Goal: Information Seeking & Learning: Check status

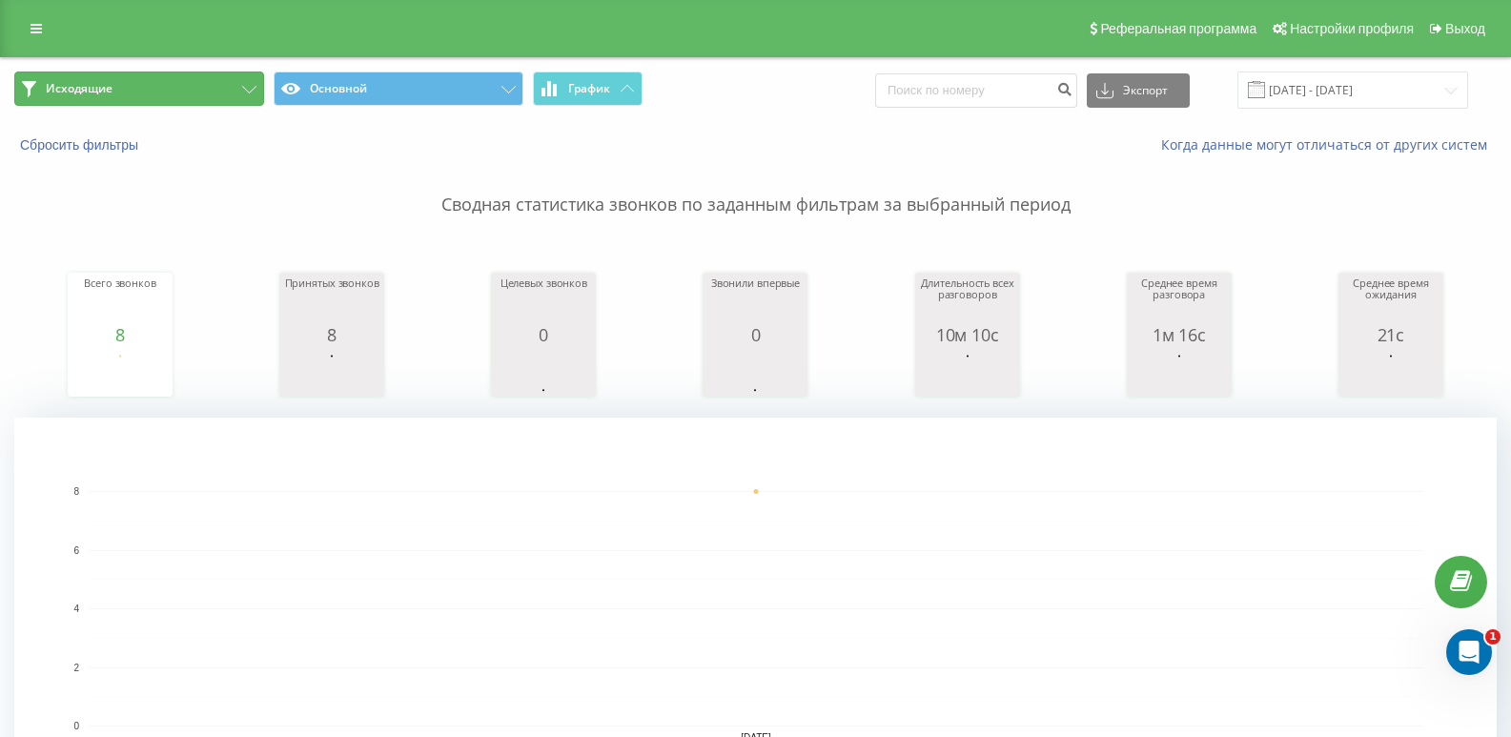
click at [241, 72] on button "Исходящие" at bounding box center [139, 89] width 250 height 34
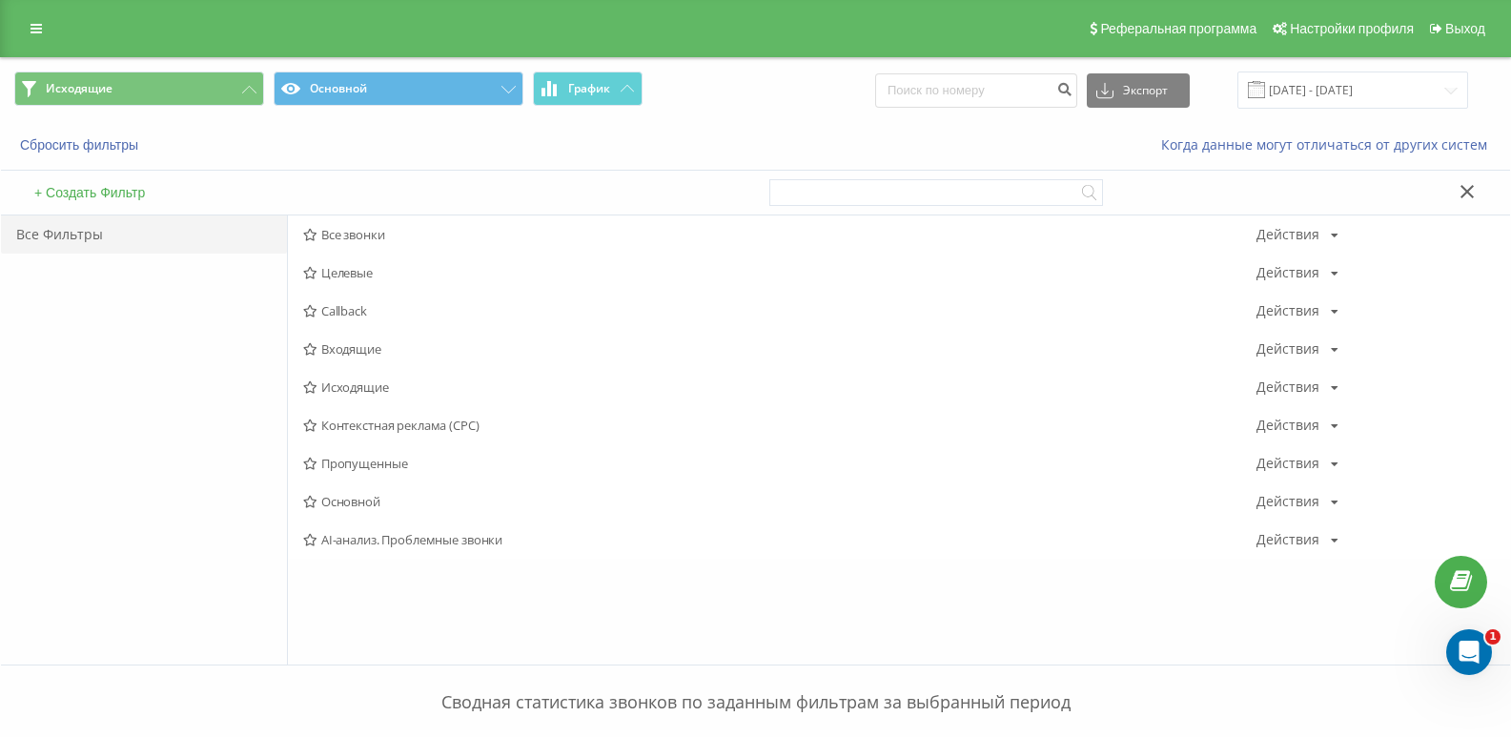
click at [395, 351] on span "Входящие" at bounding box center [779, 348] width 953 height 13
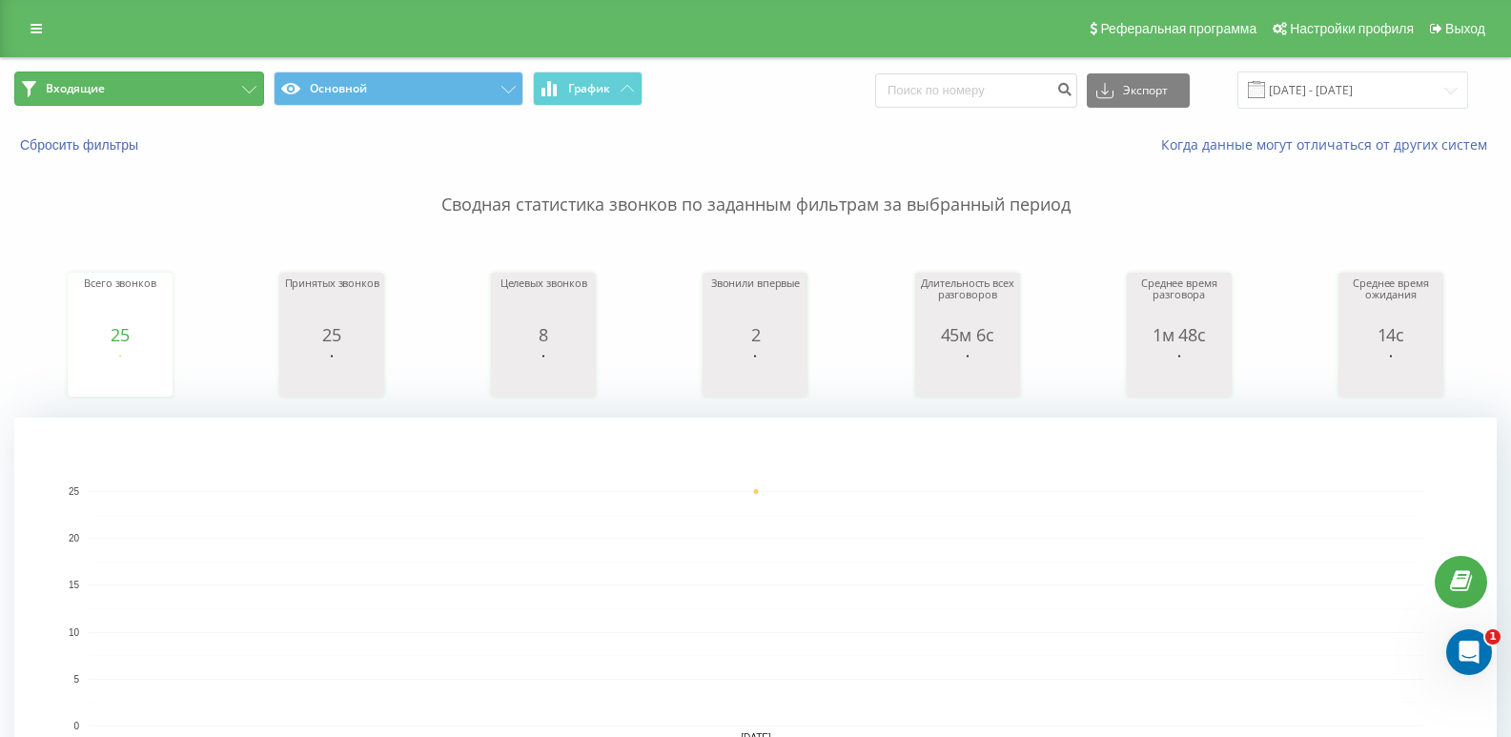
click at [191, 80] on button "Входящие" at bounding box center [139, 89] width 250 height 34
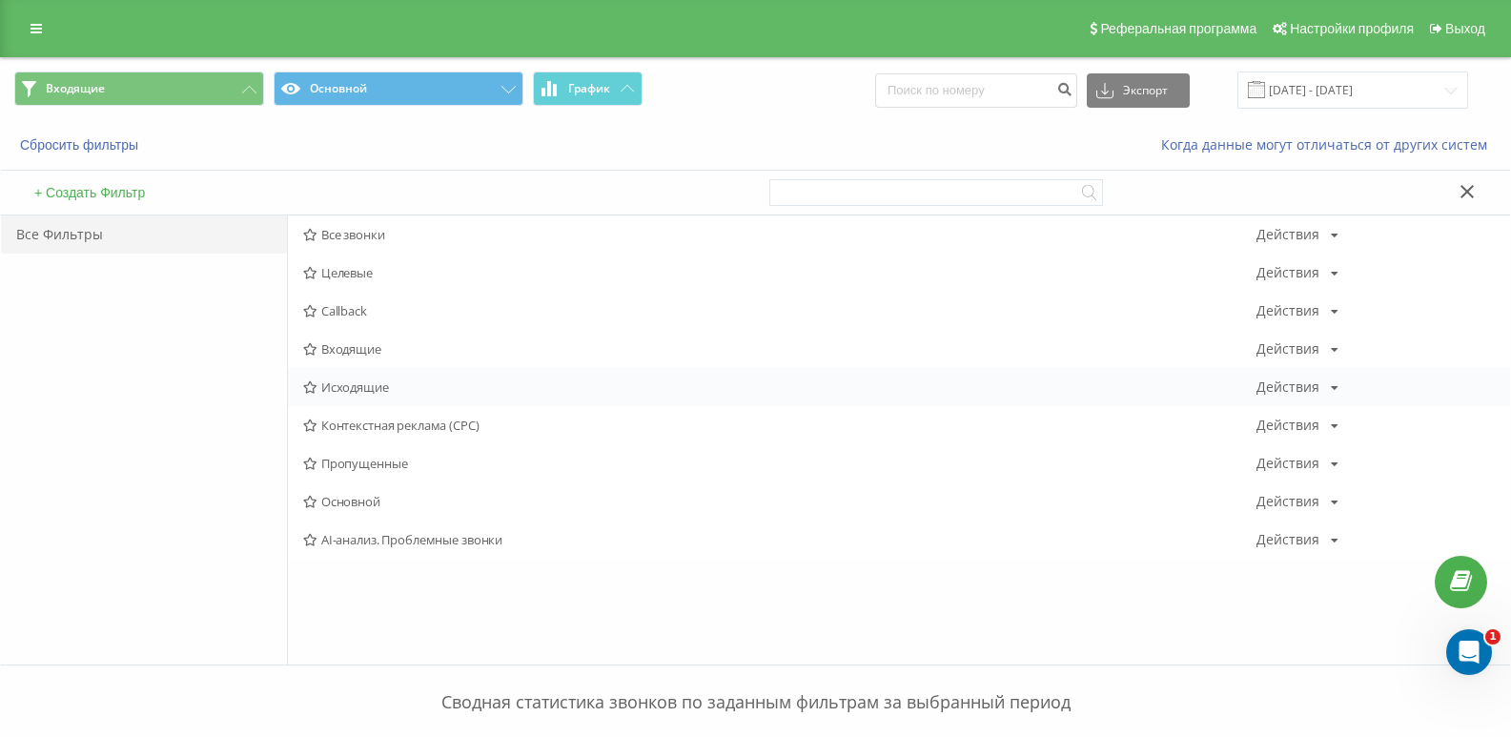
click at [360, 382] on span "Исходящие" at bounding box center [779, 386] width 953 height 13
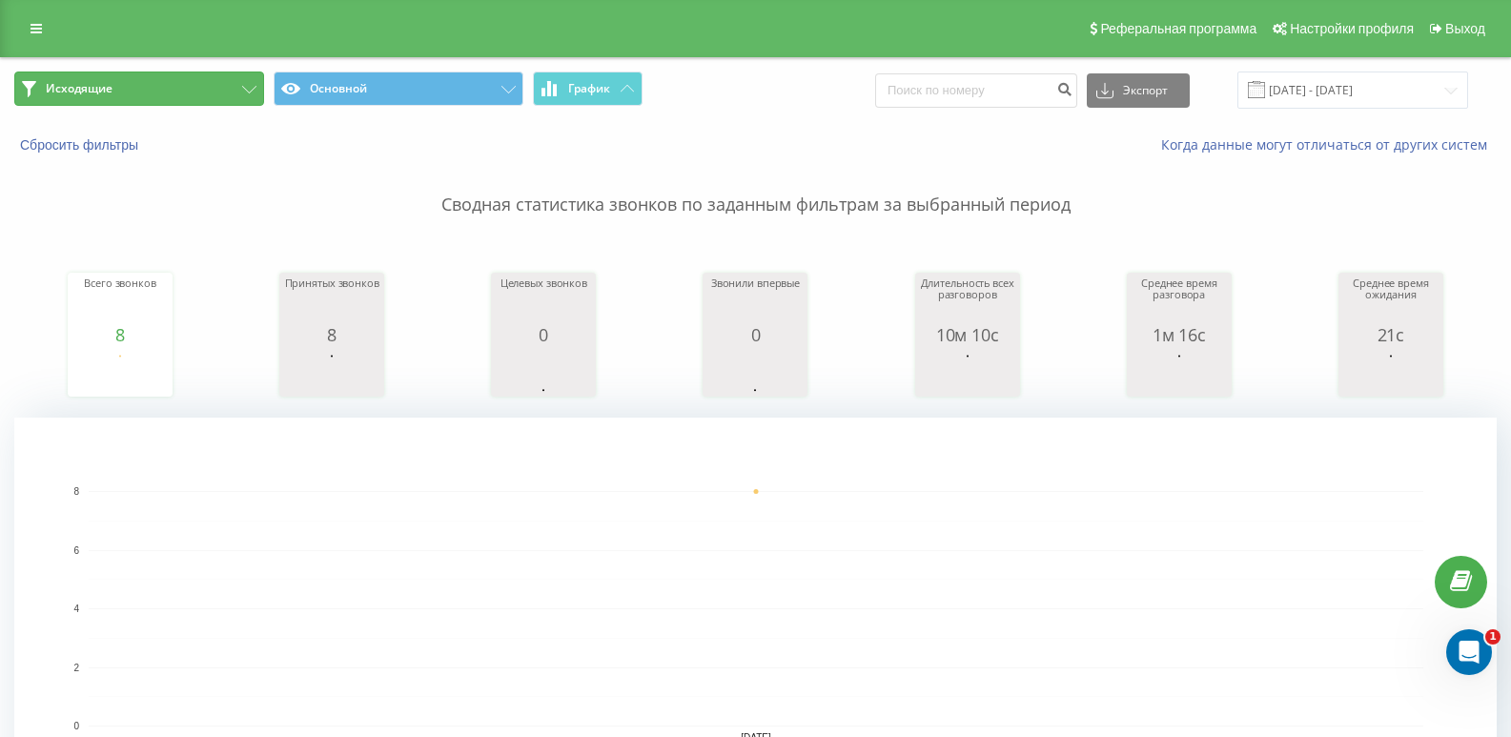
click at [191, 91] on button "Исходящие" at bounding box center [139, 89] width 250 height 34
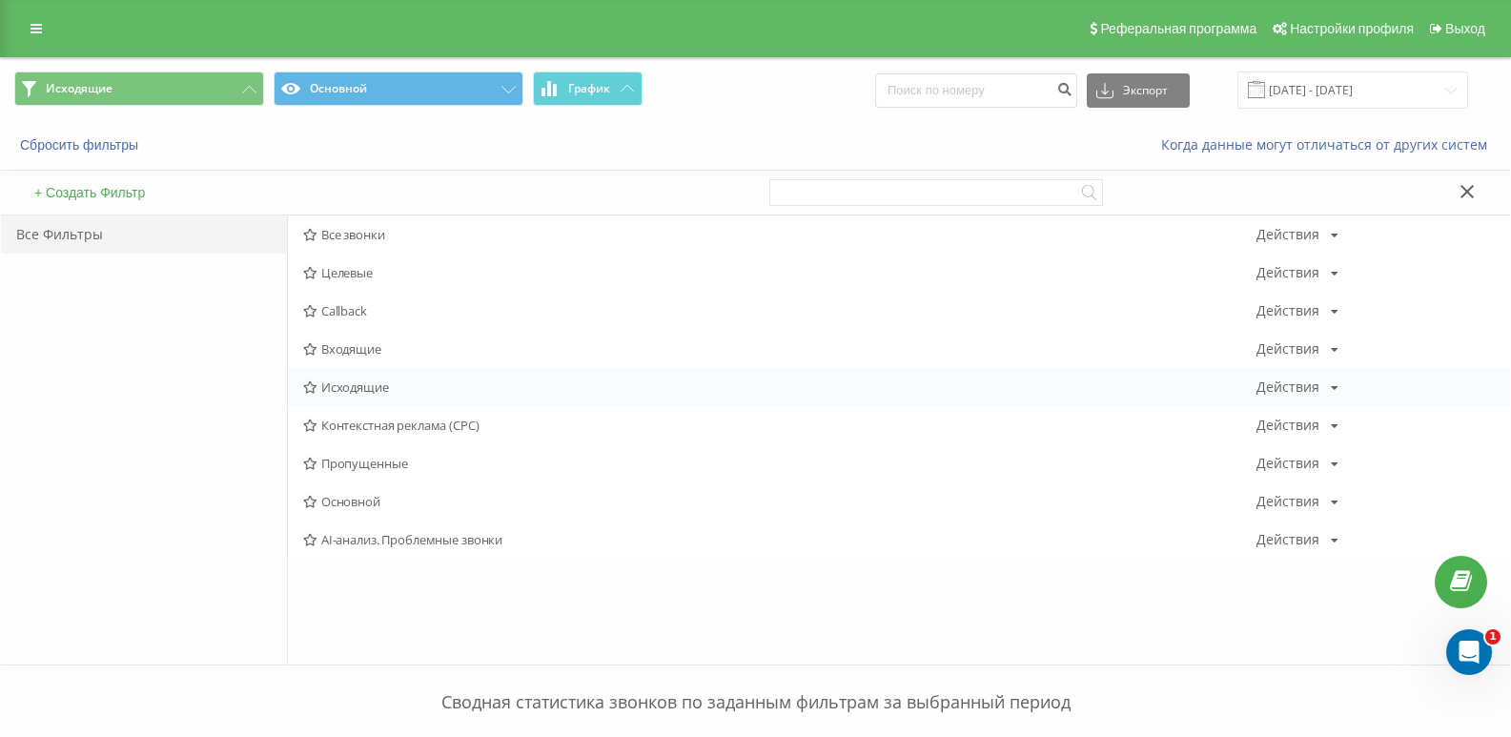
click at [335, 385] on span "Исходящие" at bounding box center [779, 386] width 953 height 13
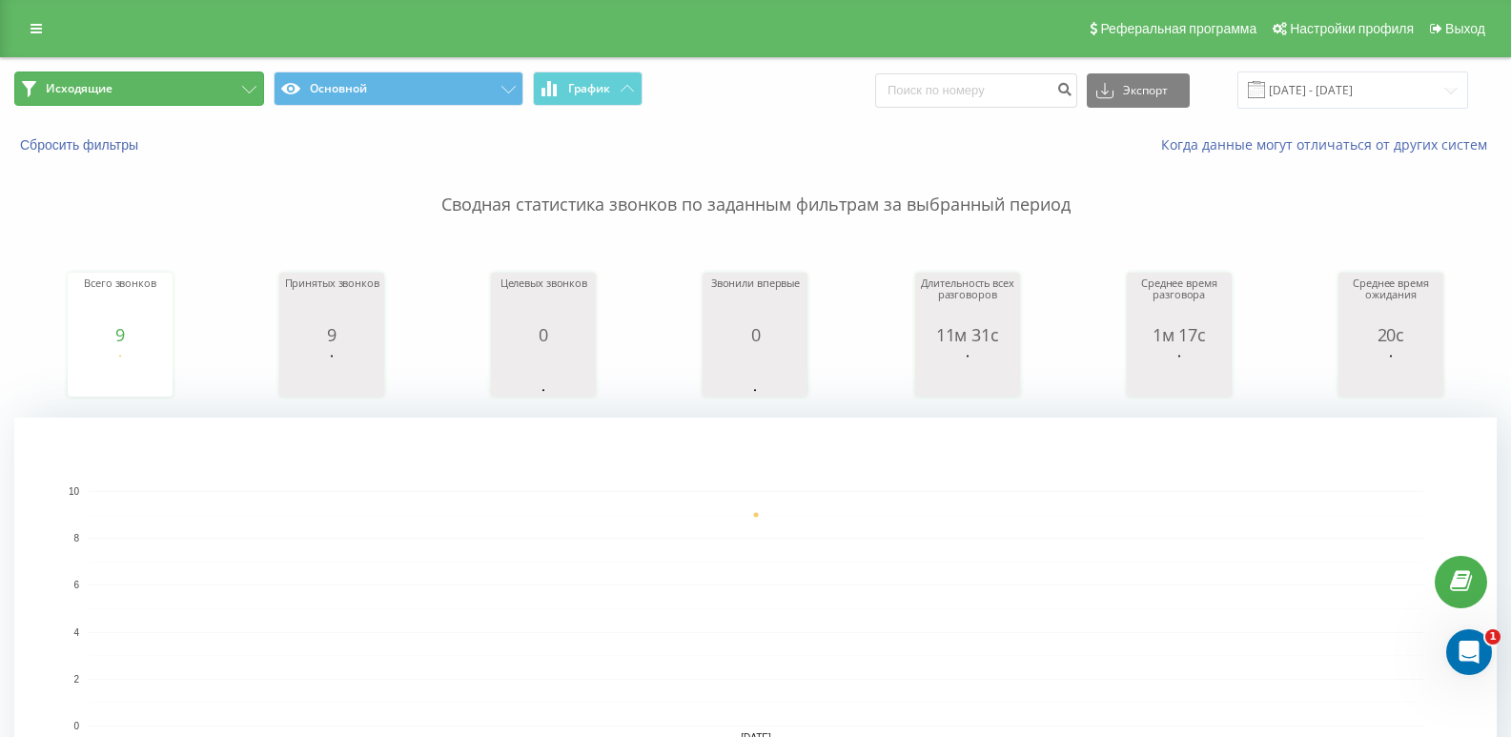
click at [223, 92] on button "Исходящие" at bounding box center [139, 89] width 250 height 34
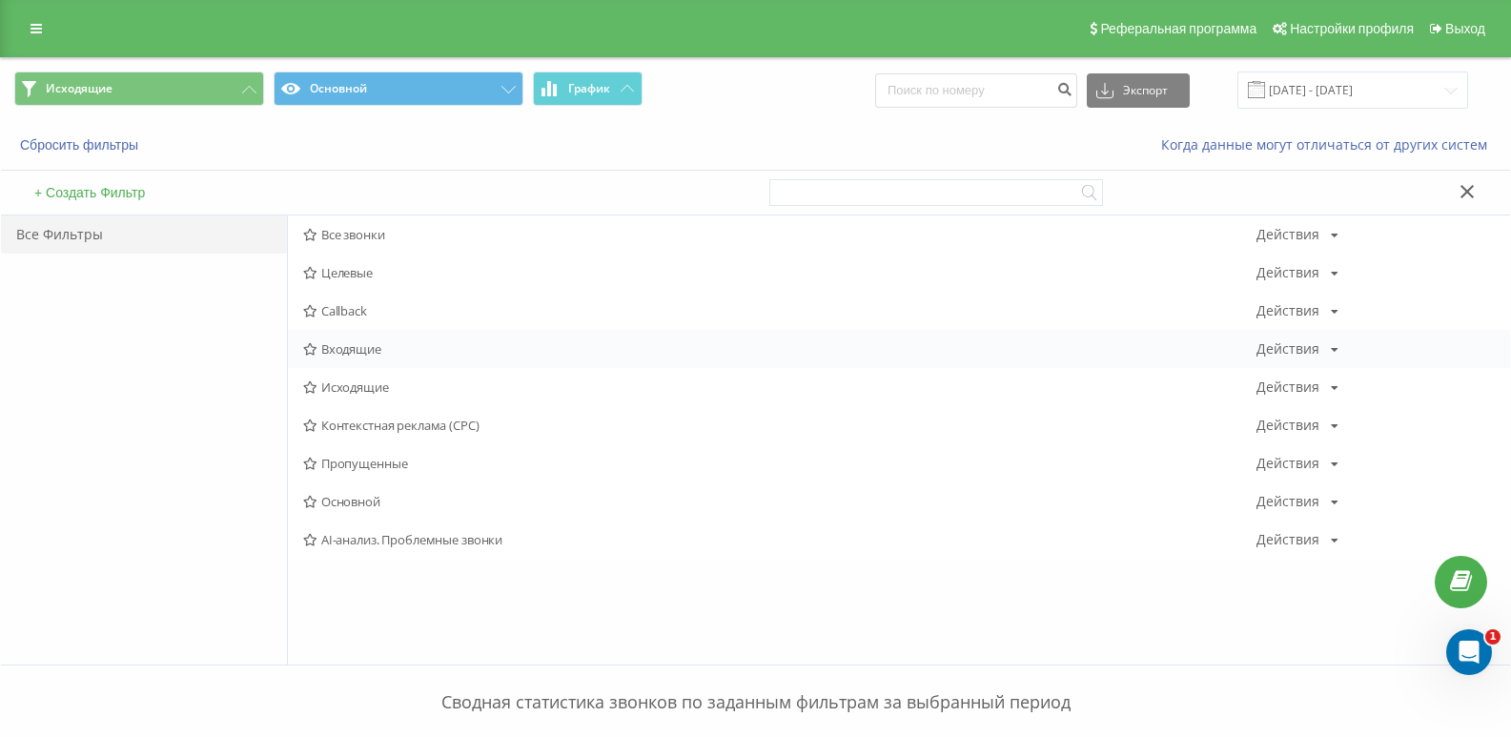
click at [350, 351] on span "Входящие" at bounding box center [779, 348] width 953 height 13
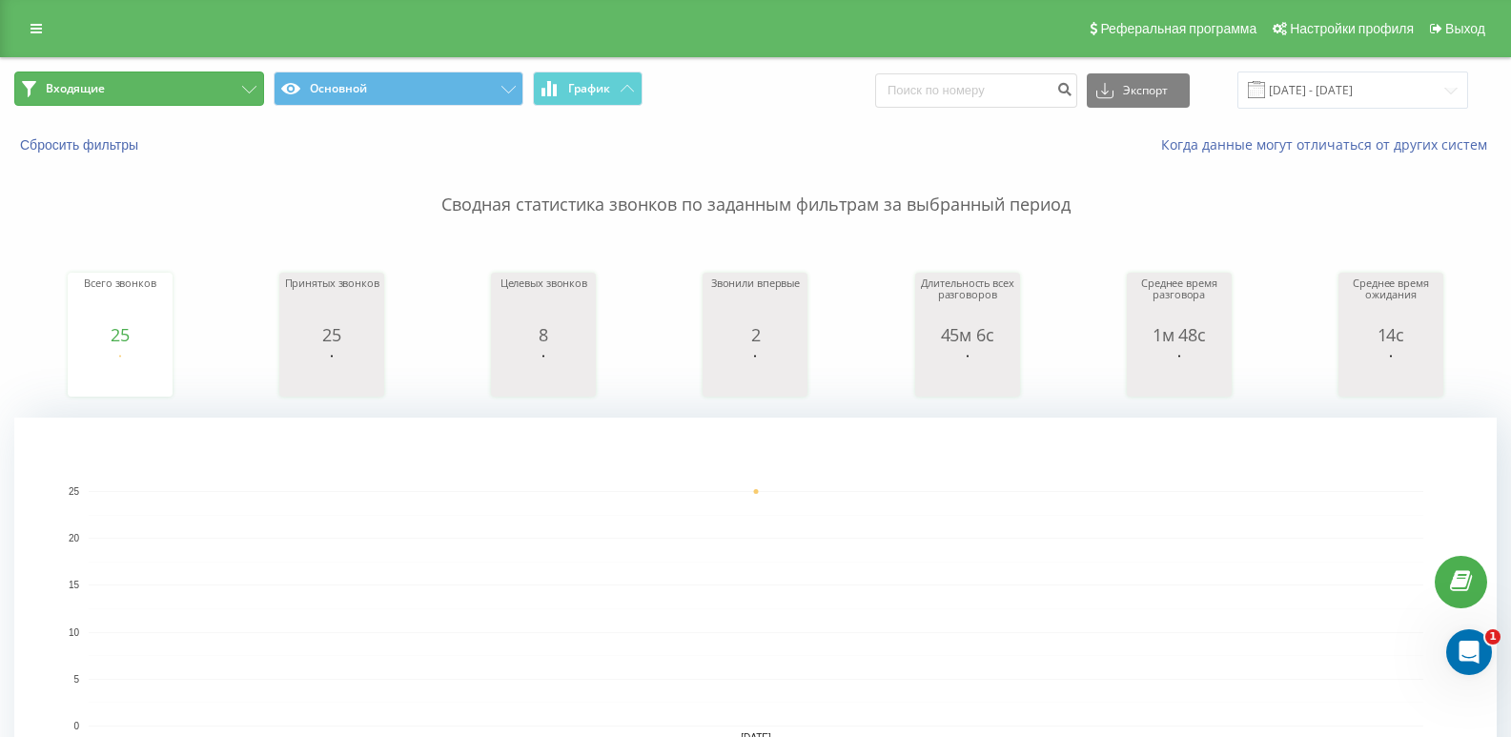
click at [222, 84] on button "Входящие" at bounding box center [139, 89] width 250 height 34
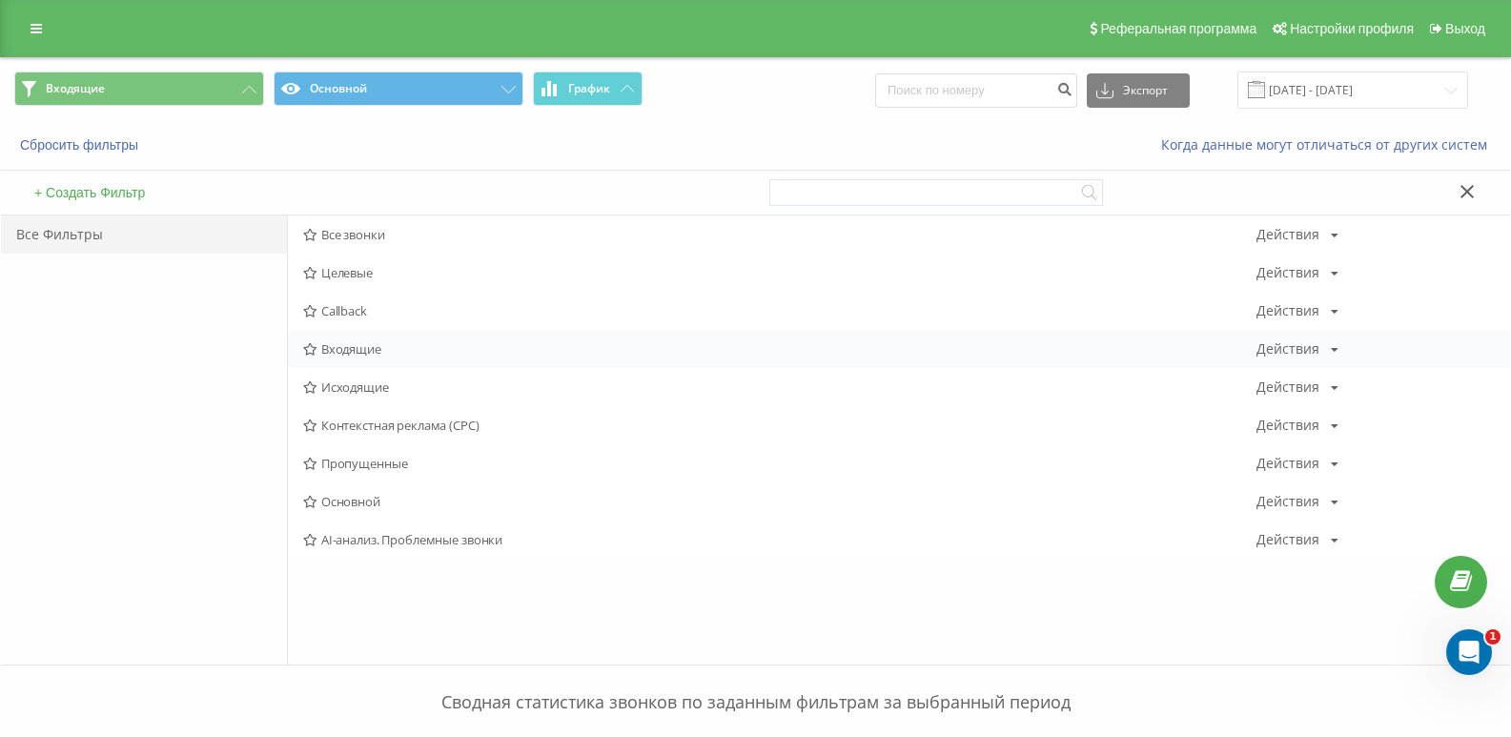
click at [366, 345] on span "Входящие" at bounding box center [779, 348] width 953 height 13
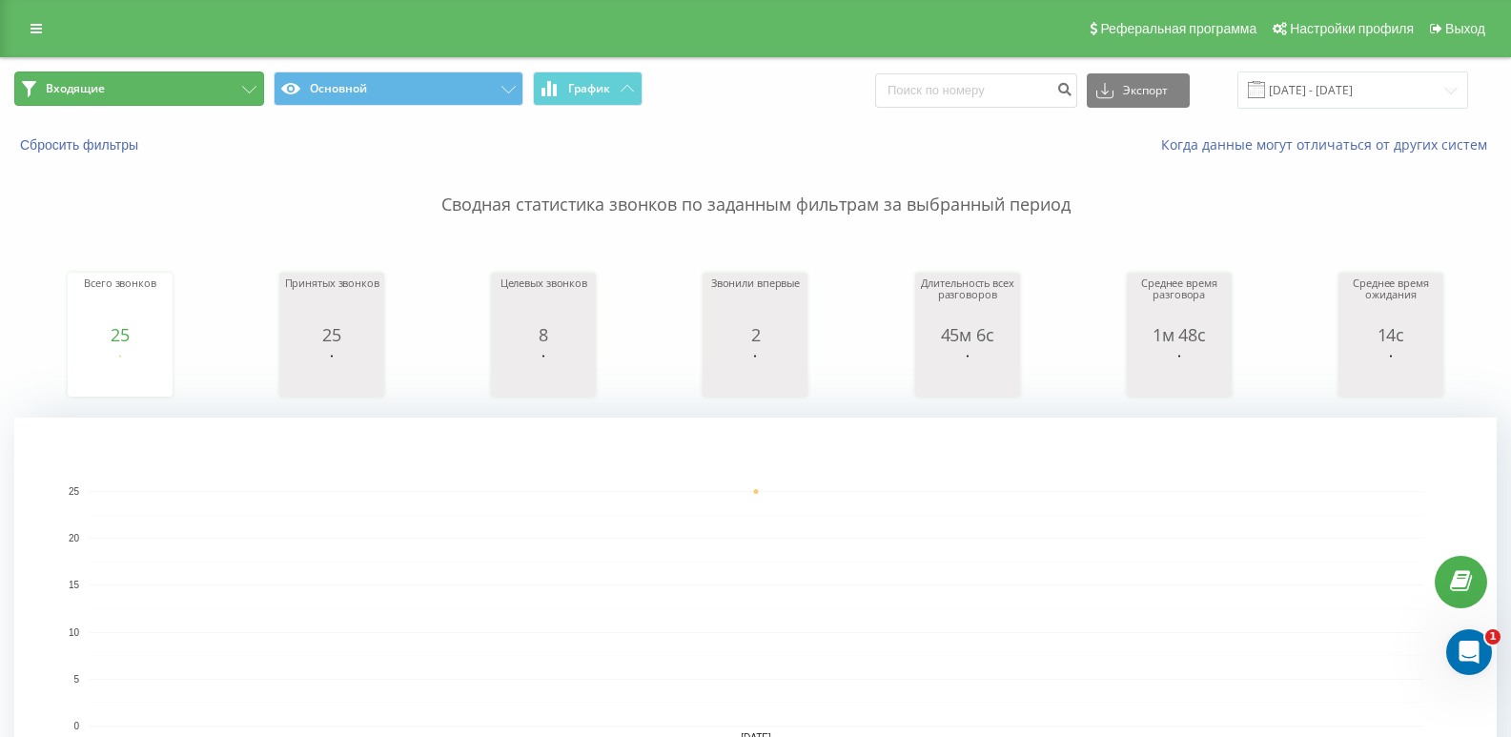
click at [201, 91] on button "Входящие" at bounding box center [139, 89] width 250 height 34
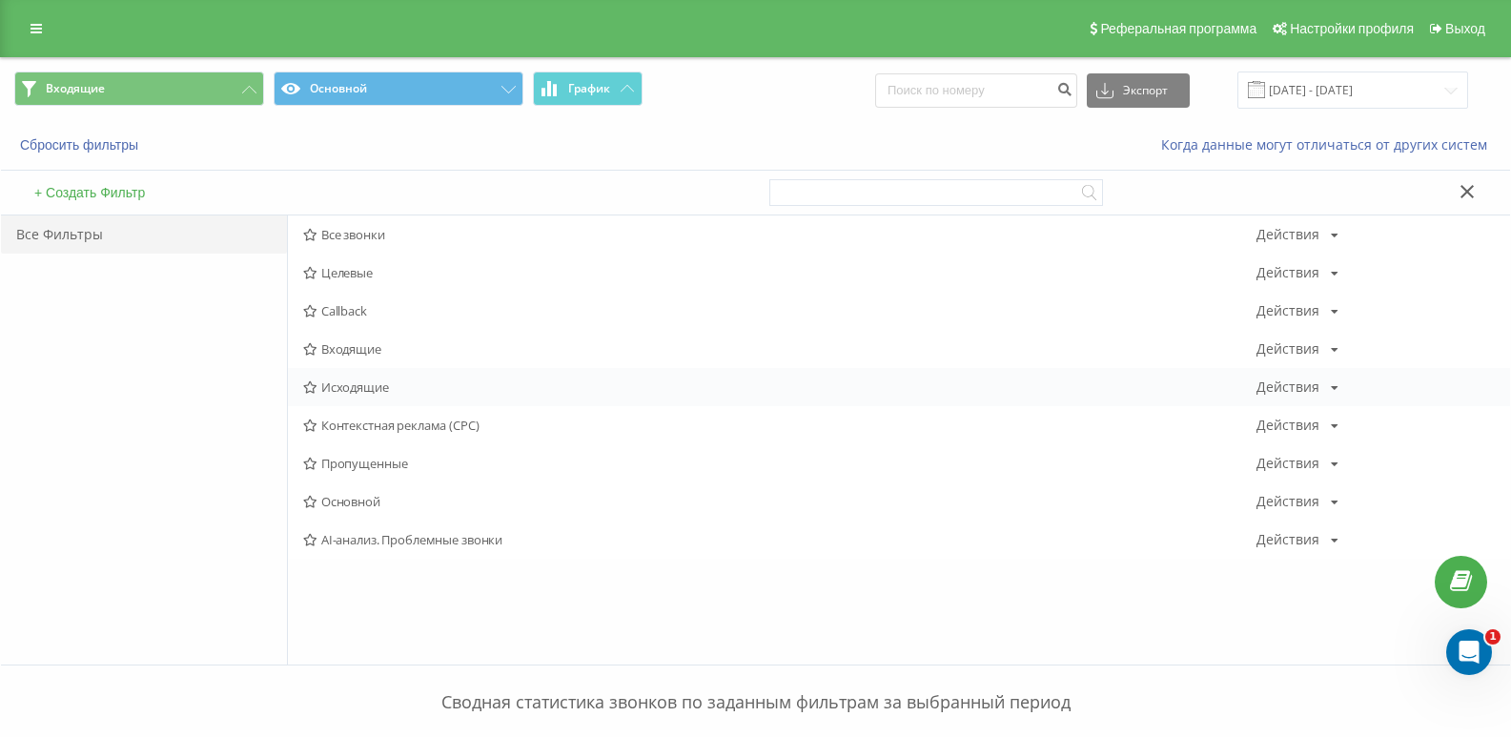
click at [346, 385] on span "Исходящие" at bounding box center [779, 386] width 953 height 13
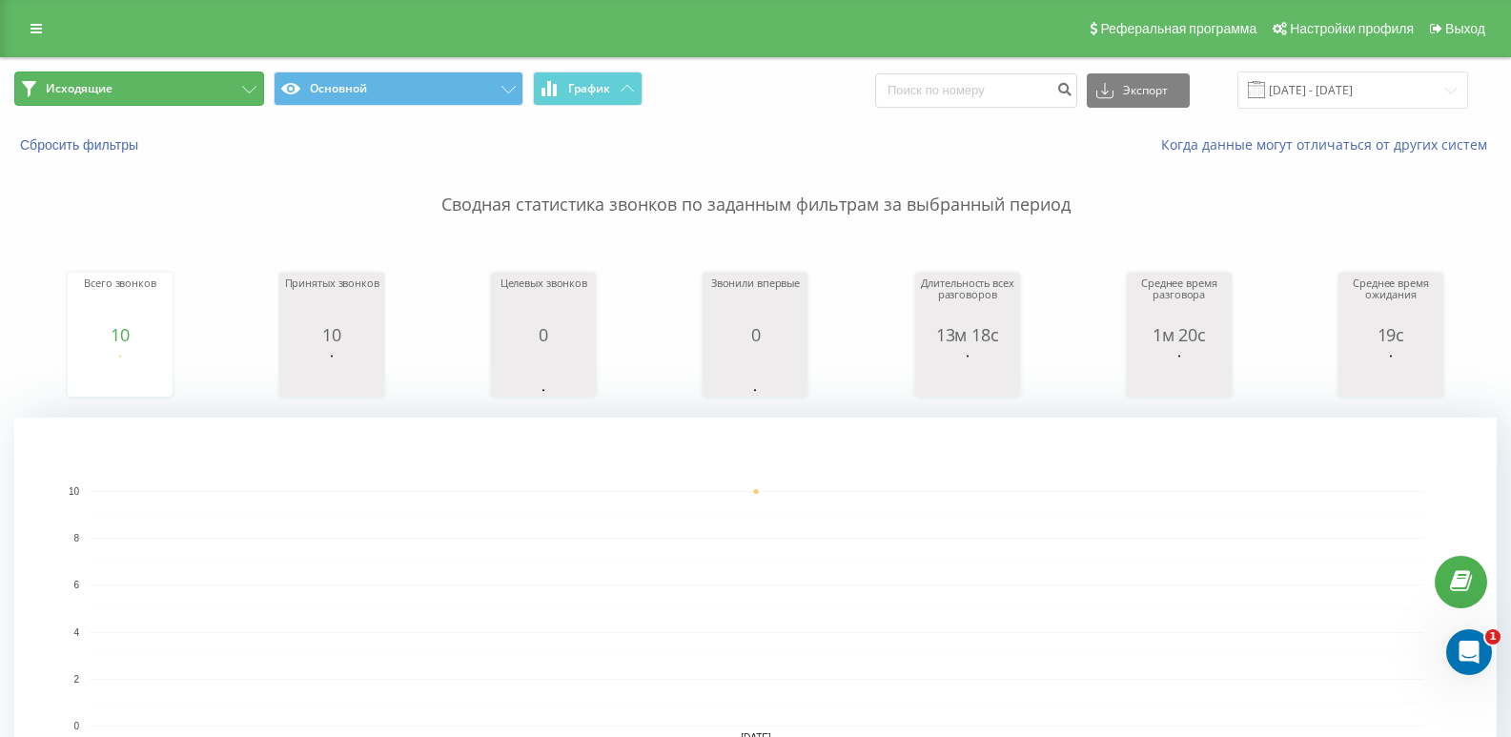
click at [256, 78] on button "Исходящие" at bounding box center [139, 89] width 250 height 34
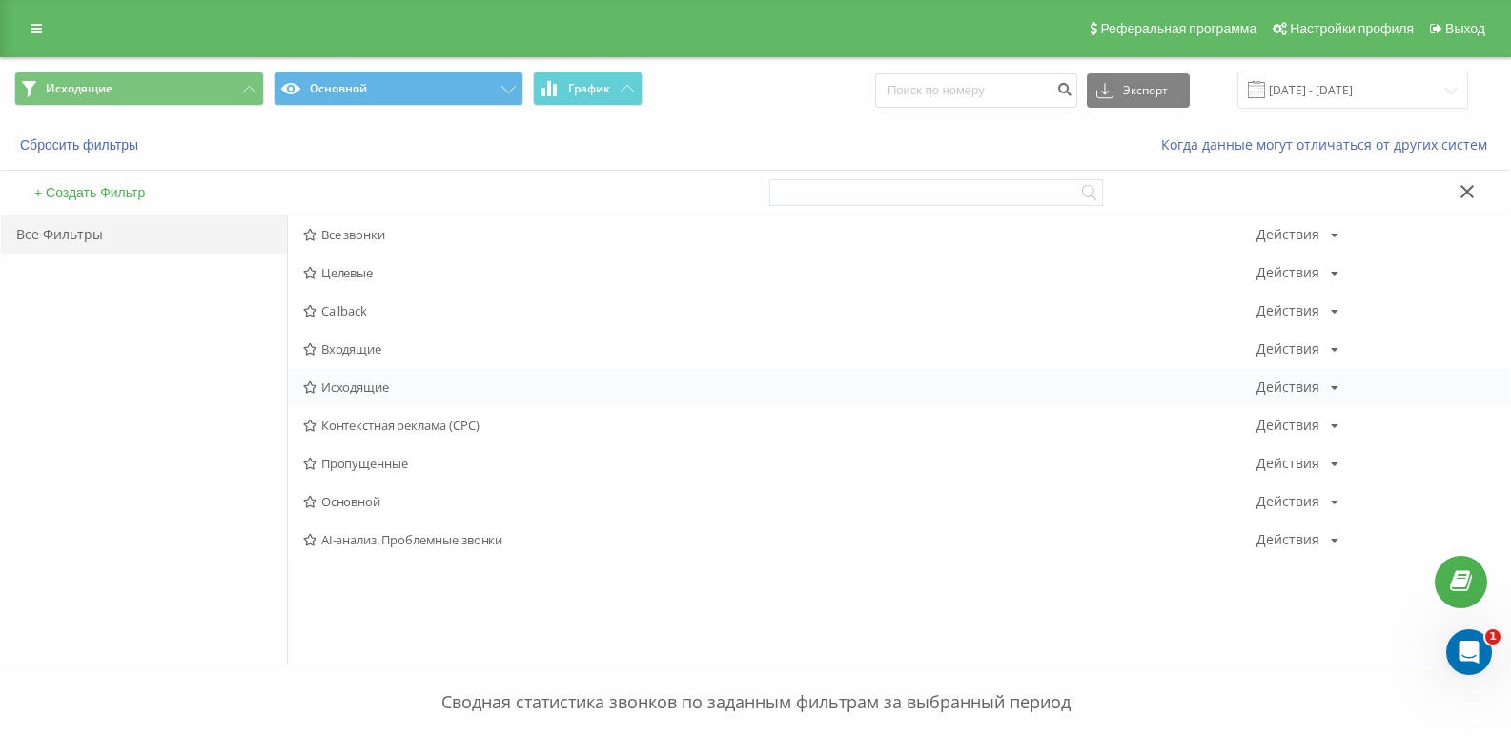
click at [363, 392] on span "Исходящие" at bounding box center [779, 386] width 953 height 13
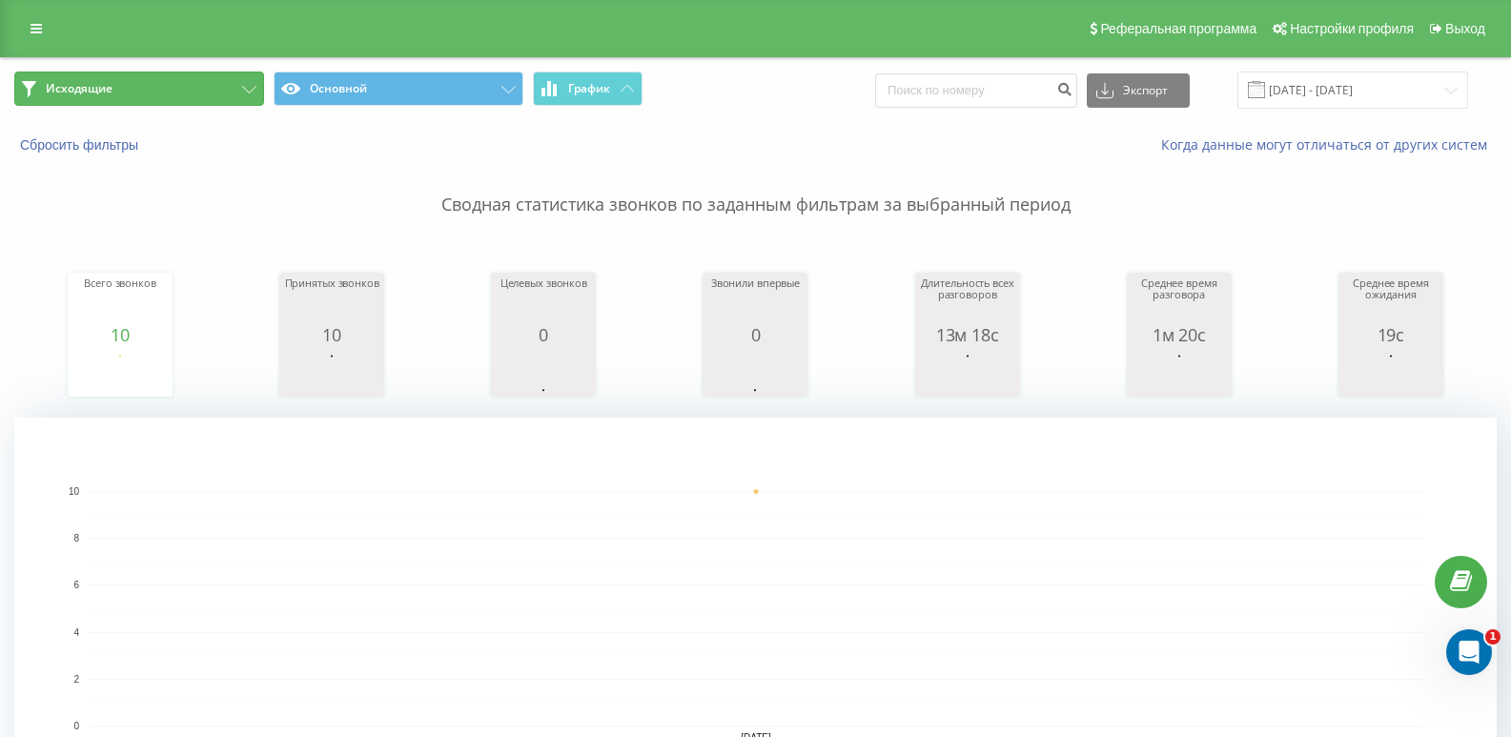
click at [233, 90] on button "Исходящие" at bounding box center [139, 89] width 250 height 34
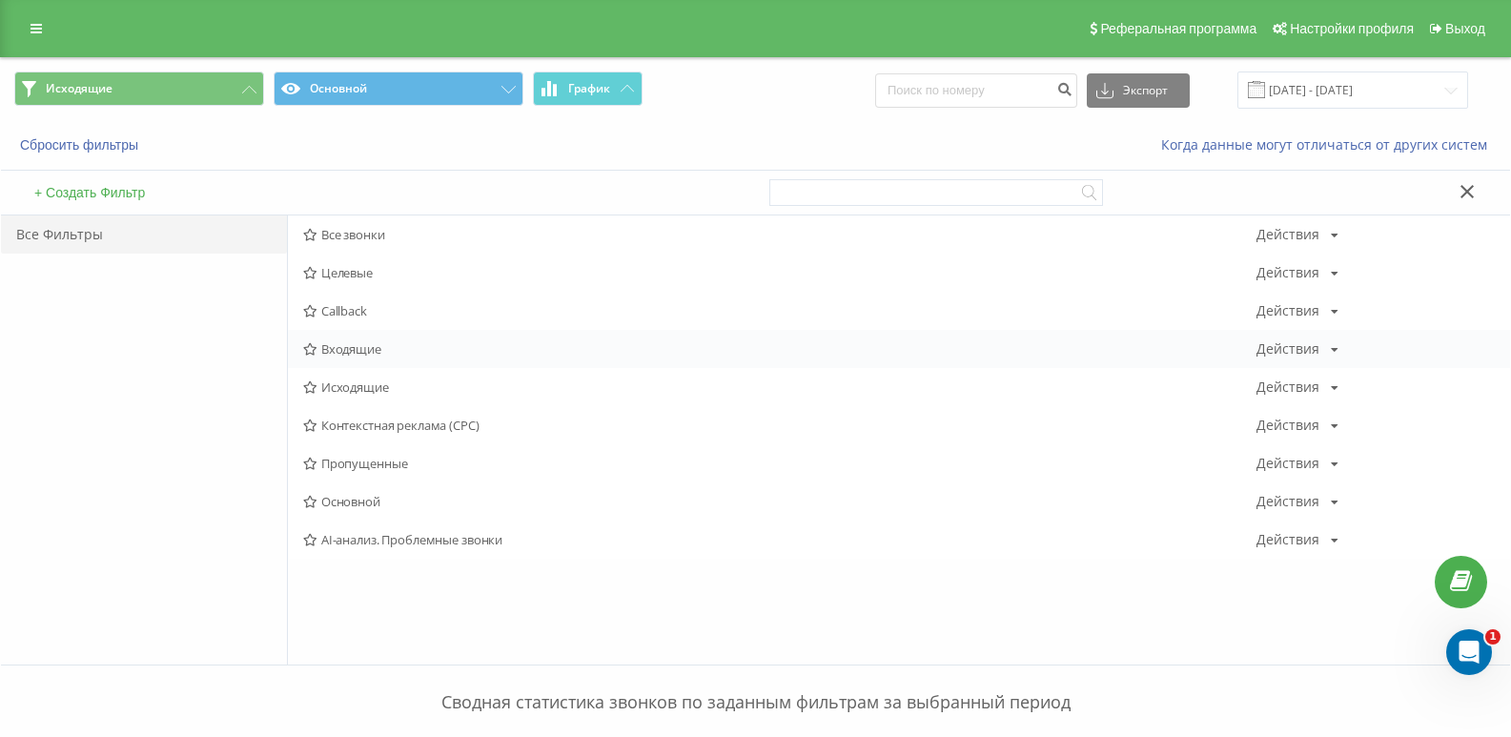
click at [362, 351] on span "Входящие" at bounding box center [779, 348] width 953 height 13
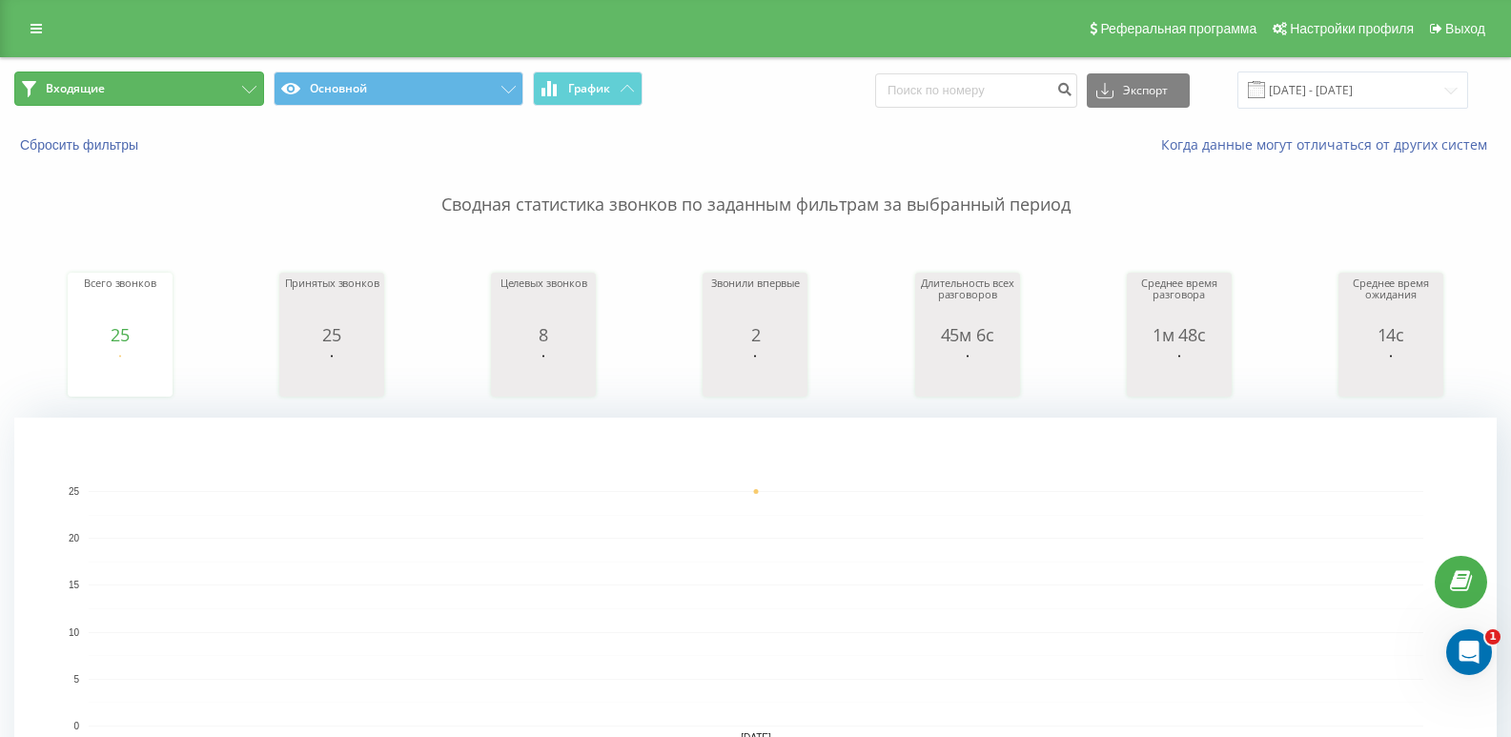
click at [204, 91] on button "Входящие" at bounding box center [139, 89] width 250 height 34
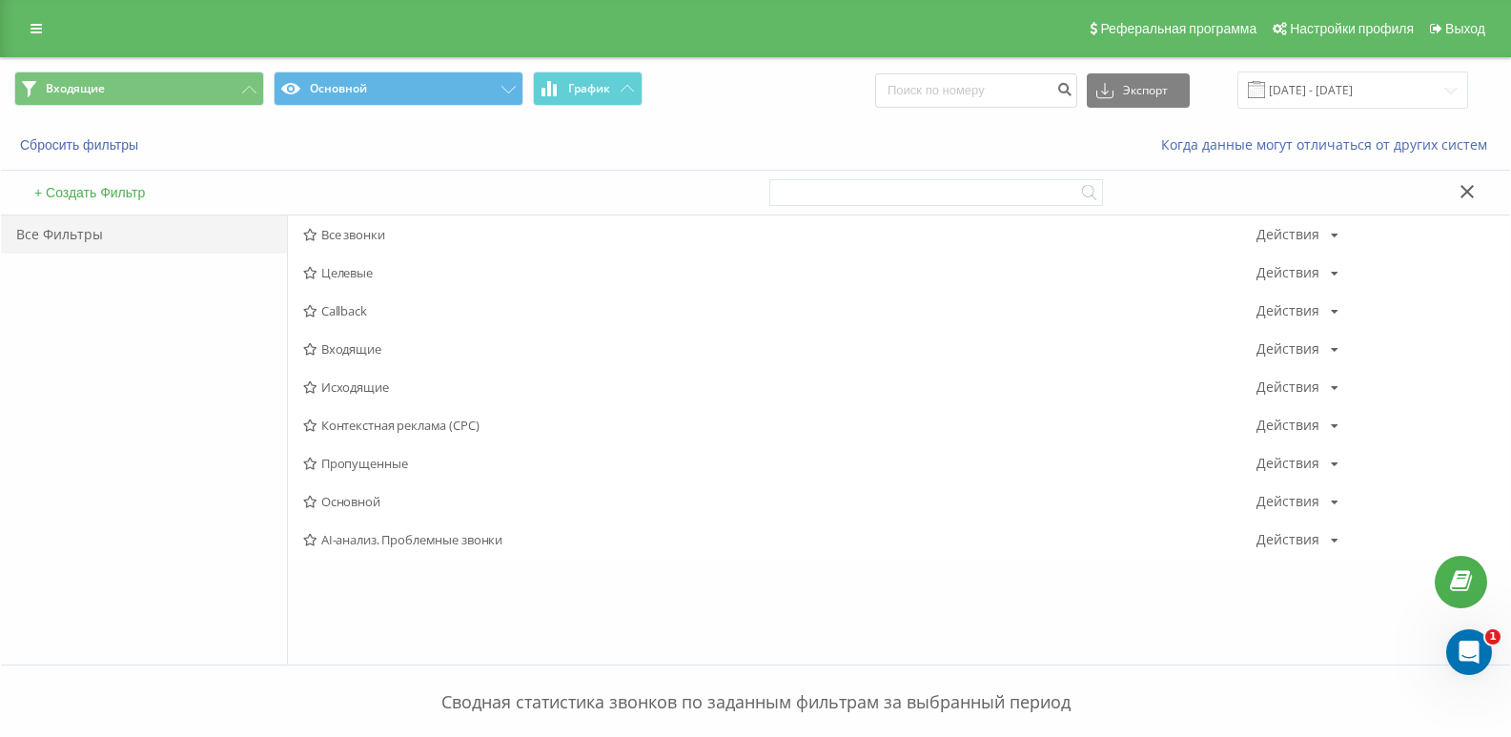
click at [344, 380] on span "Исходящие" at bounding box center [779, 386] width 953 height 13
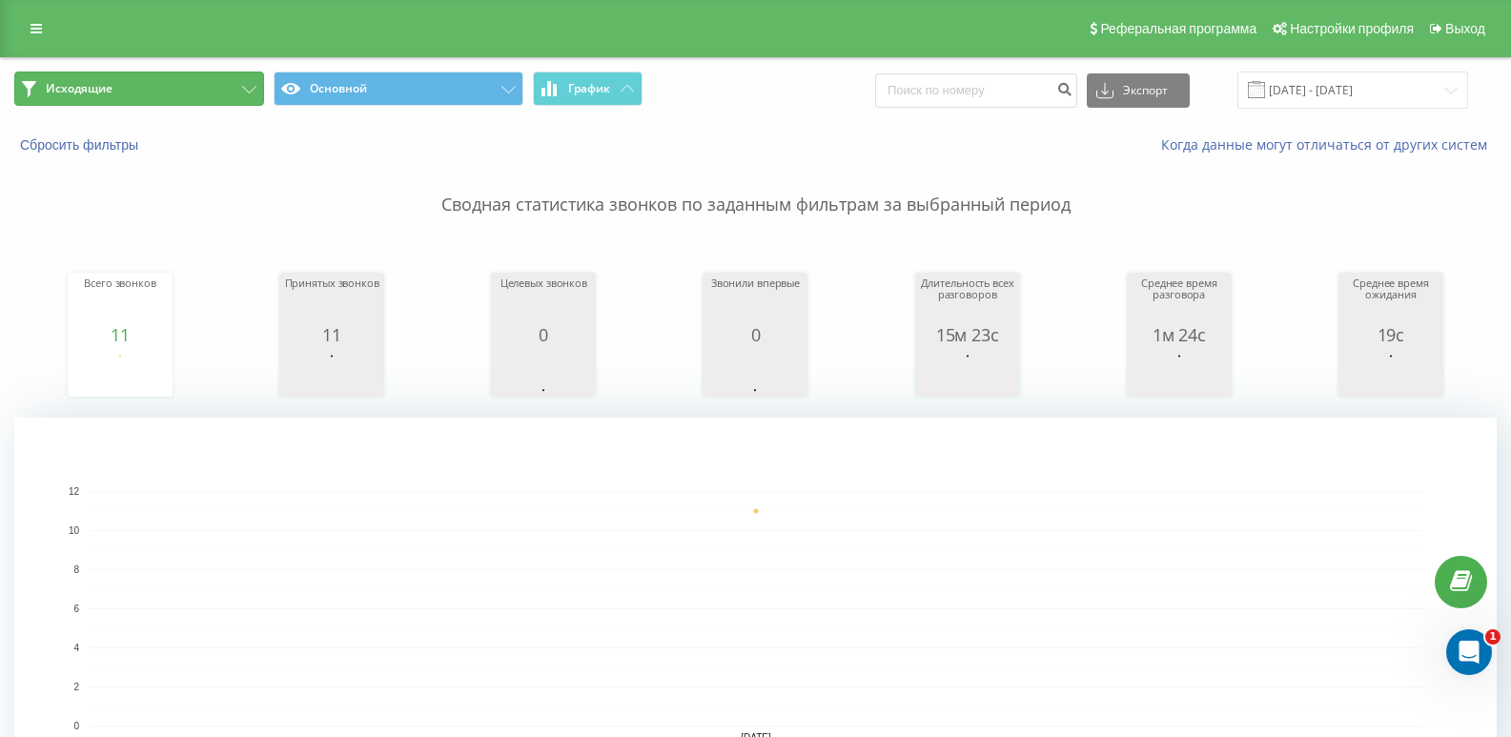
click at [221, 78] on button "Исходящие" at bounding box center [139, 89] width 250 height 34
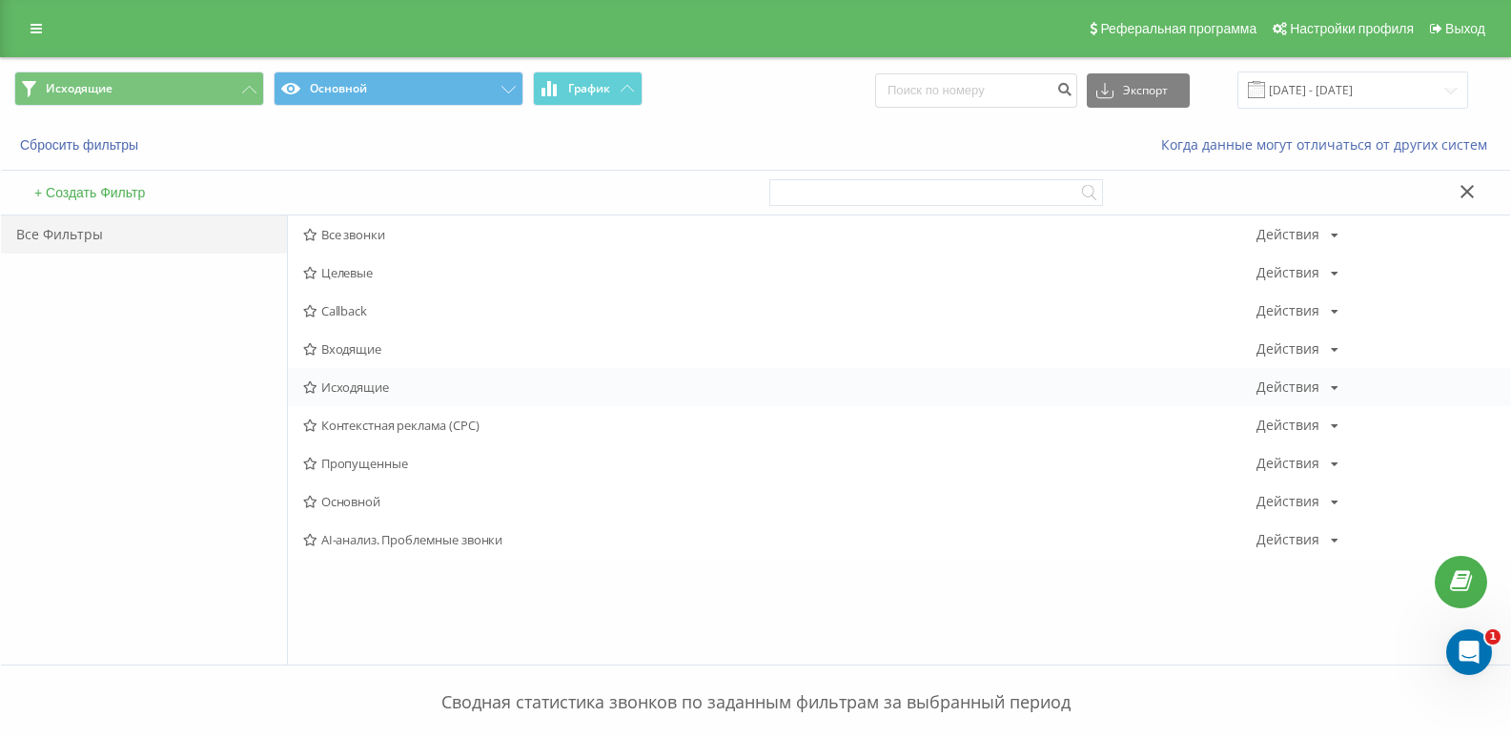
click at [369, 384] on span "Исходящие" at bounding box center [779, 386] width 953 height 13
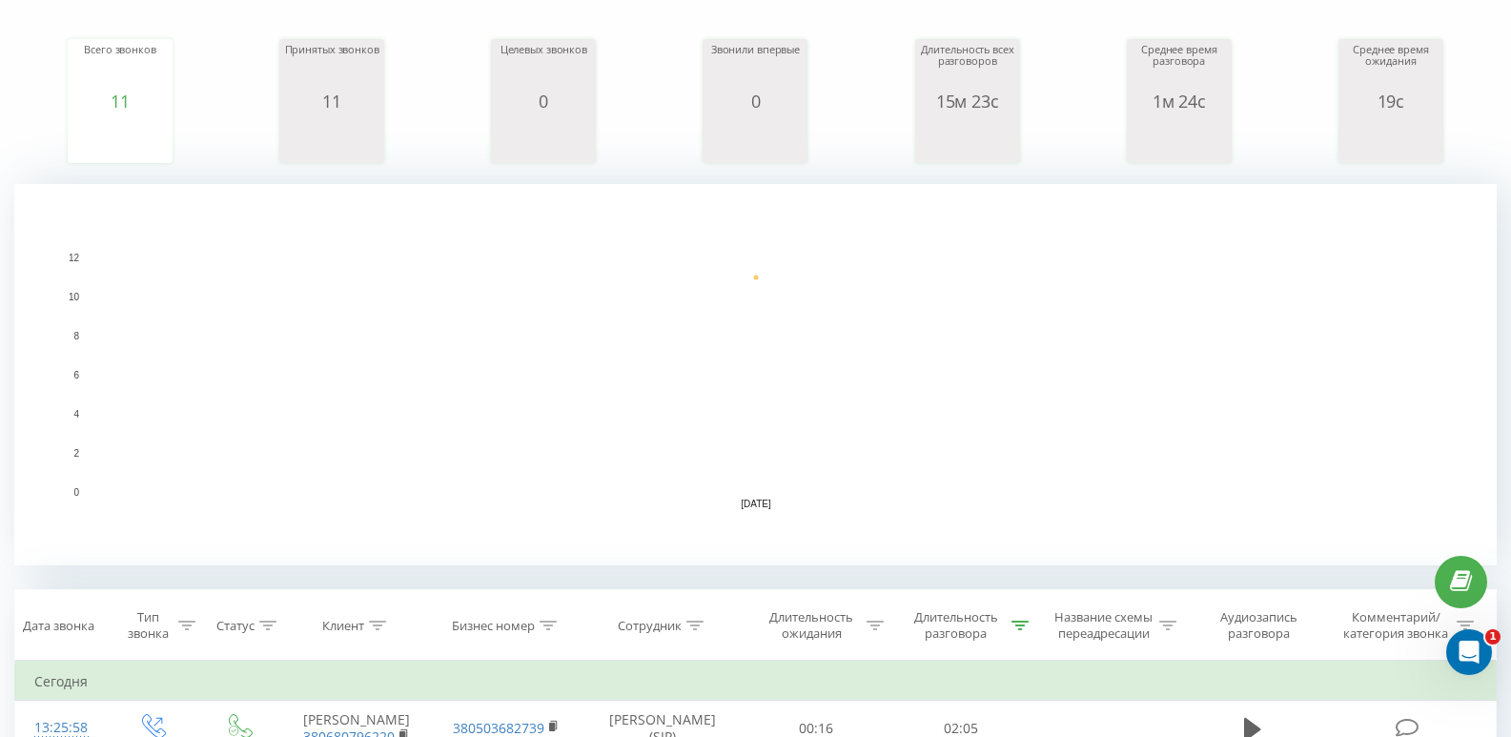
scroll to position [381, 0]
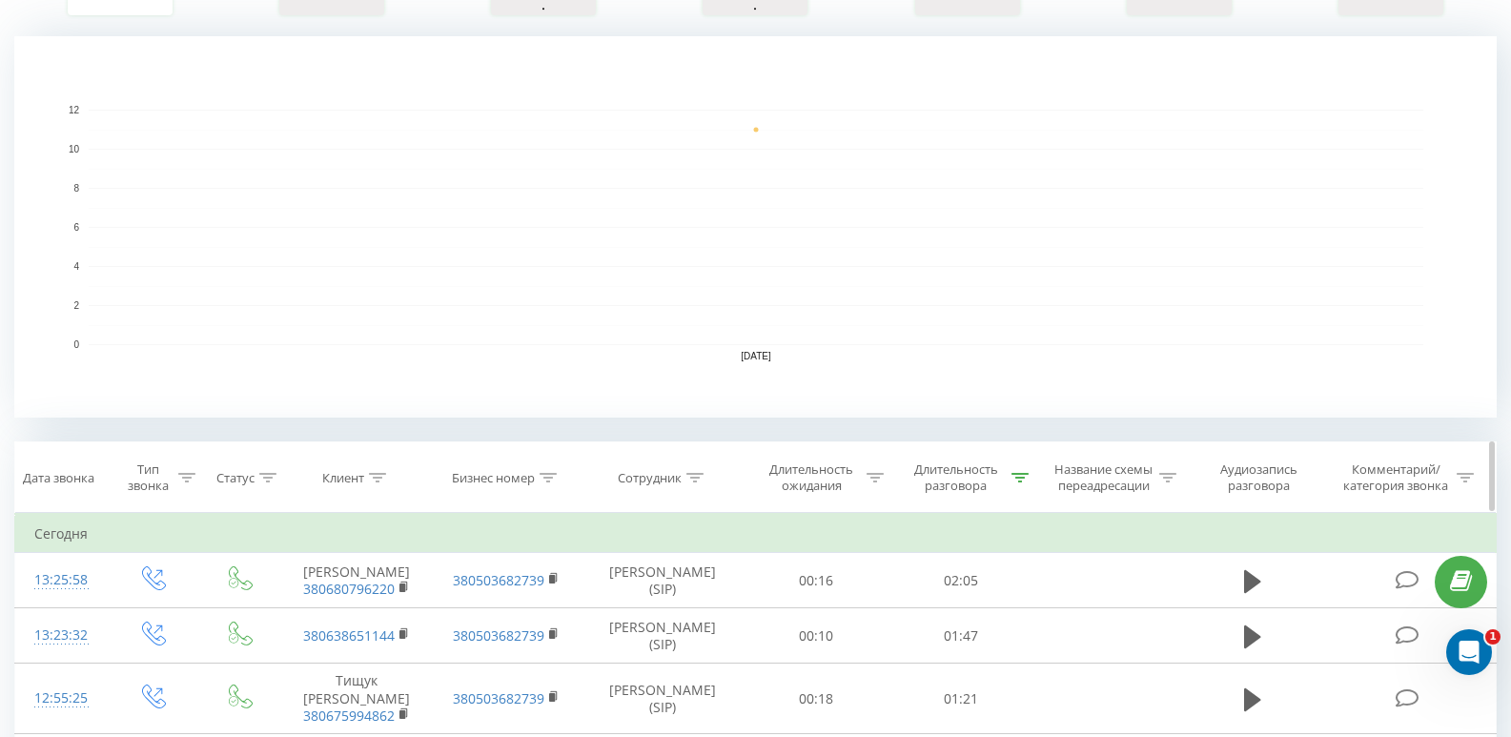
click at [1017, 473] on icon at bounding box center [1020, 478] width 17 height 10
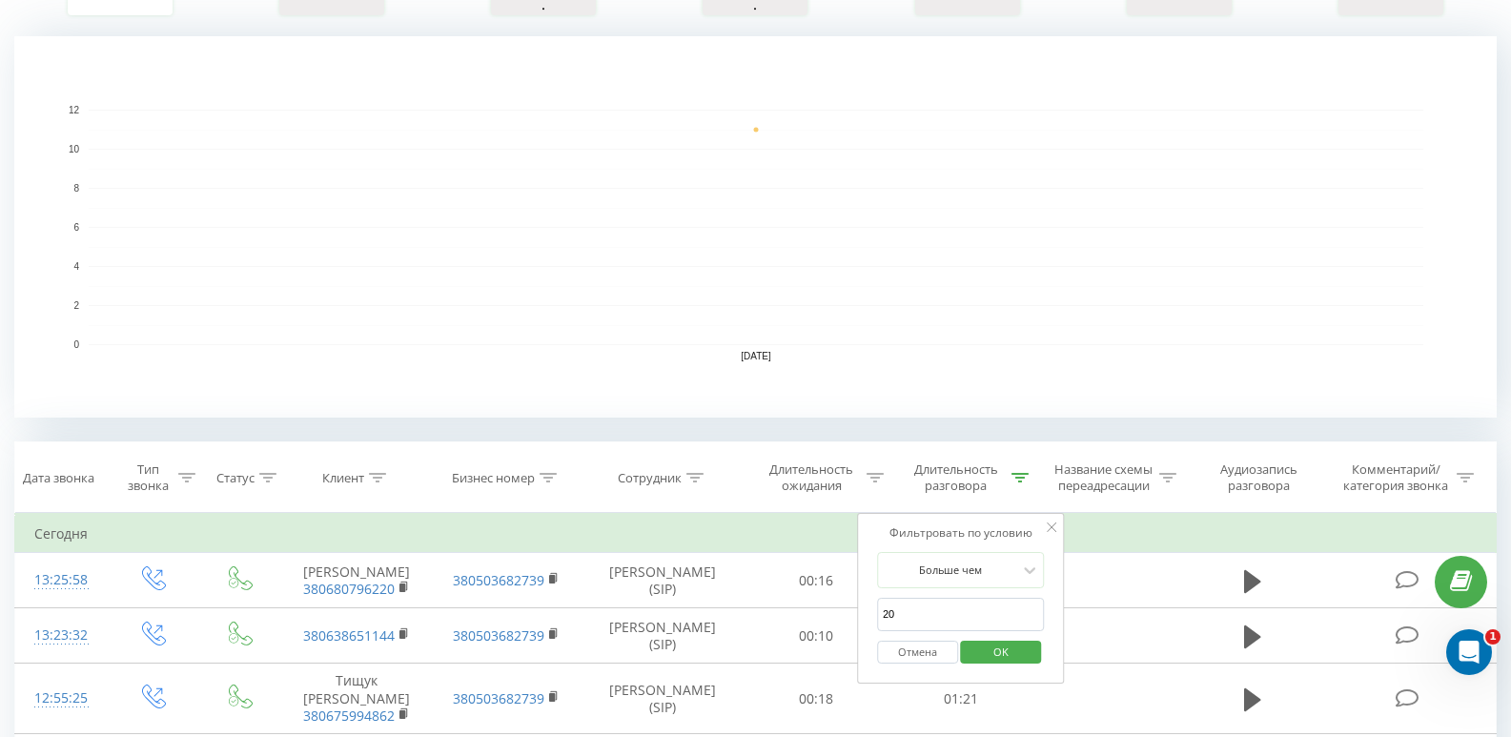
click at [900, 645] on button "Отмена" at bounding box center [917, 653] width 81 height 24
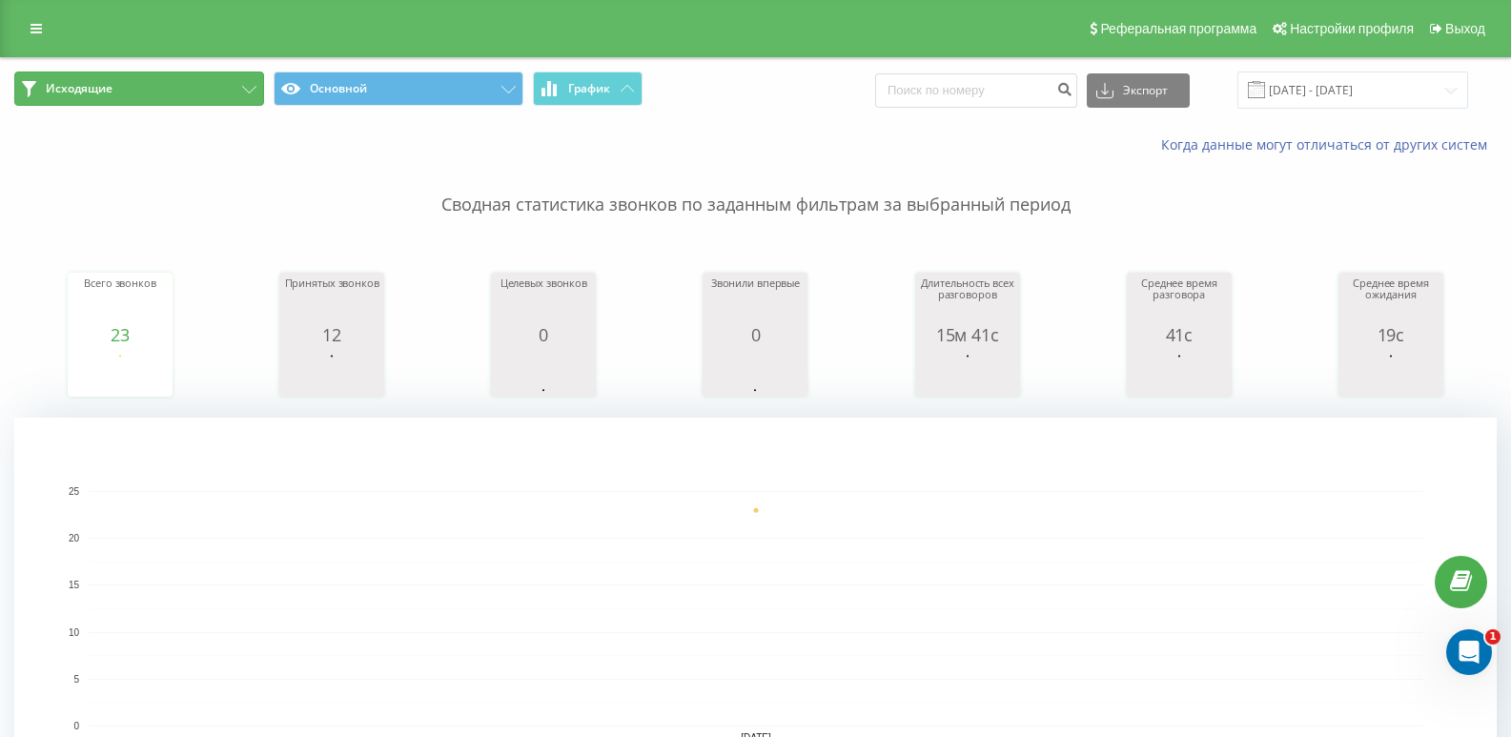
click at [239, 93] on button "Исходящие" at bounding box center [139, 89] width 250 height 34
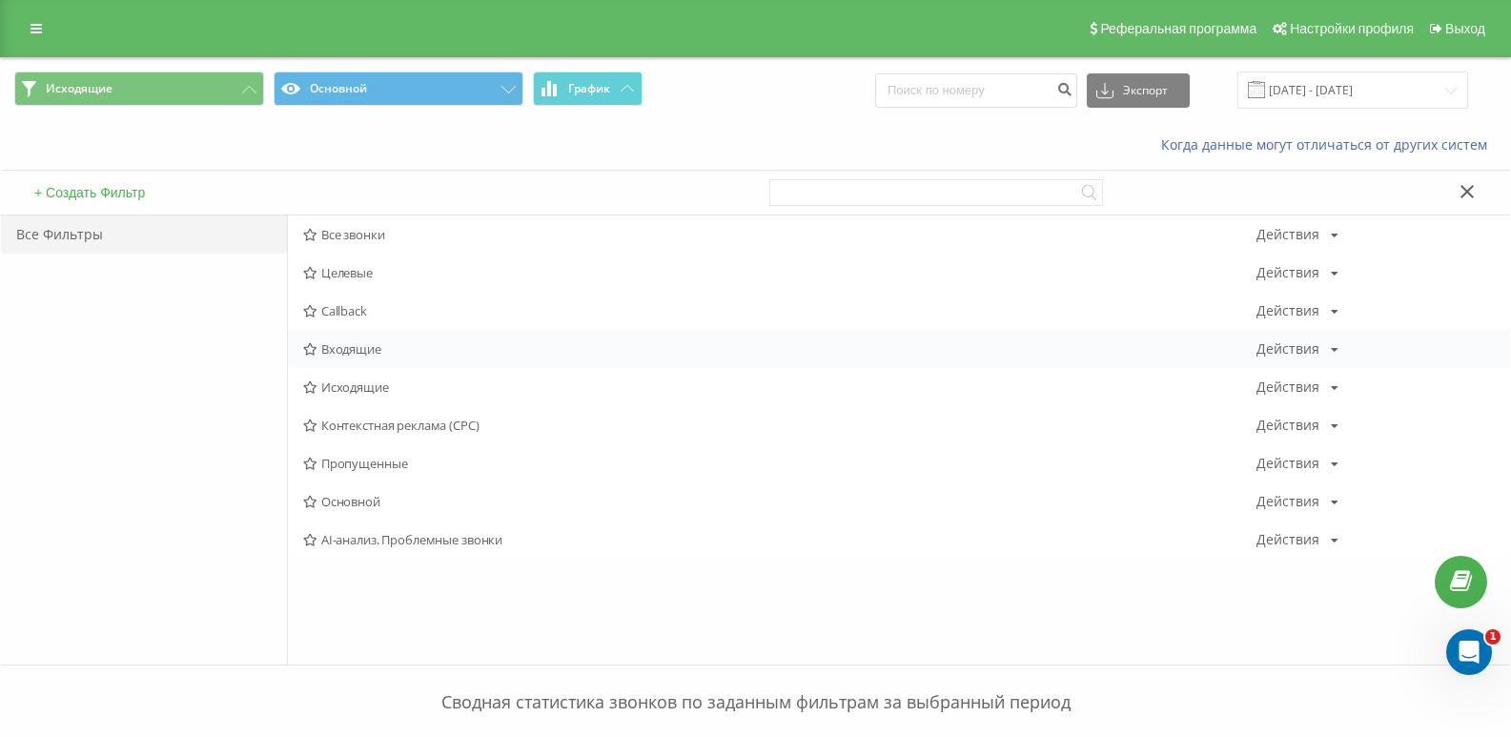
click at [344, 353] on span "Входящие" at bounding box center [779, 348] width 953 height 13
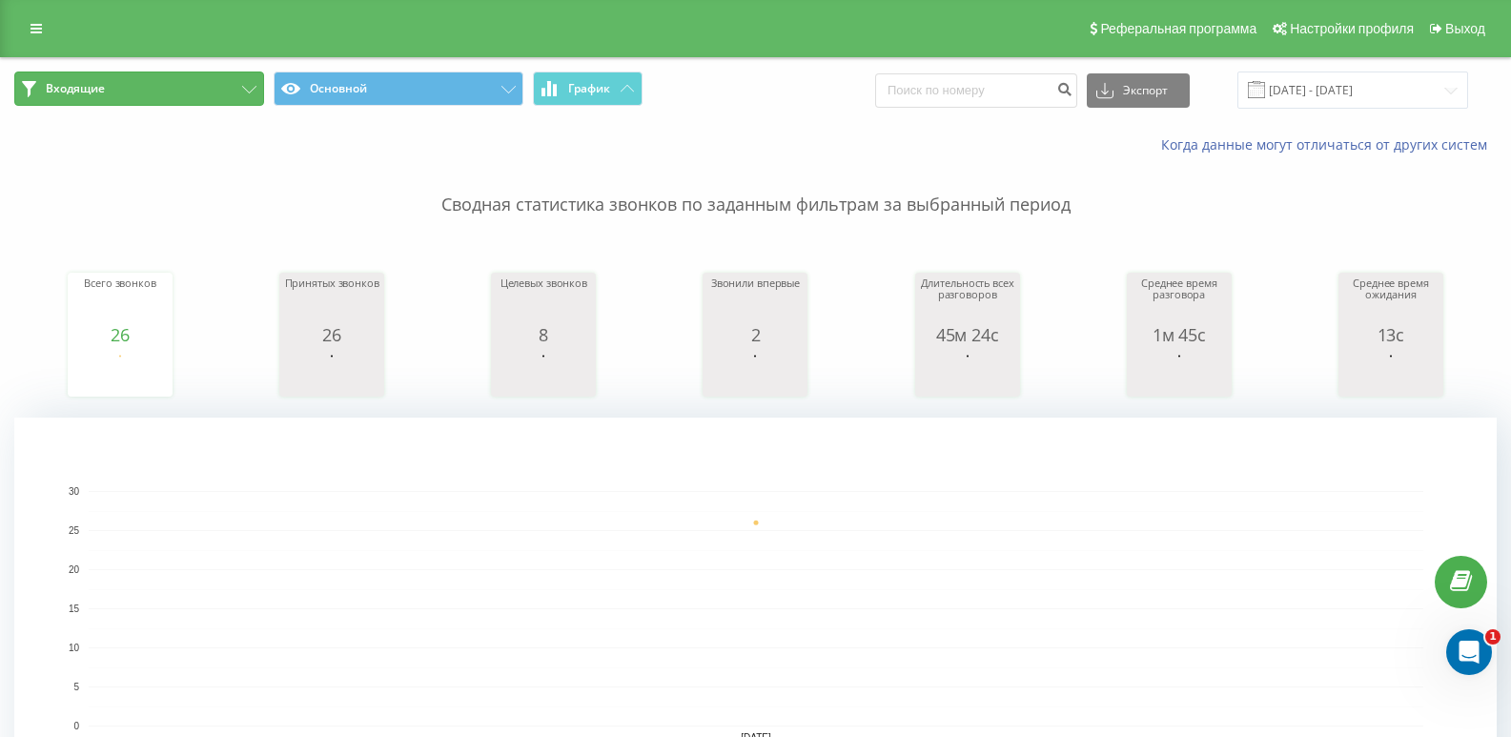
click at [250, 93] on button "Входящие" at bounding box center [139, 89] width 250 height 34
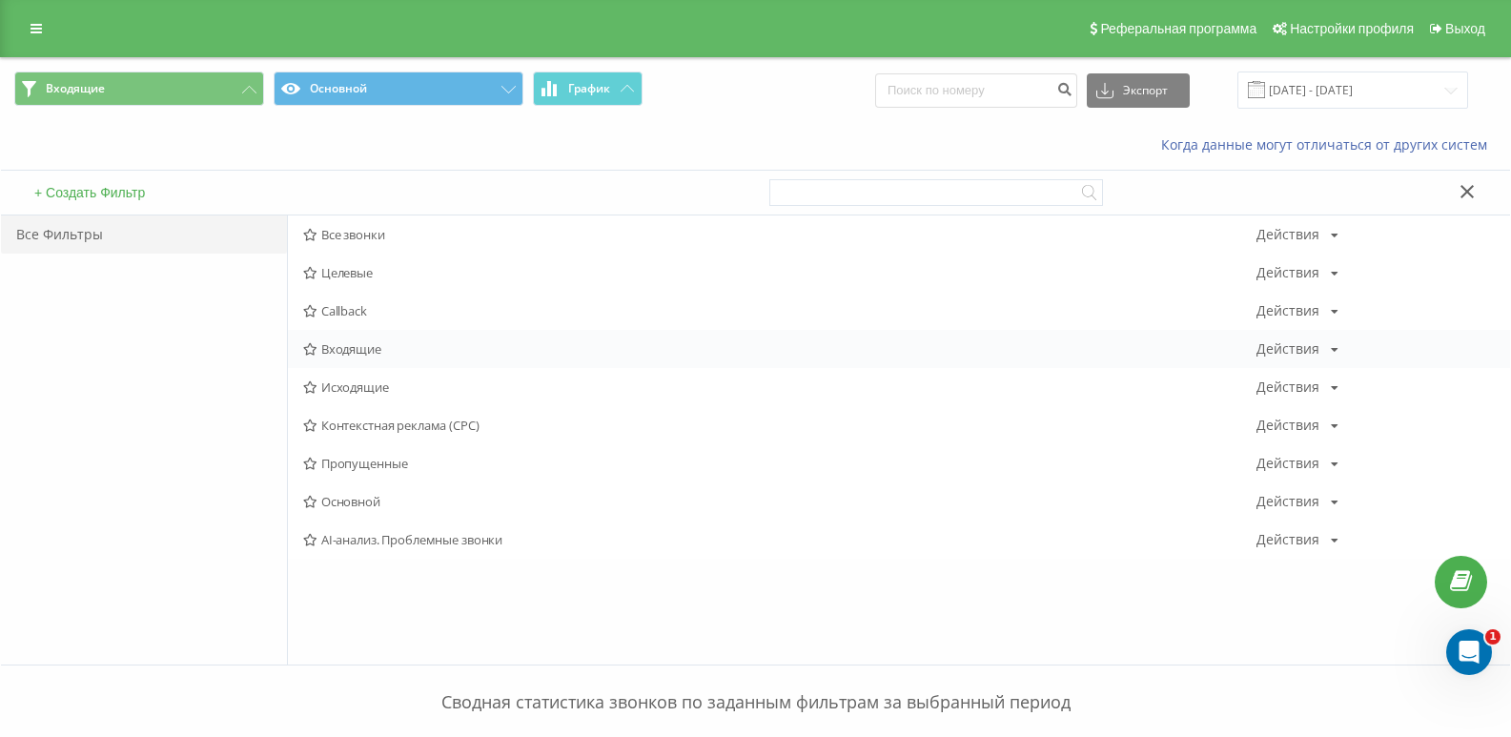
click at [327, 354] on span "Входящие" at bounding box center [779, 348] width 953 height 13
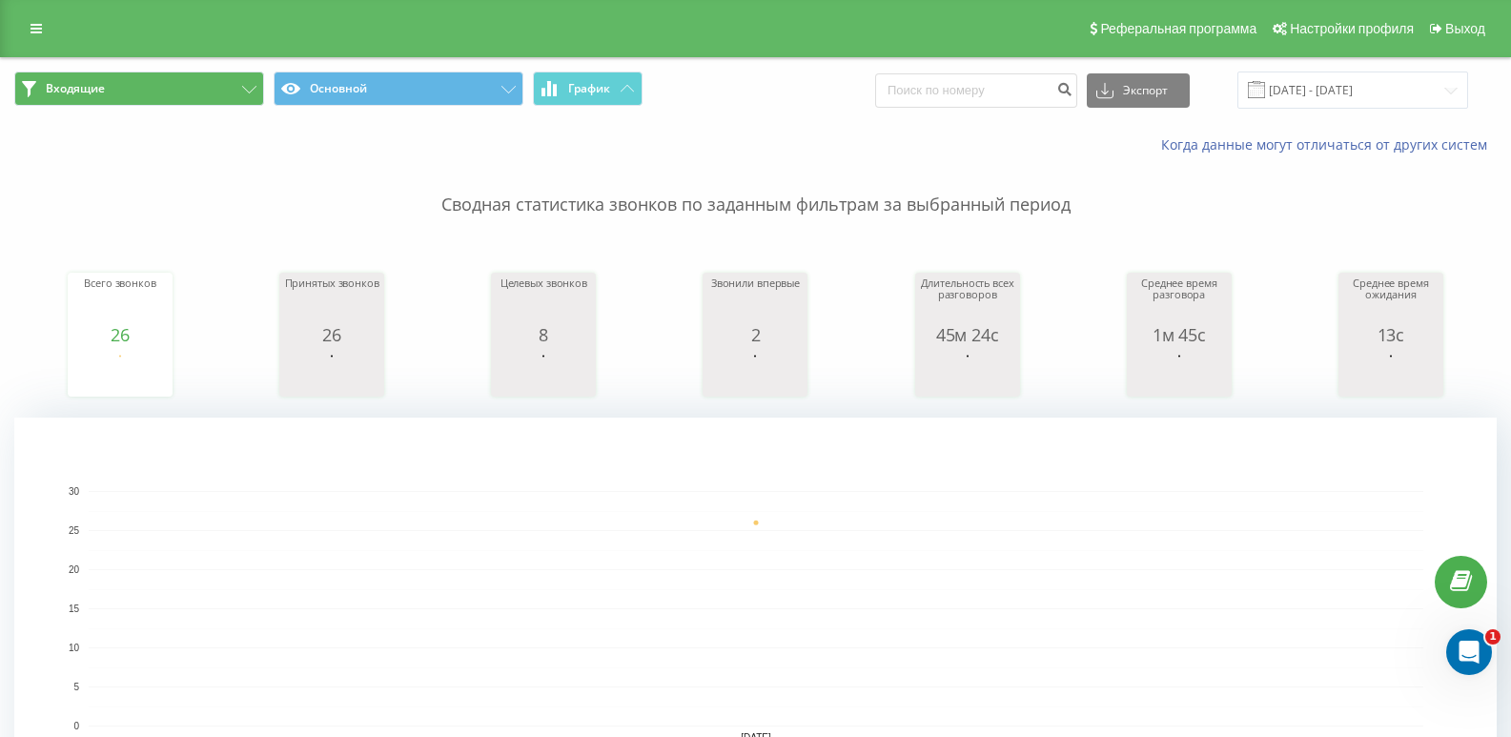
click at [159, 87] on button "Входящие" at bounding box center [139, 89] width 250 height 34
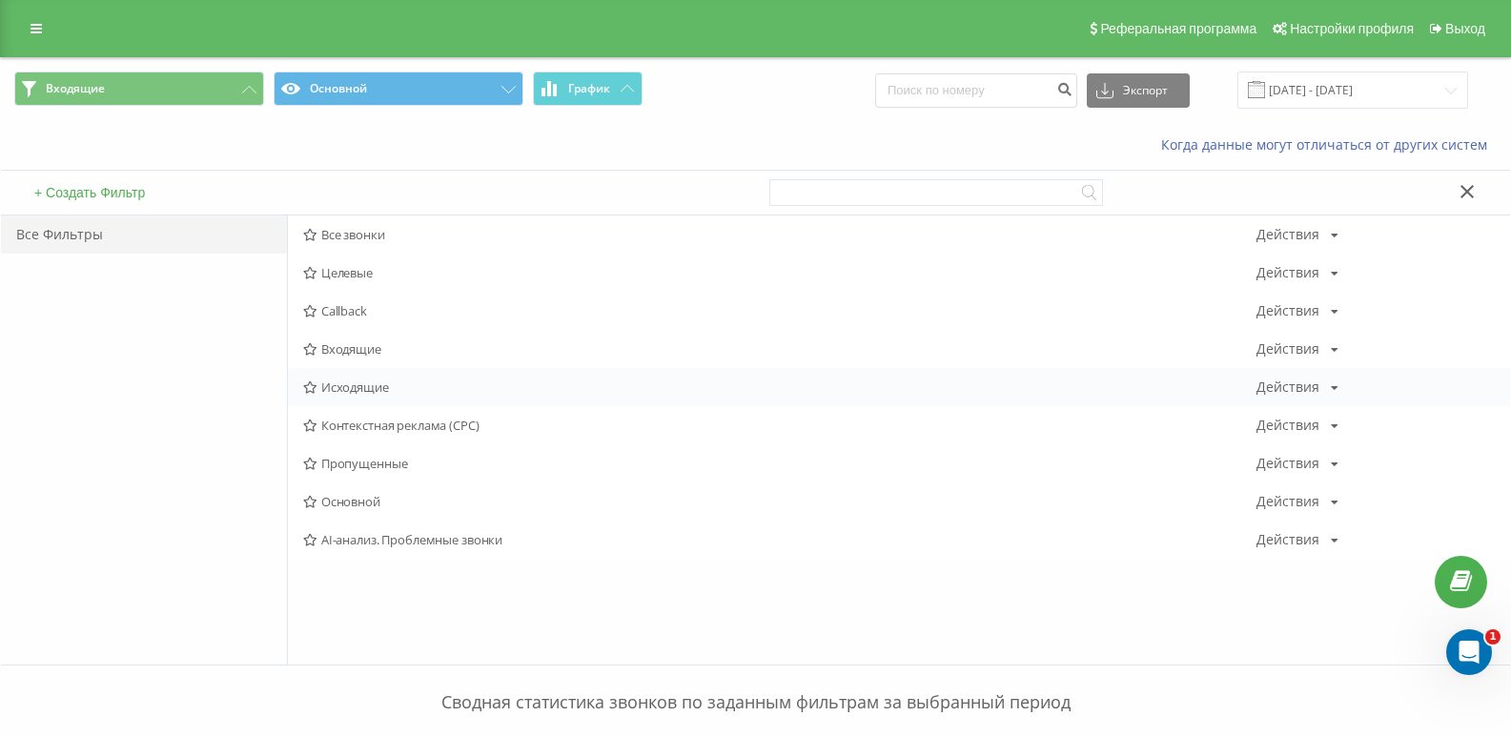
click at [355, 376] on div "Исходящие Действия Редактировать Копировать Удалить По умолчанию Поделиться" at bounding box center [899, 387] width 1222 height 38
click at [355, 386] on span "Исходящие" at bounding box center [779, 386] width 953 height 13
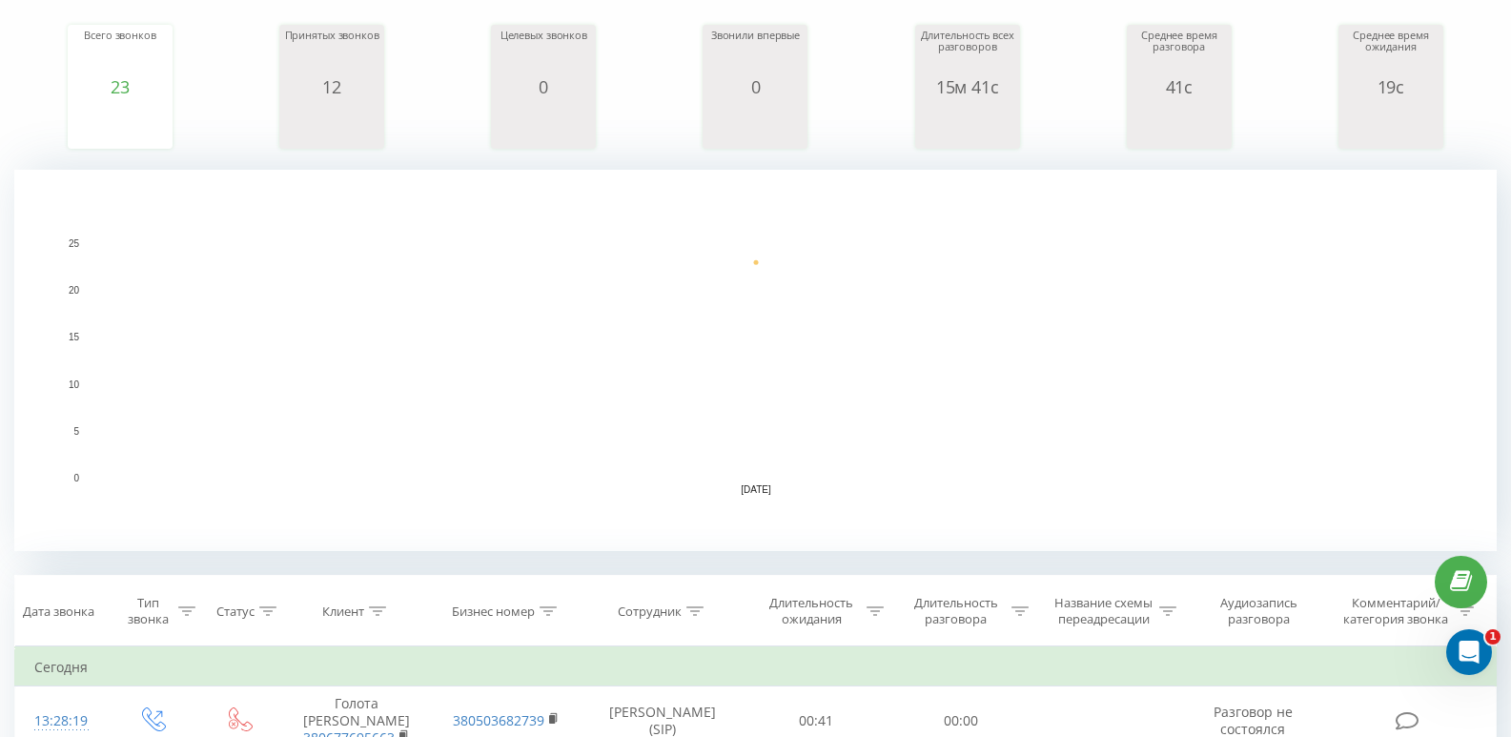
scroll to position [381, 0]
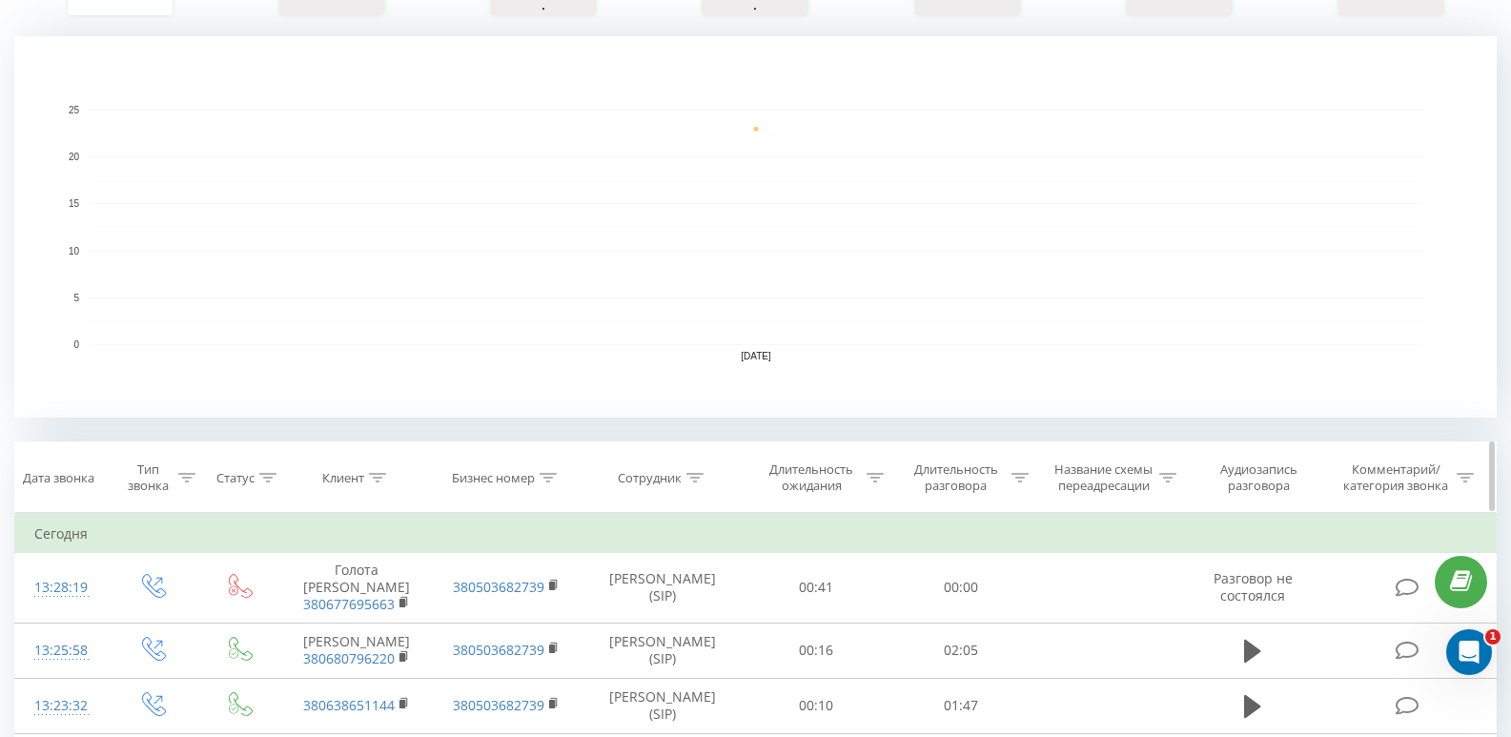
click at [1024, 481] on icon at bounding box center [1020, 478] width 17 height 10
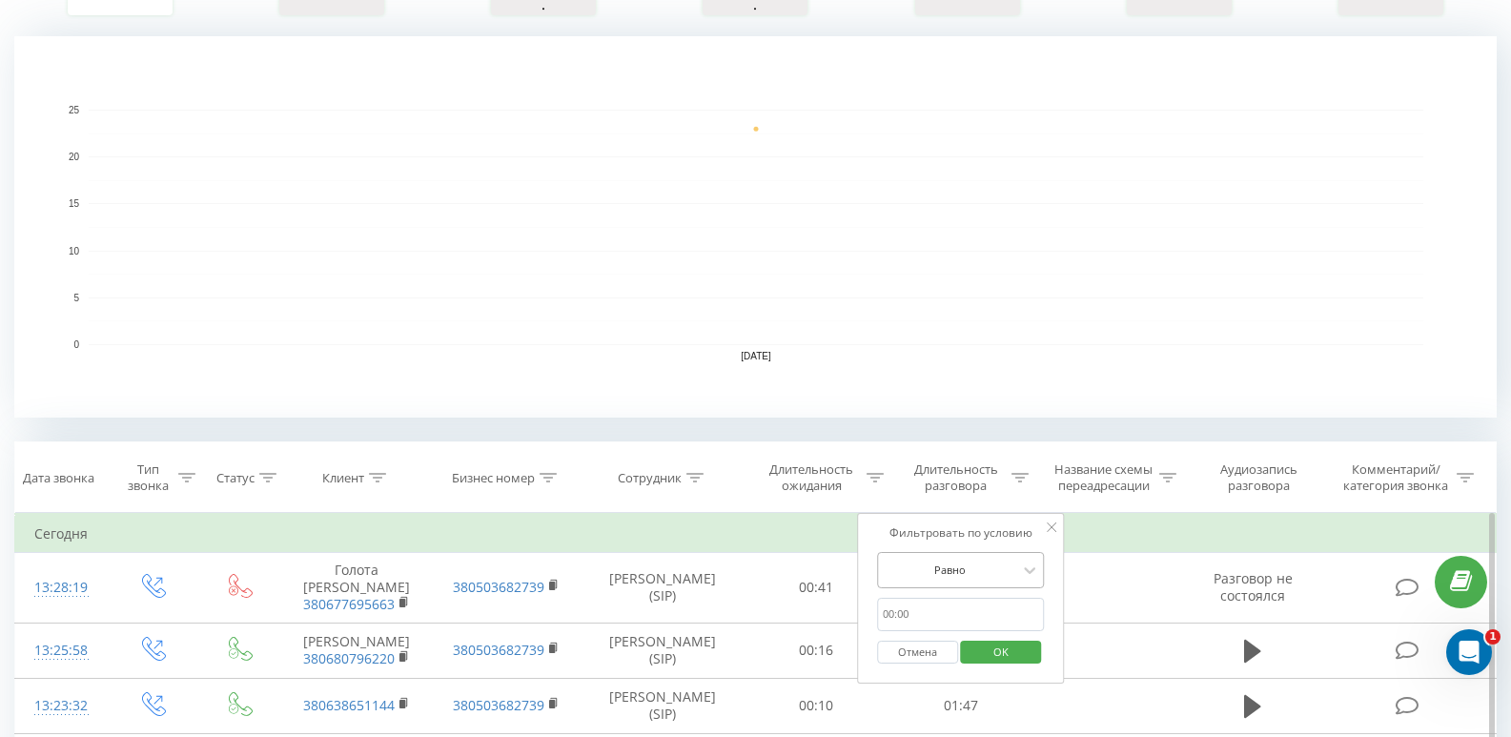
click at [970, 575] on div "Равно" at bounding box center [961, 570] width 168 height 36
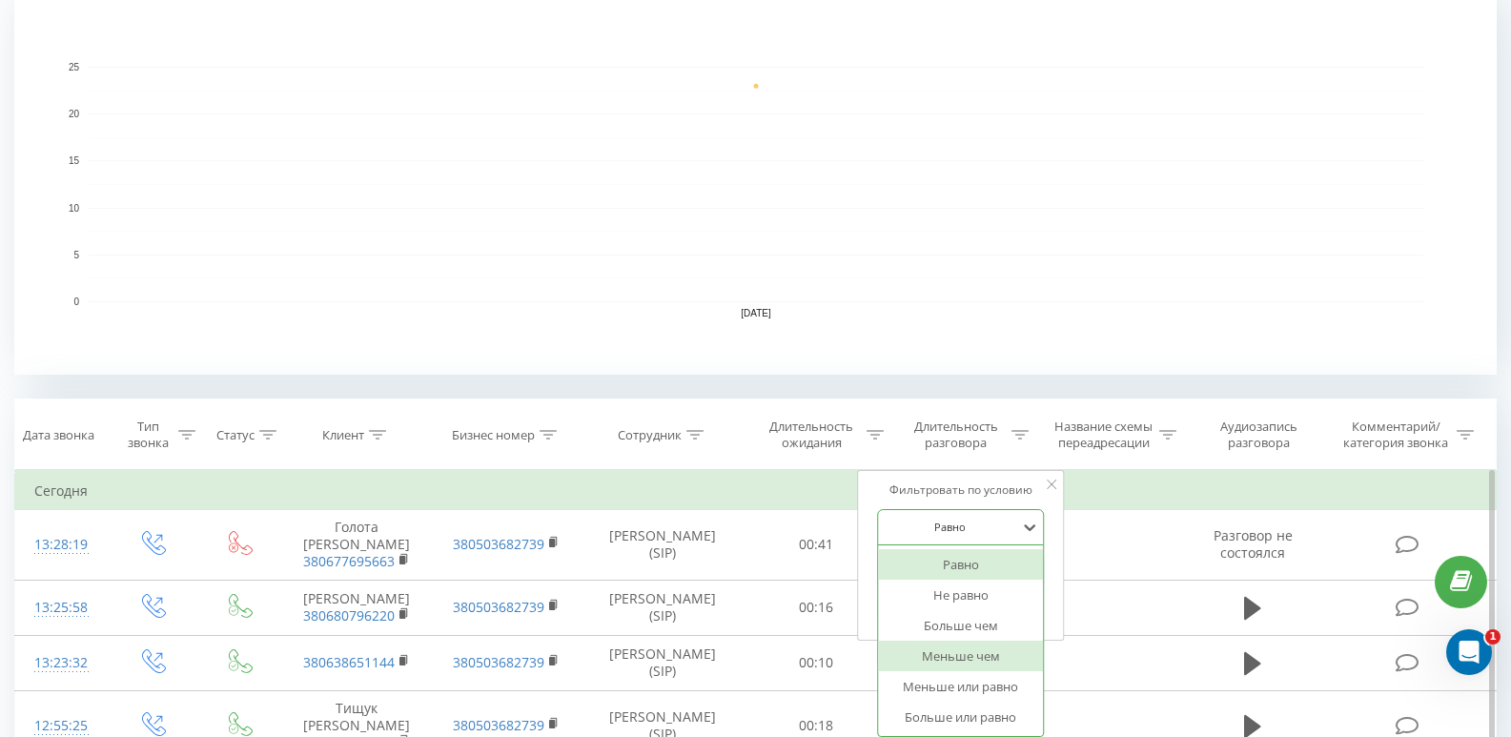
click at [938, 628] on div "Больше чем" at bounding box center [961, 625] width 166 height 31
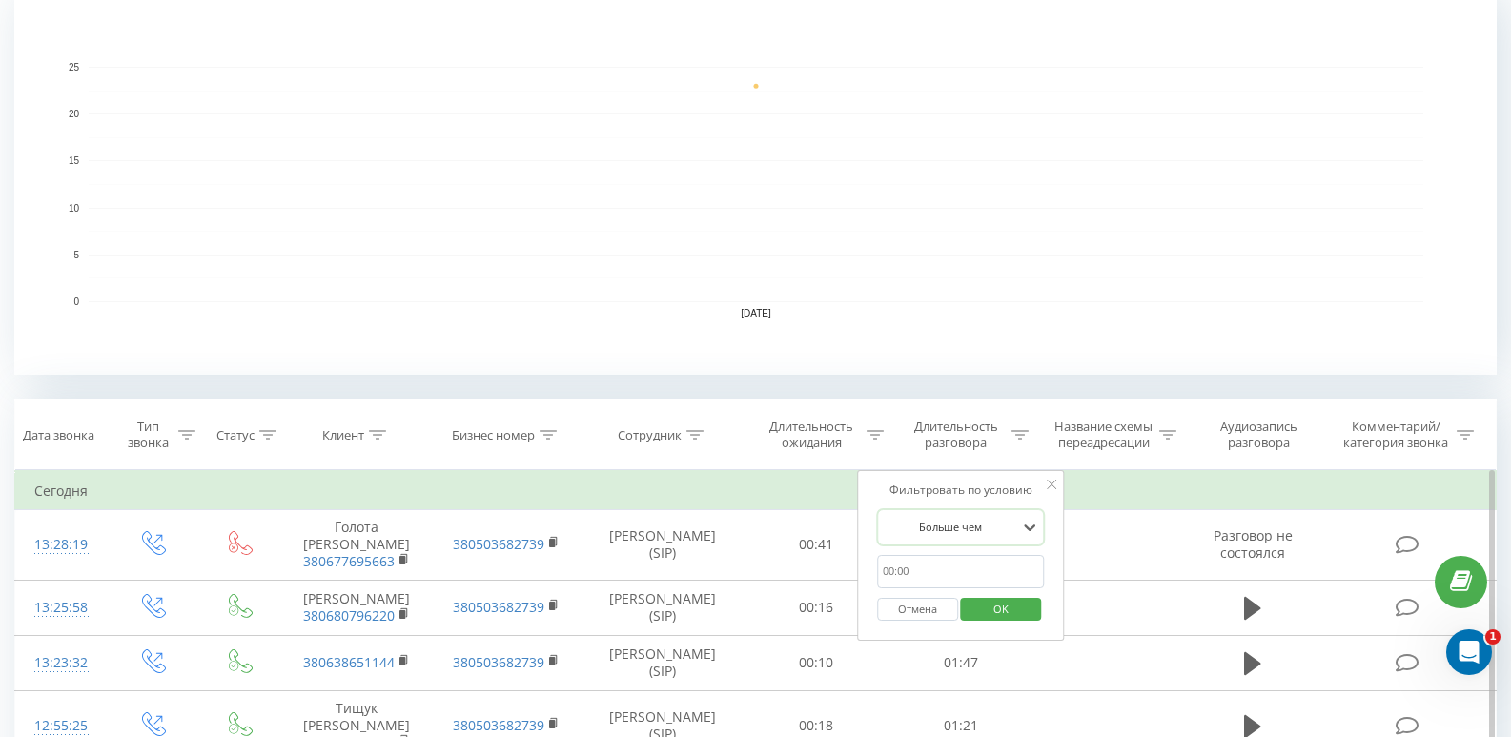
click at [915, 572] on input "text" at bounding box center [961, 571] width 168 height 33
type input "20"
click at [1025, 606] on span "OK" at bounding box center [1000, 609] width 53 height 30
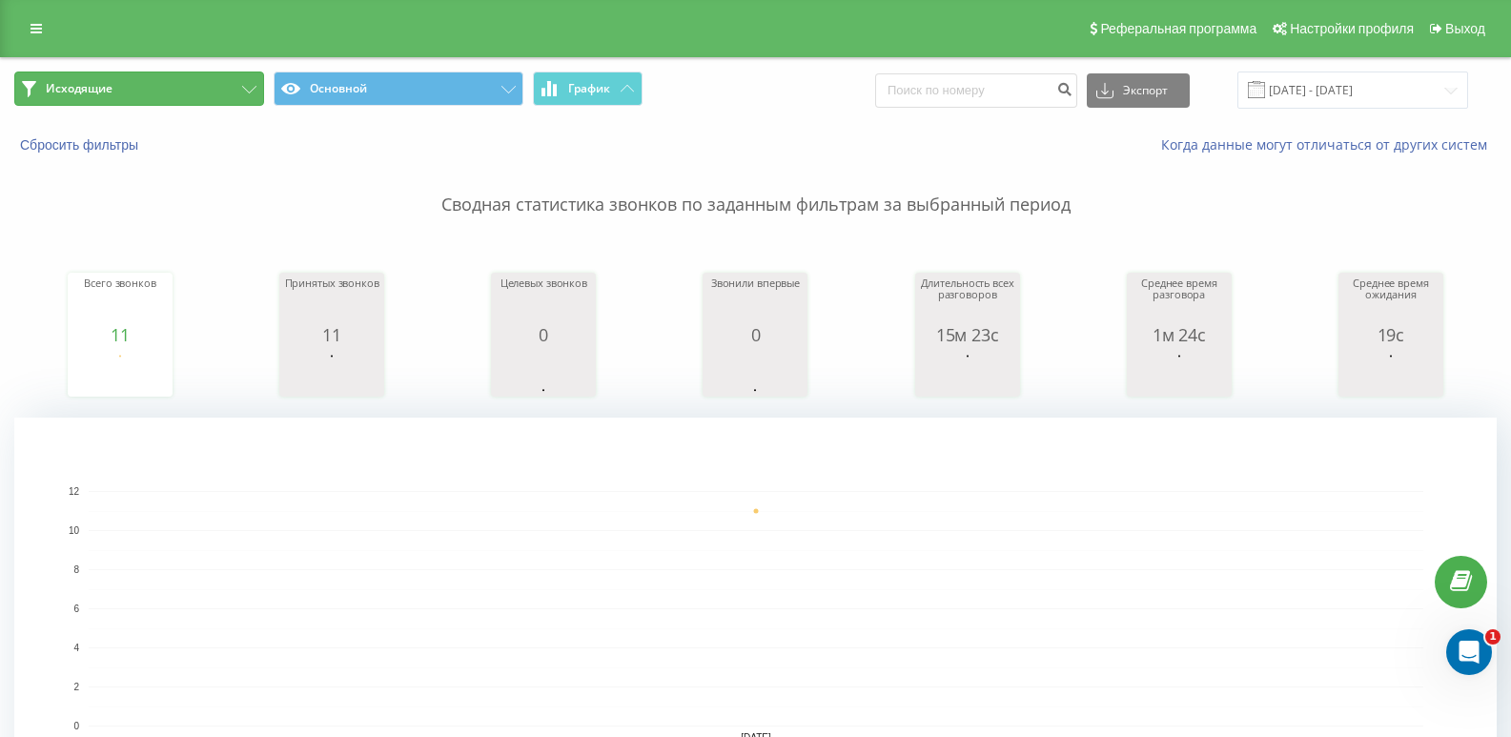
click at [183, 81] on button "Исходящие" at bounding box center [139, 89] width 250 height 34
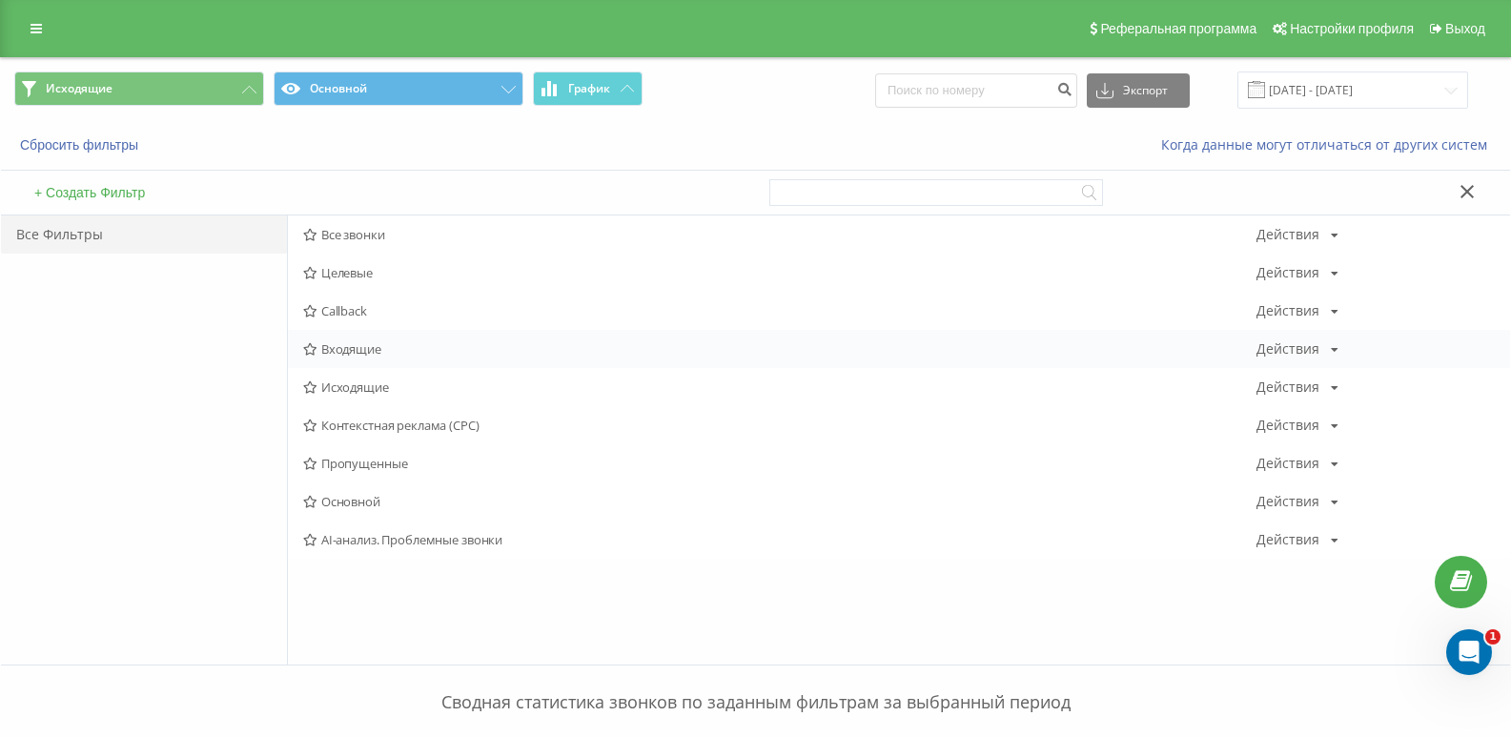
click at [351, 346] on span "Входящие" at bounding box center [779, 348] width 953 height 13
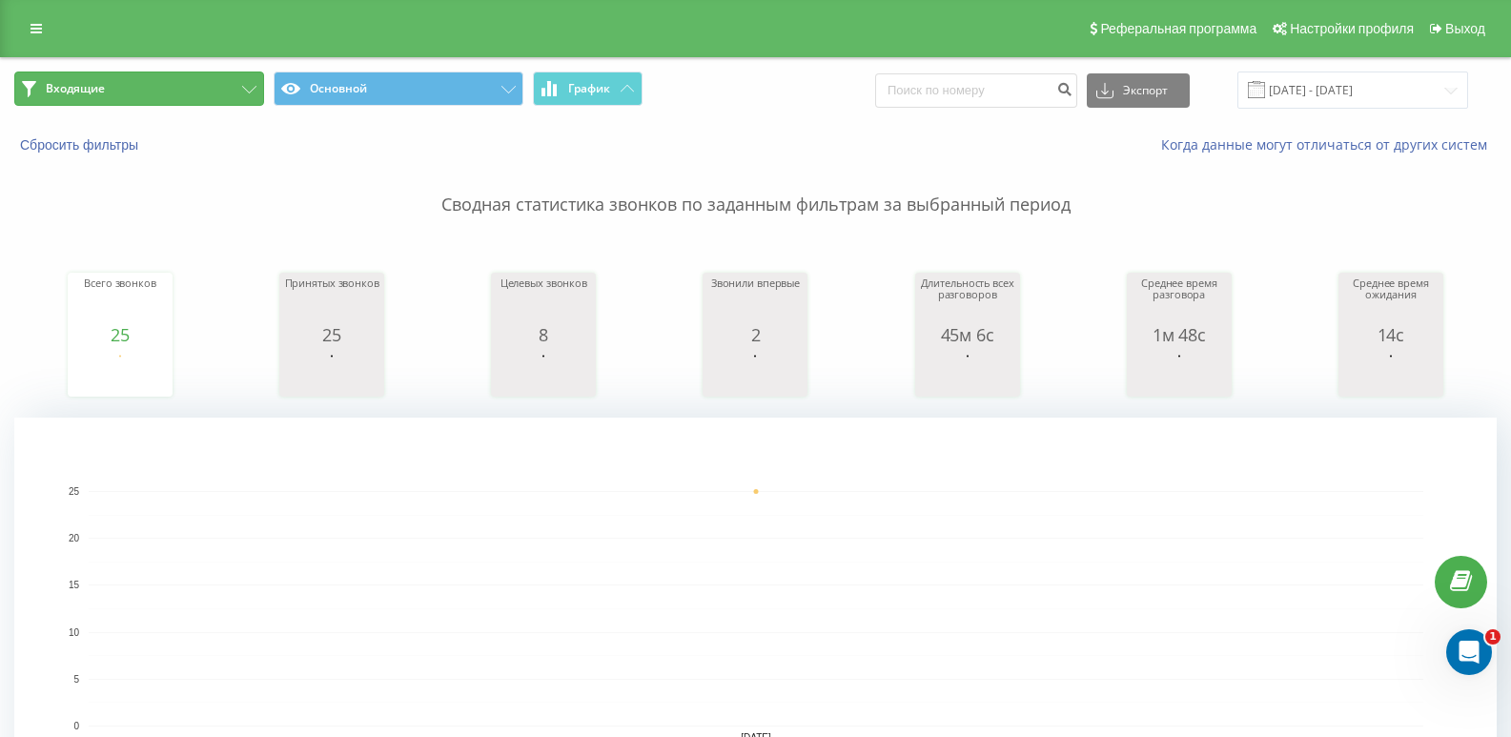
click at [221, 91] on button "Входящие" at bounding box center [139, 89] width 250 height 34
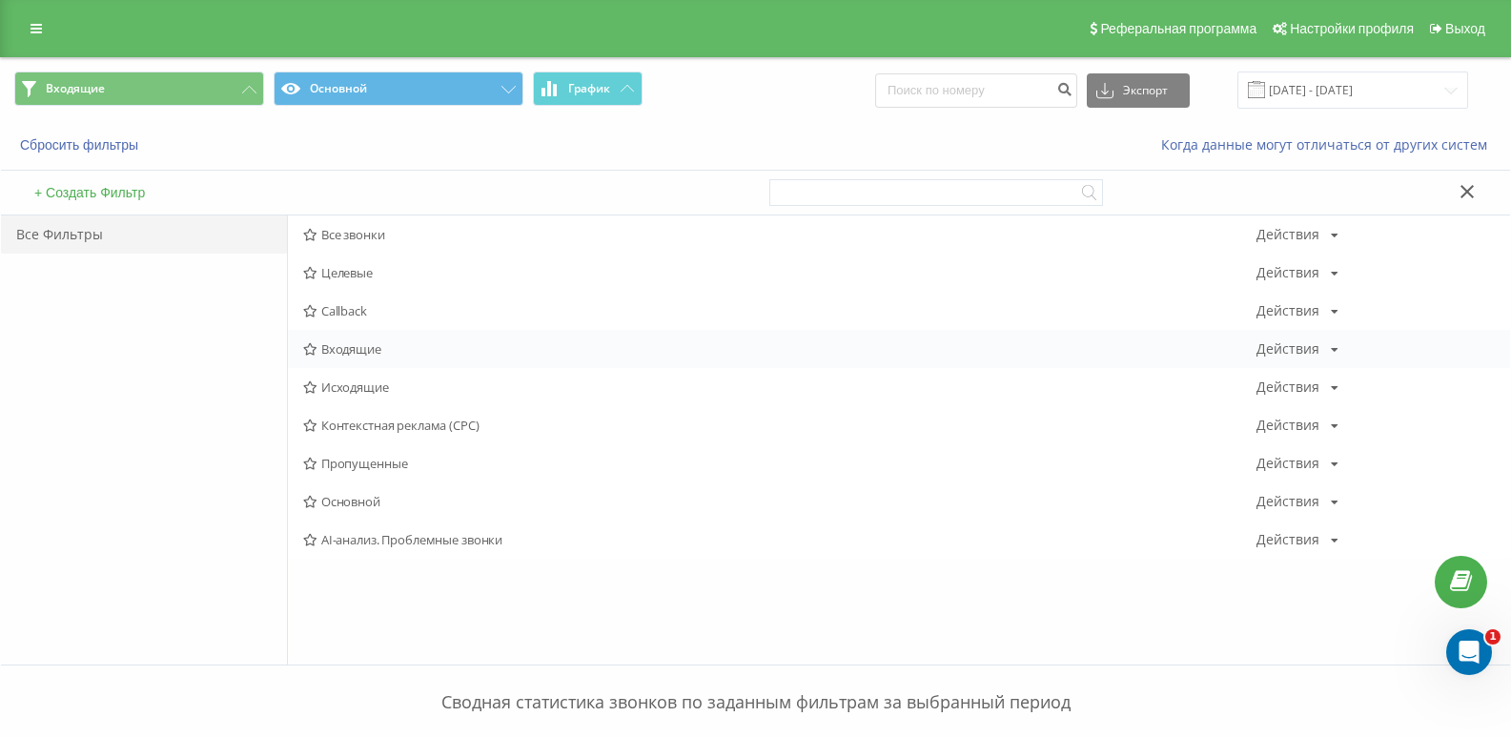
click at [362, 351] on span "Входящие" at bounding box center [779, 348] width 953 height 13
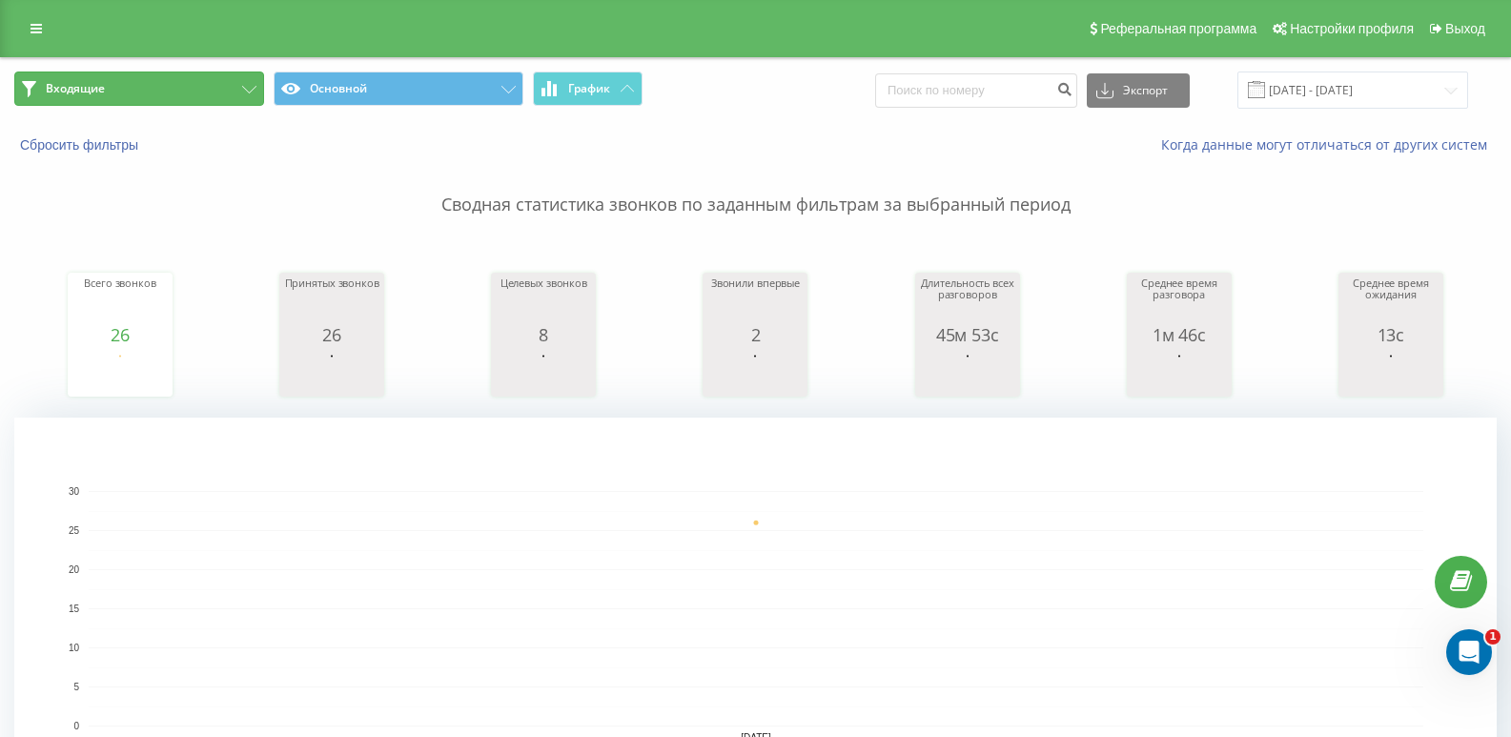
click at [167, 88] on button "Входящие" at bounding box center [139, 89] width 250 height 34
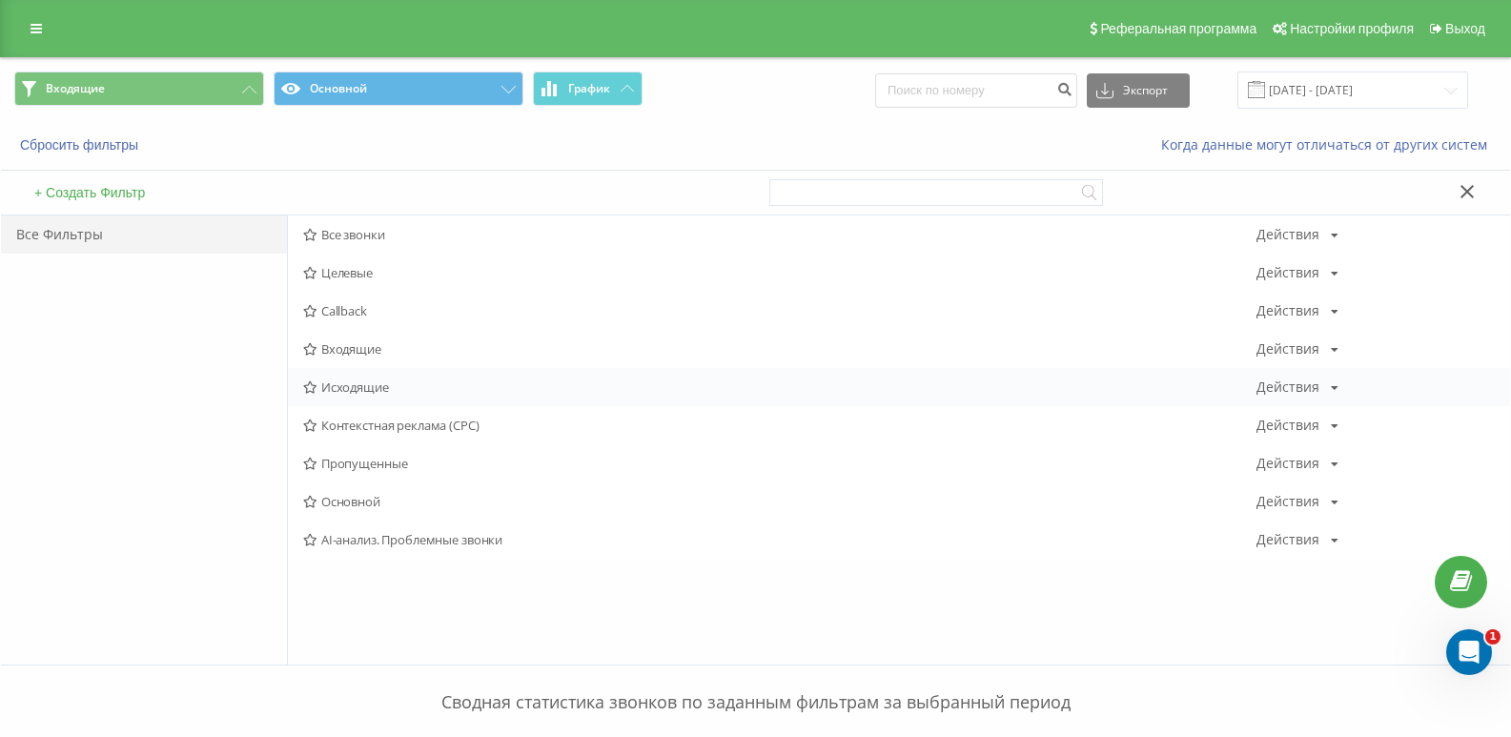
click at [356, 383] on span "Исходящие" at bounding box center [779, 386] width 953 height 13
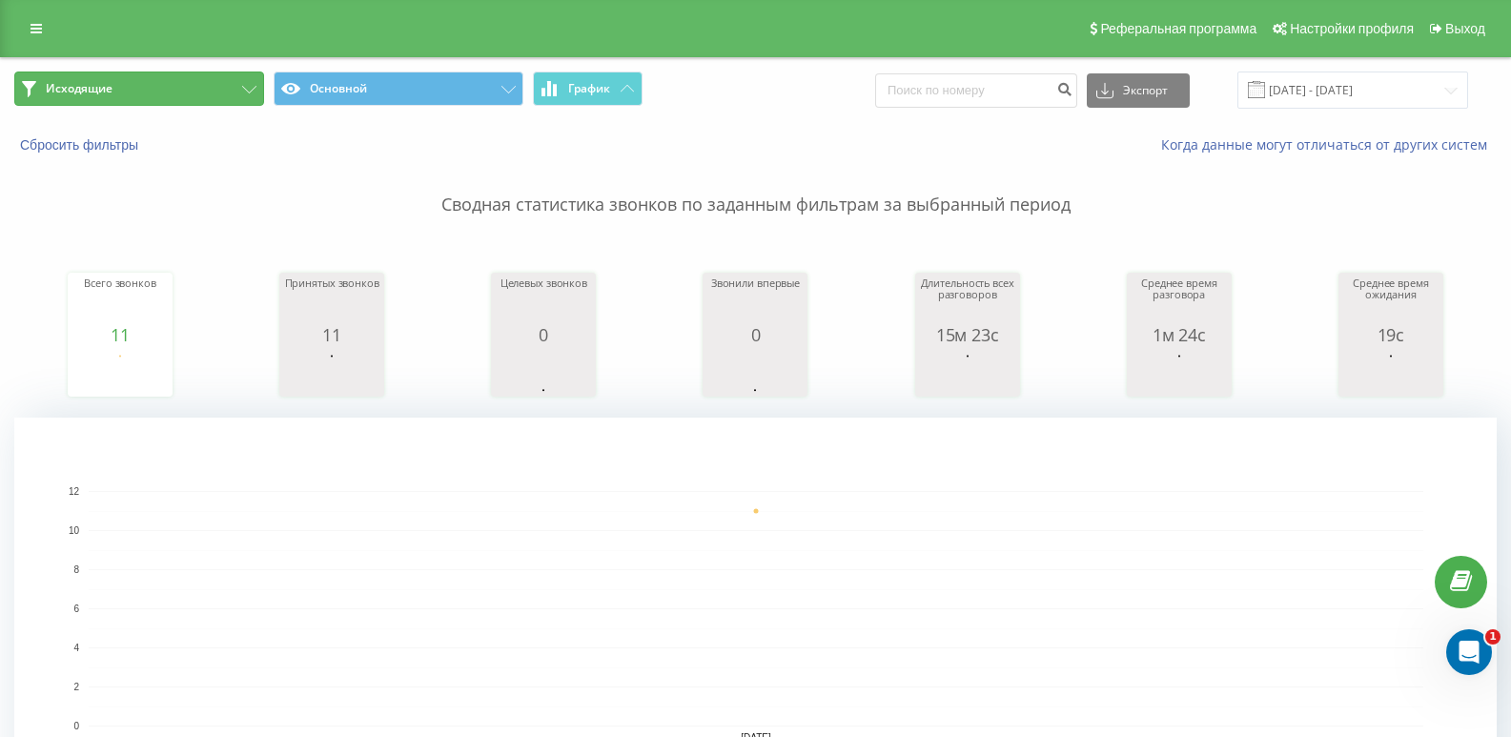
click at [234, 80] on button "Исходящие" at bounding box center [139, 89] width 250 height 34
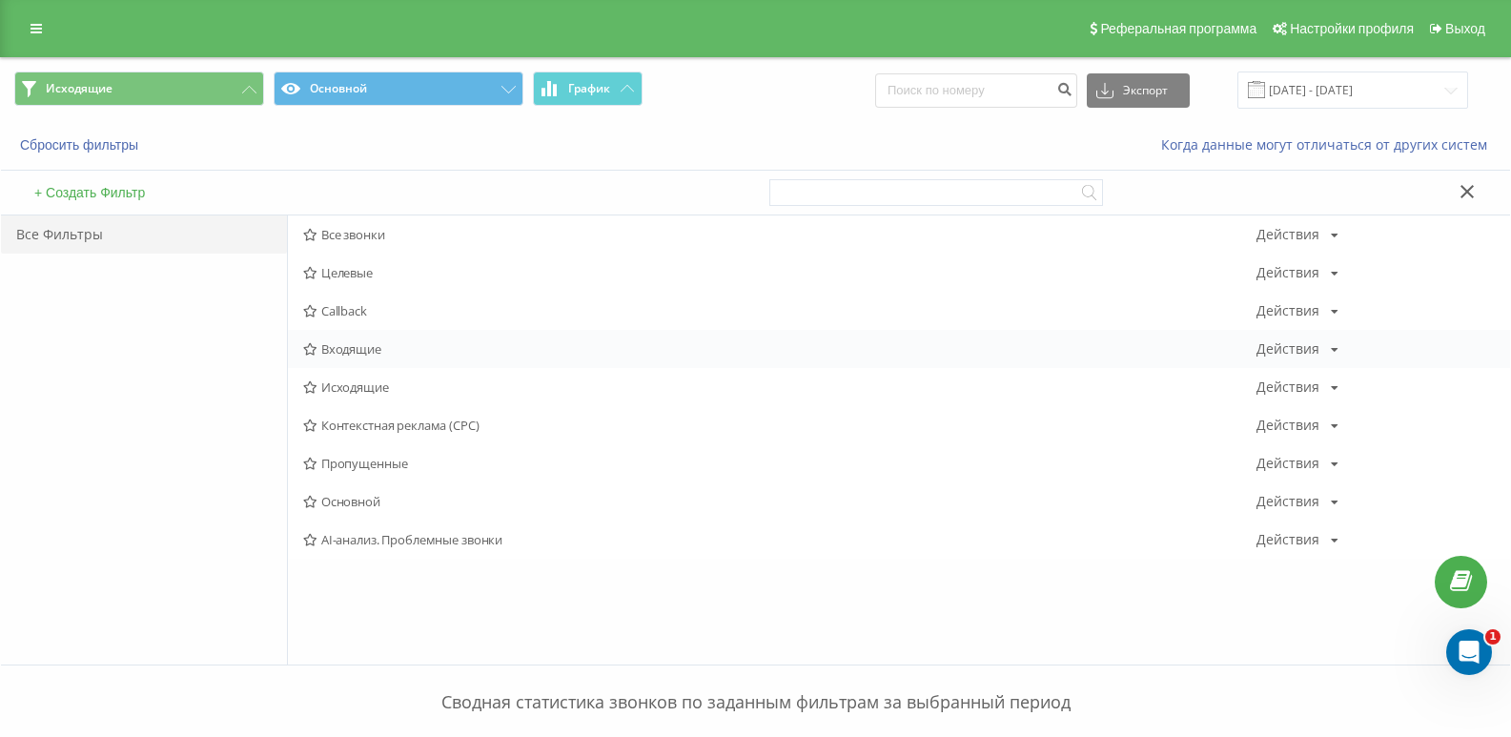
click at [339, 343] on span "Входящие" at bounding box center [779, 348] width 953 height 13
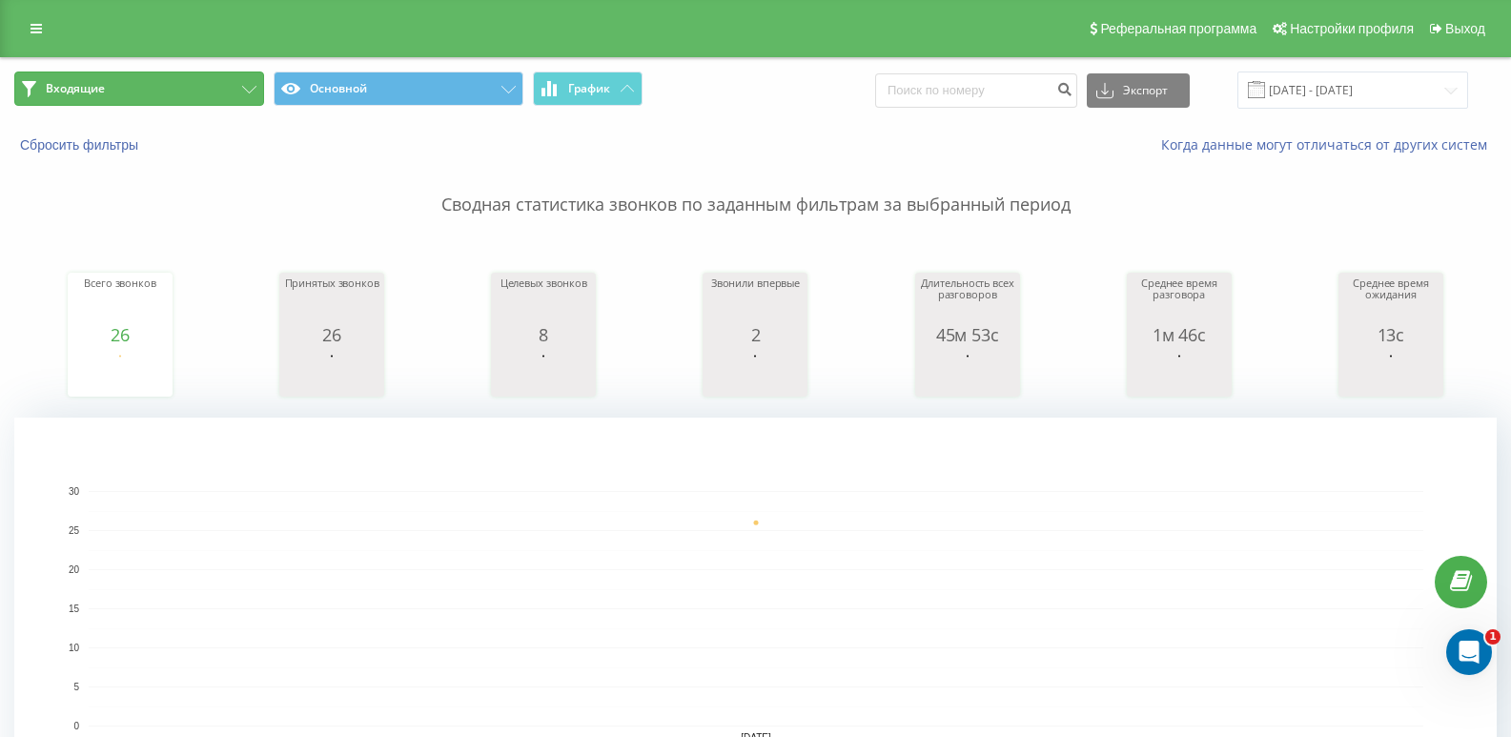
click at [246, 75] on button "Входящие" at bounding box center [139, 89] width 250 height 34
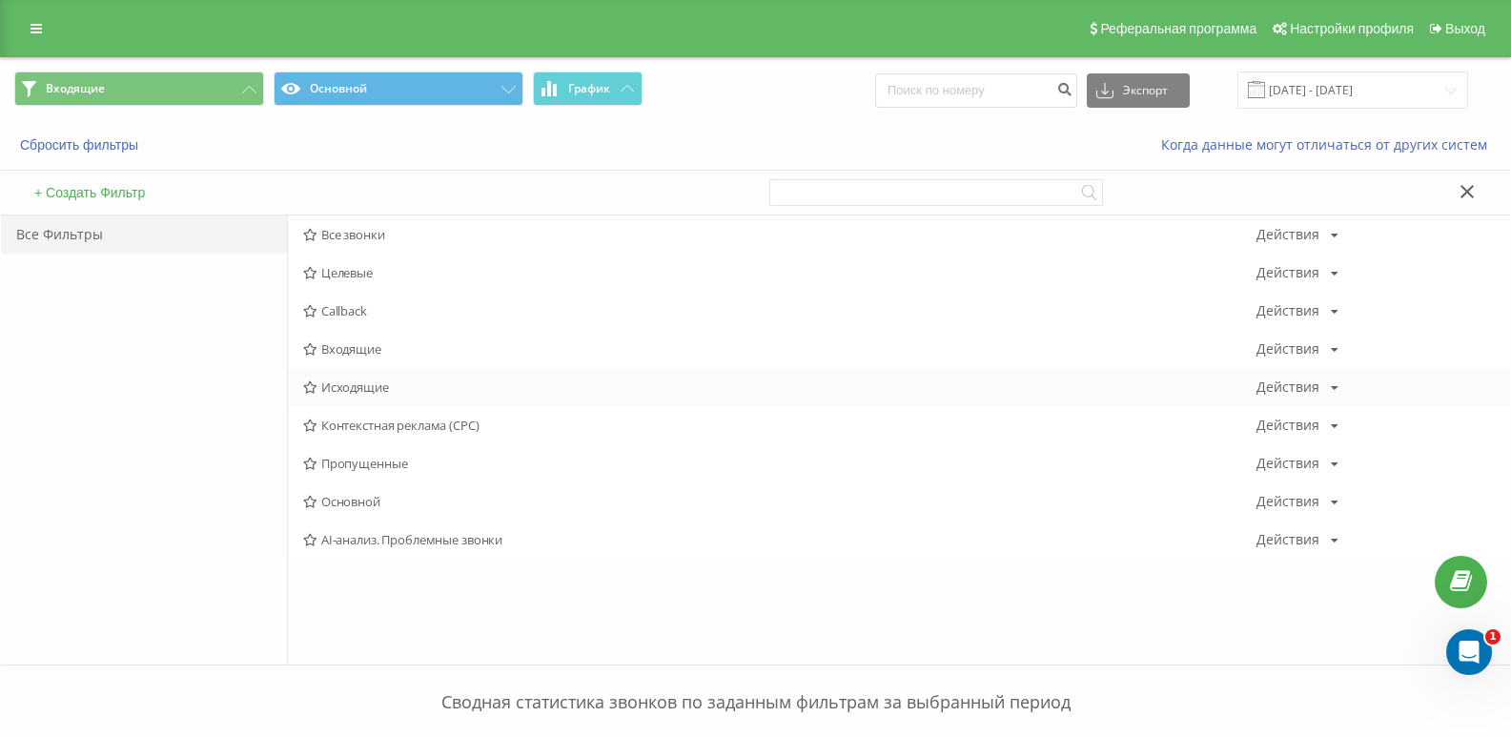
click at [356, 380] on span "Исходящие" at bounding box center [779, 386] width 953 height 13
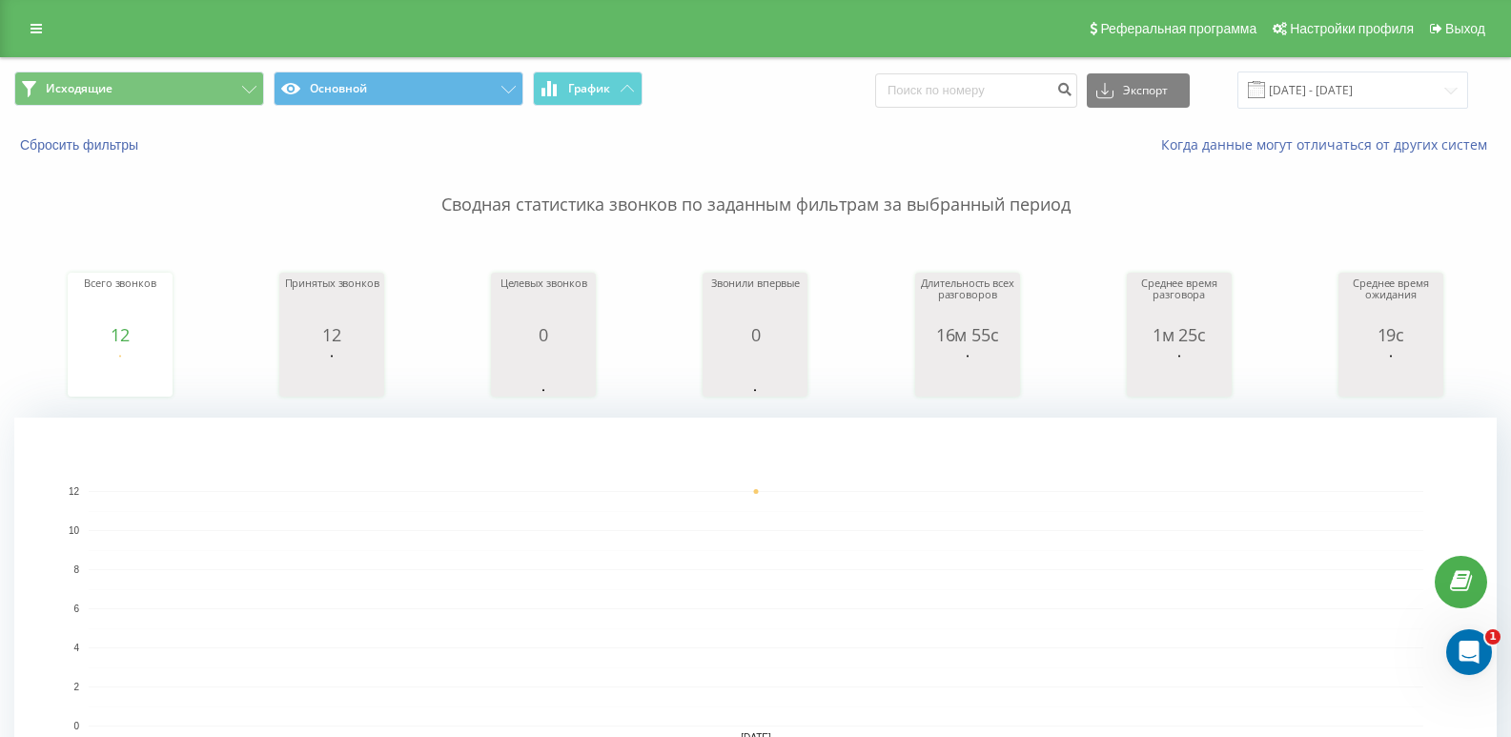
click at [245, 71] on div "Исходящие Основной График Экспорт .csv .xls .xlsx [DATE] - [DATE]" at bounding box center [755, 90] width 1509 height 64
click at [243, 81] on button "Исходящие" at bounding box center [139, 89] width 250 height 34
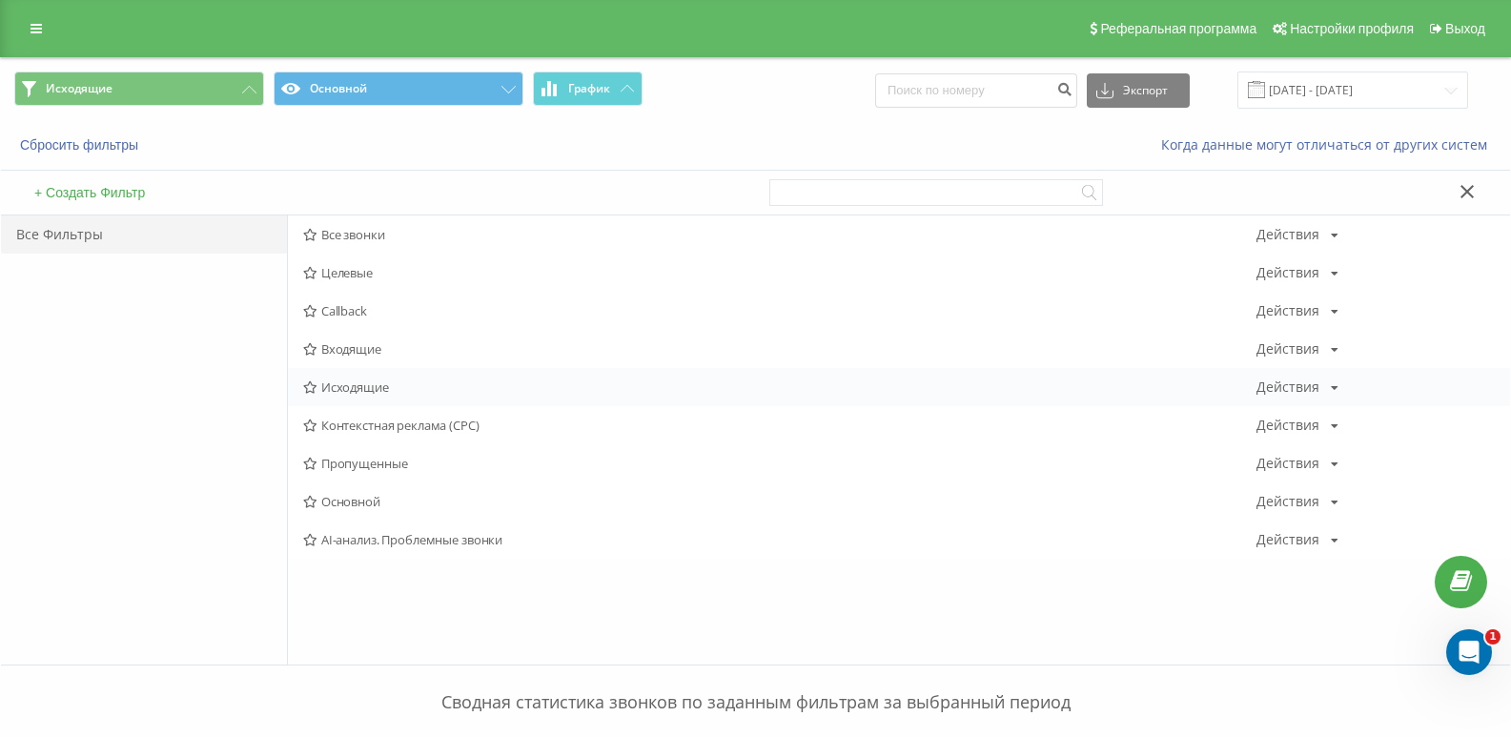
click at [343, 399] on div "Исходящие Действия Редактировать Копировать Удалить По умолчанию Поделиться" at bounding box center [899, 387] width 1222 height 38
click at [344, 391] on span "Исходящие" at bounding box center [779, 386] width 953 height 13
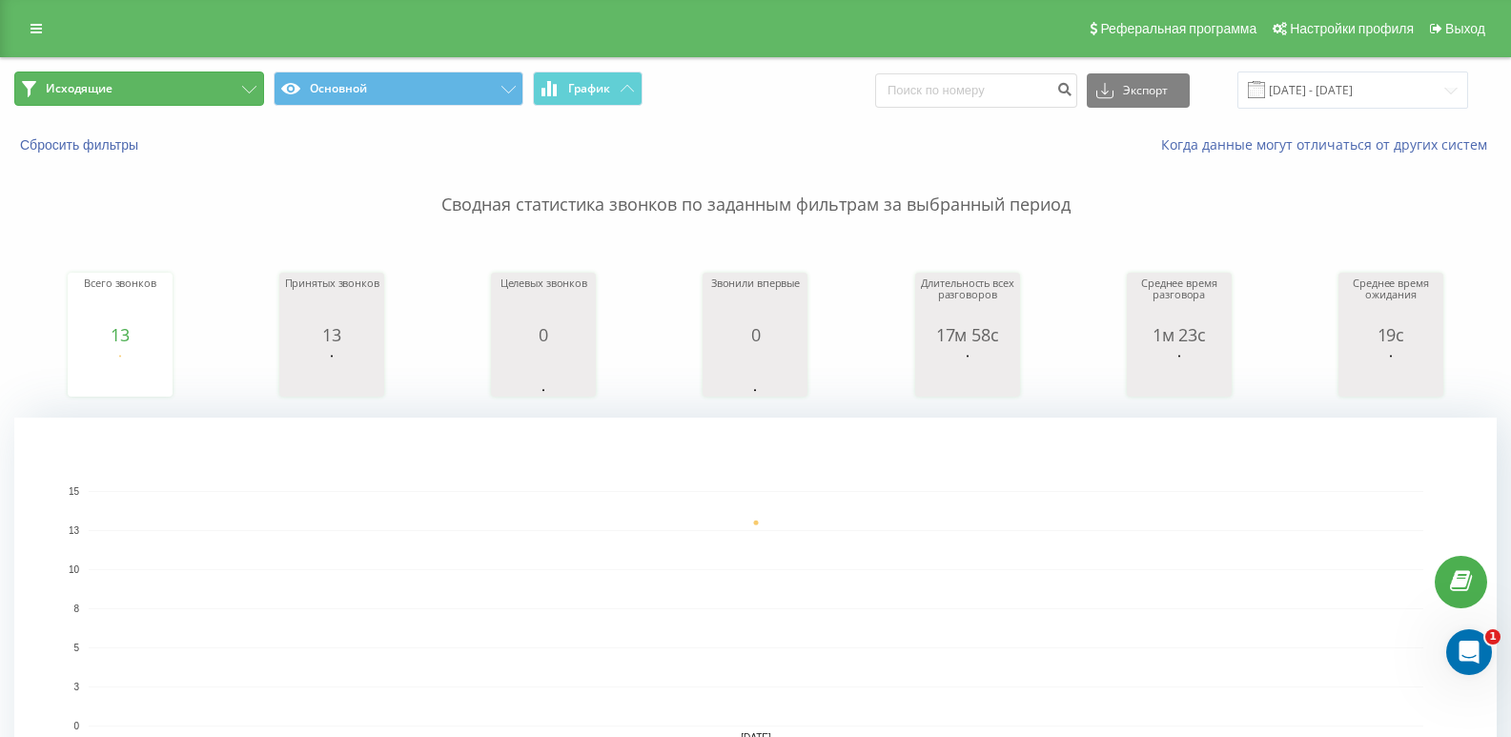
click at [232, 96] on button "Исходящие" at bounding box center [139, 89] width 250 height 34
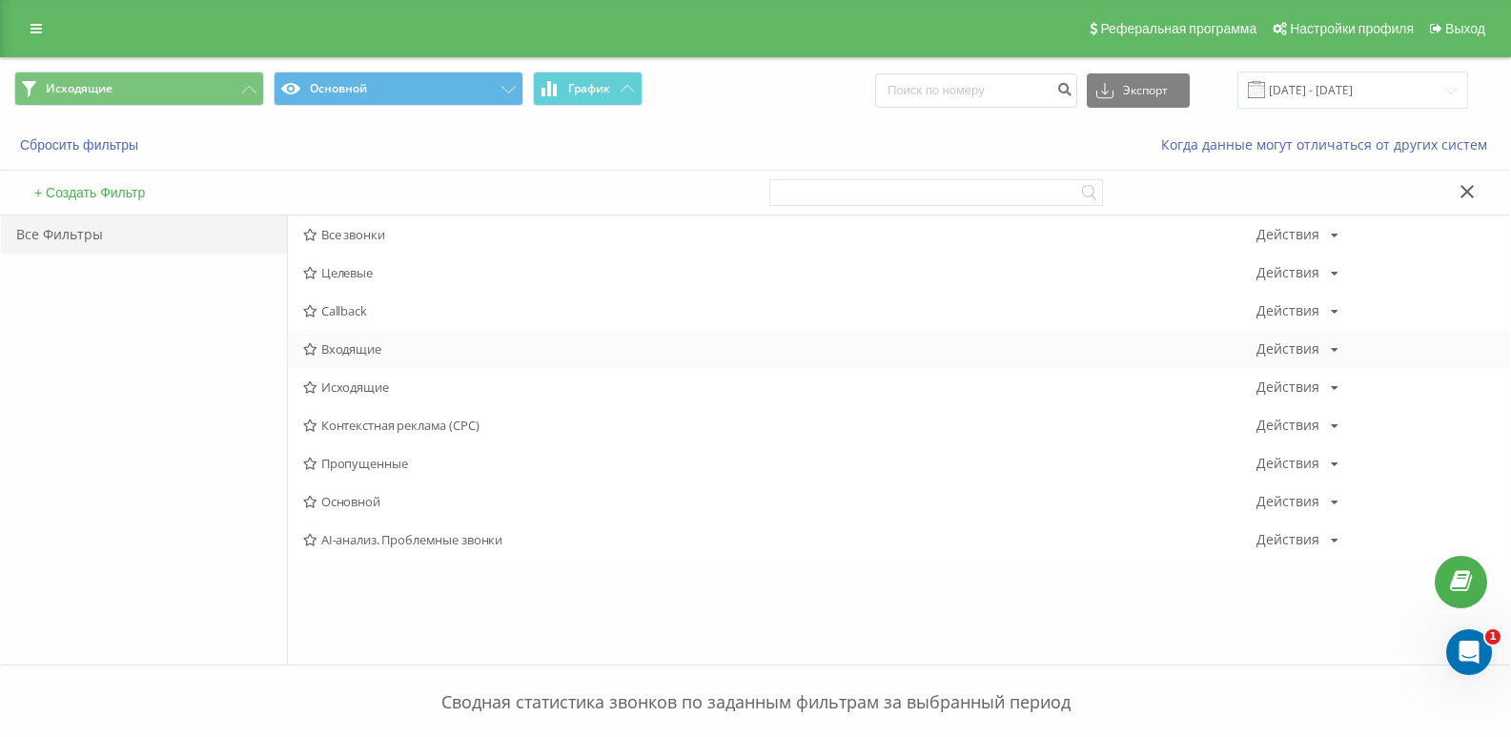
click at [353, 347] on span "Входящие" at bounding box center [779, 348] width 953 height 13
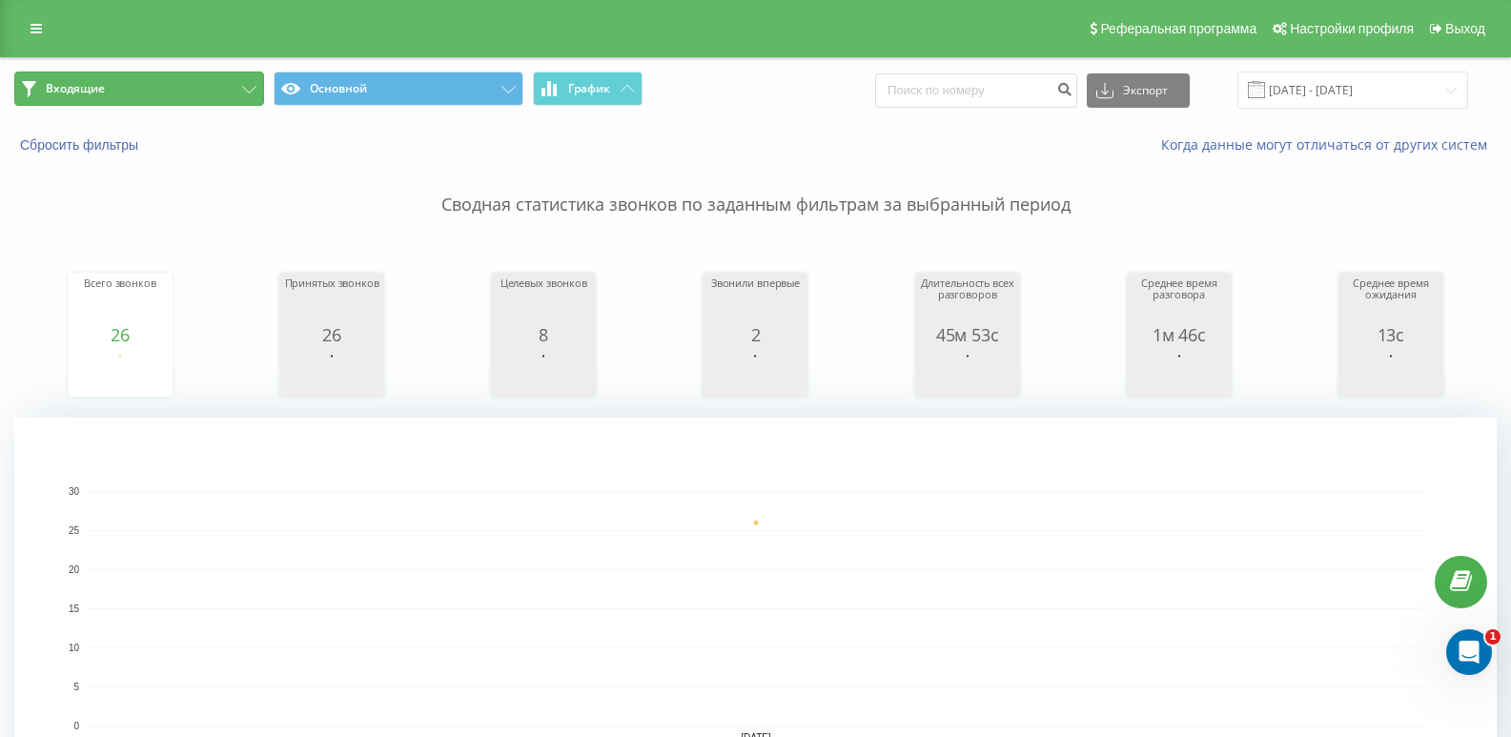
click at [210, 96] on button "Входящие" at bounding box center [139, 89] width 250 height 34
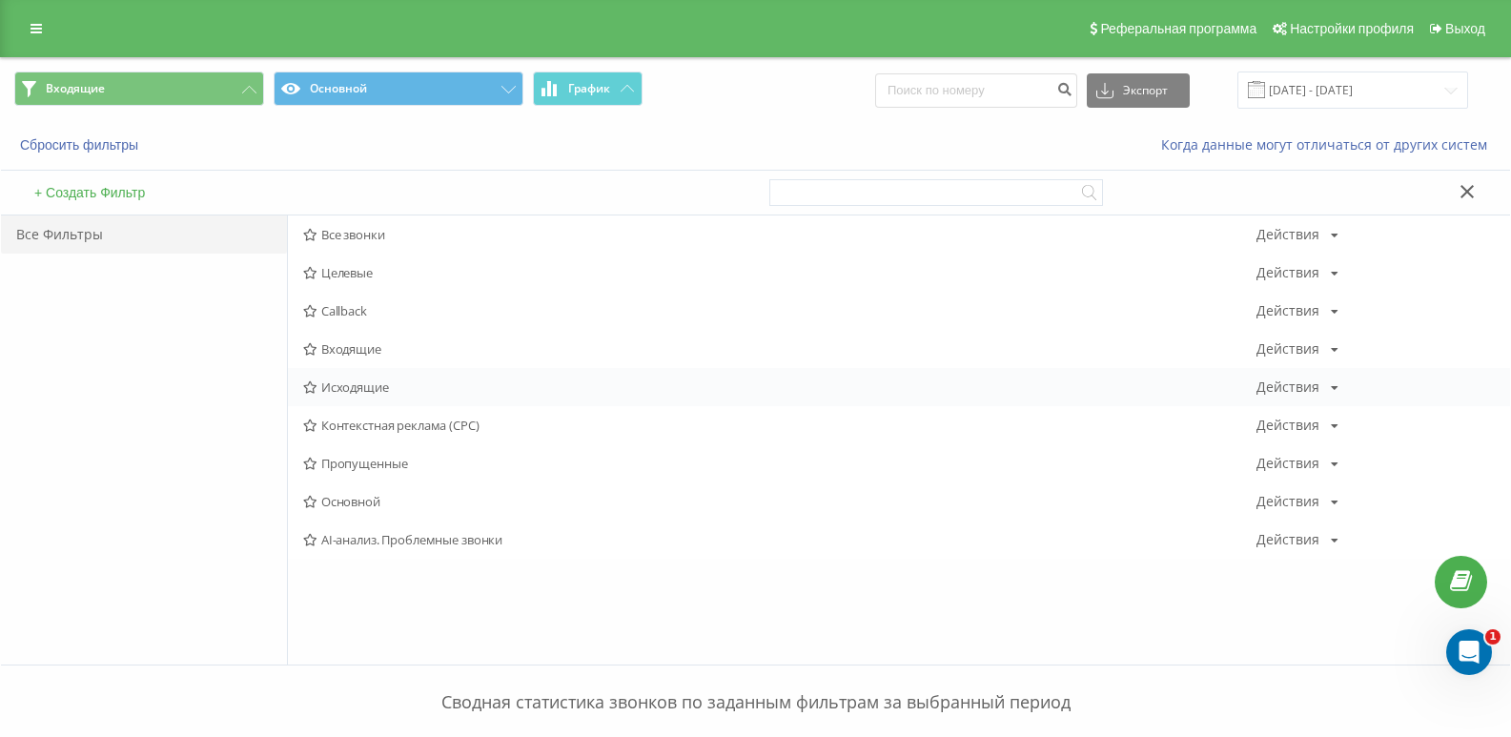
click at [344, 388] on span "Исходящие" at bounding box center [779, 386] width 953 height 13
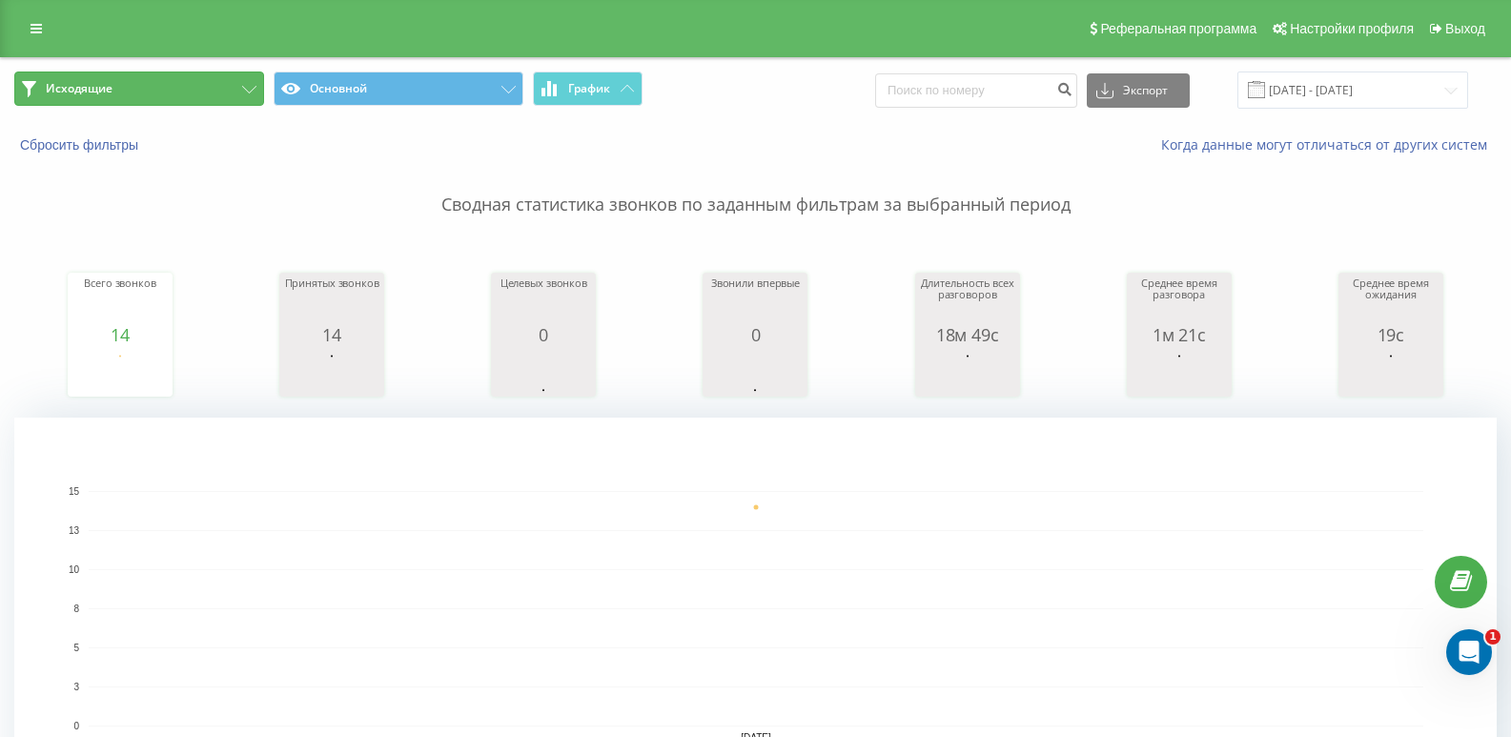
click at [222, 85] on button "Исходящие" at bounding box center [139, 89] width 250 height 34
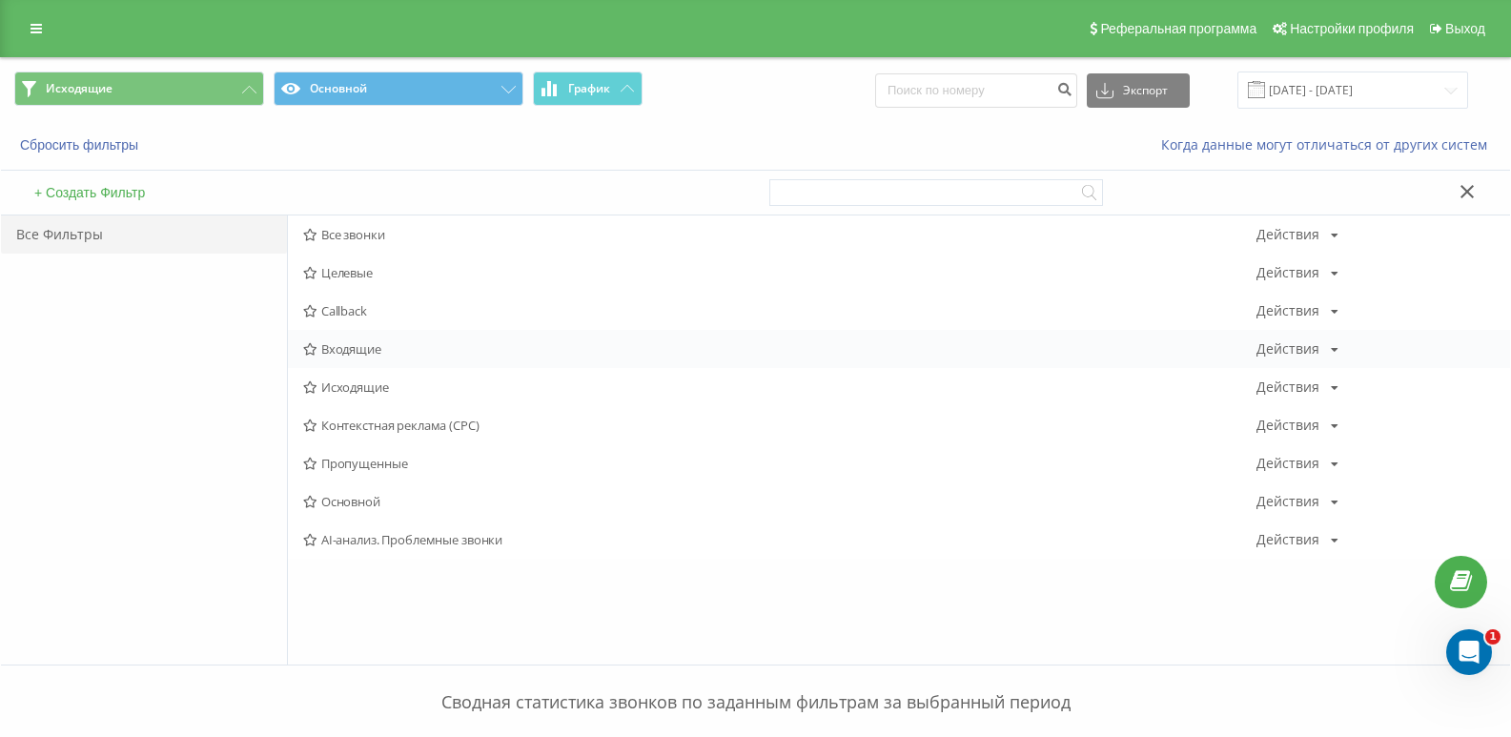
click at [353, 357] on div "Входящие Действия Редактировать Копировать Удалить По умолчанию Поделиться" at bounding box center [899, 349] width 1222 height 38
click at [384, 392] on span "Исходящие" at bounding box center [779, 386] width 953 height 13
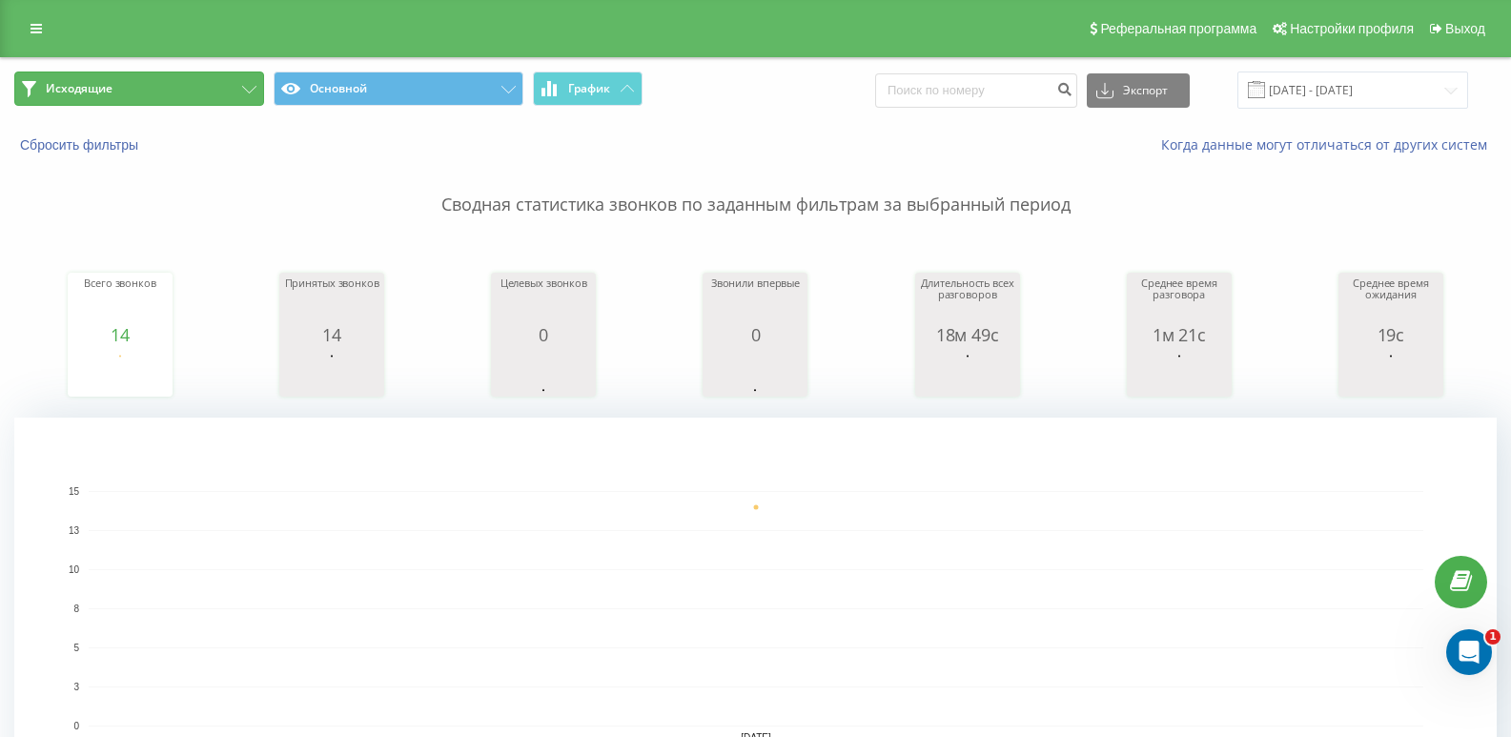
click at [180, 80] on button "Исходящие" at bounding box center [139, 89] width 250 height 34
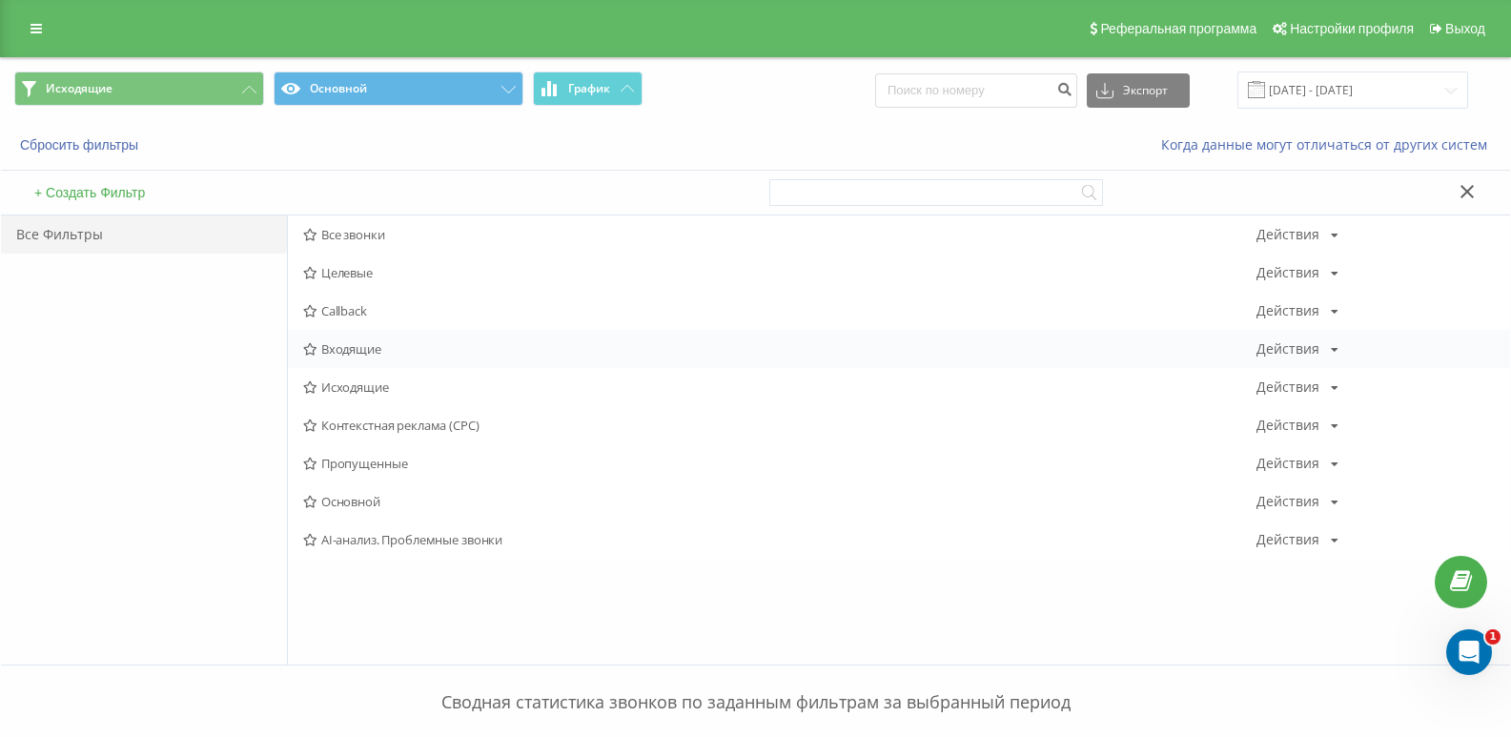
click at [348, 348] on span "Входящие" at bounding box center [779, 348] width 953 height 13
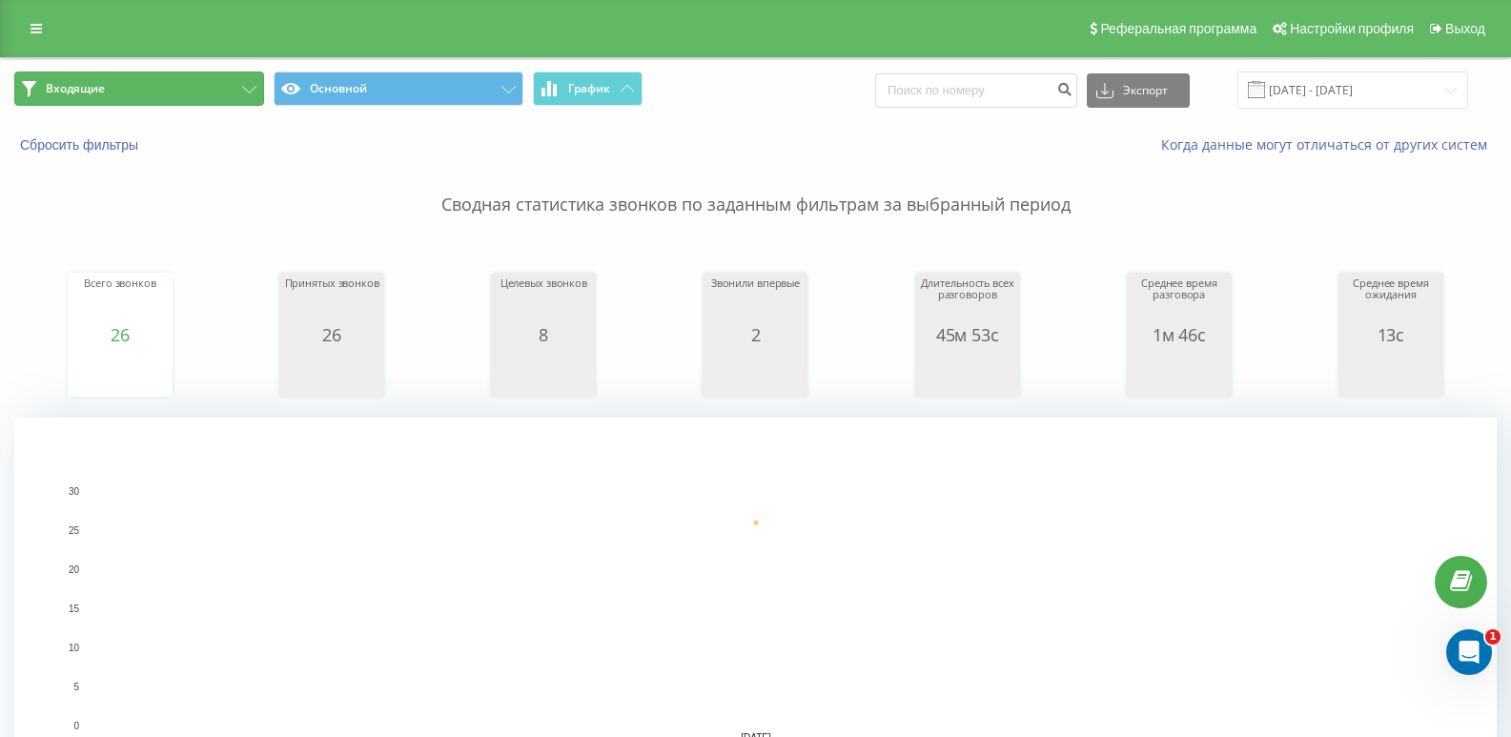
click at [209, 79] on button "Входящие" at bounding box center [139, 89] width 250 height 34
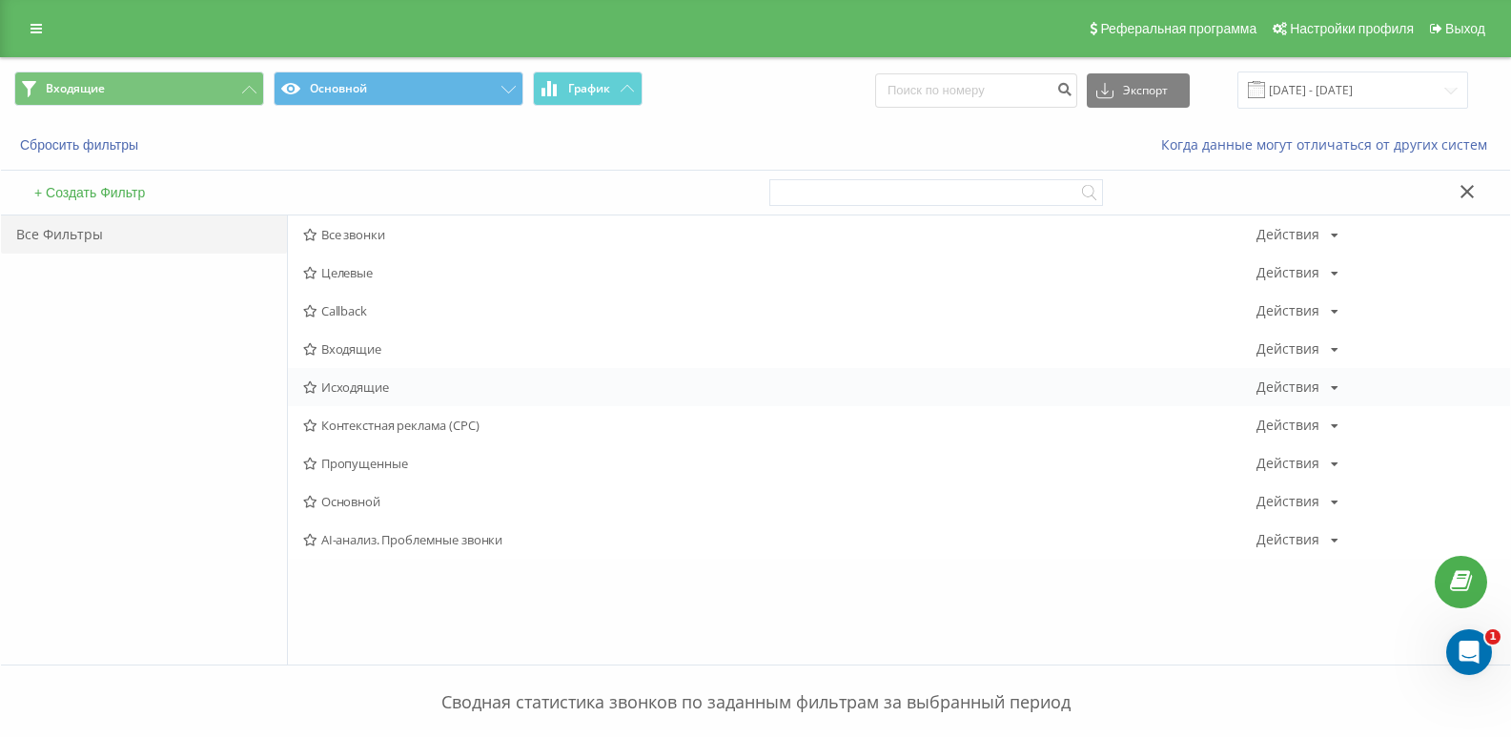
click at [348, 376] on div "Исходящие Действия Редактировать Копировать Удалить По умолчанию Поделиться" at bounding box center [899, 387] width 1222 height 38
click at [343, 383] on span "Исходящие" at bounding box center [779, 386] width 953 height 13
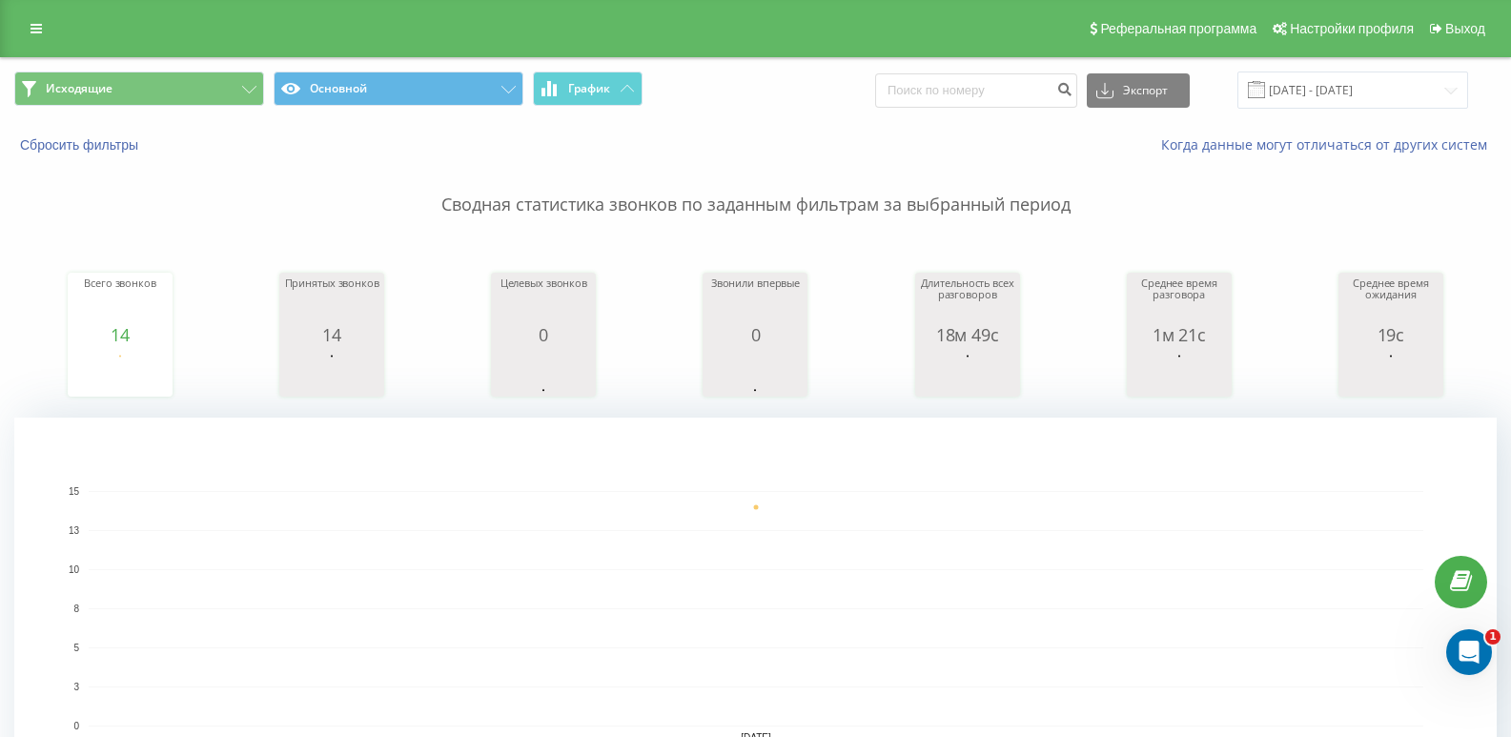
click at [209, 108] on span "Исходящие Основной График" at bounding box center [377, 90] width 727 height 37
click at [214, 88] on button "Исходящие" at bounding box center [139, 89] width 250 height 34
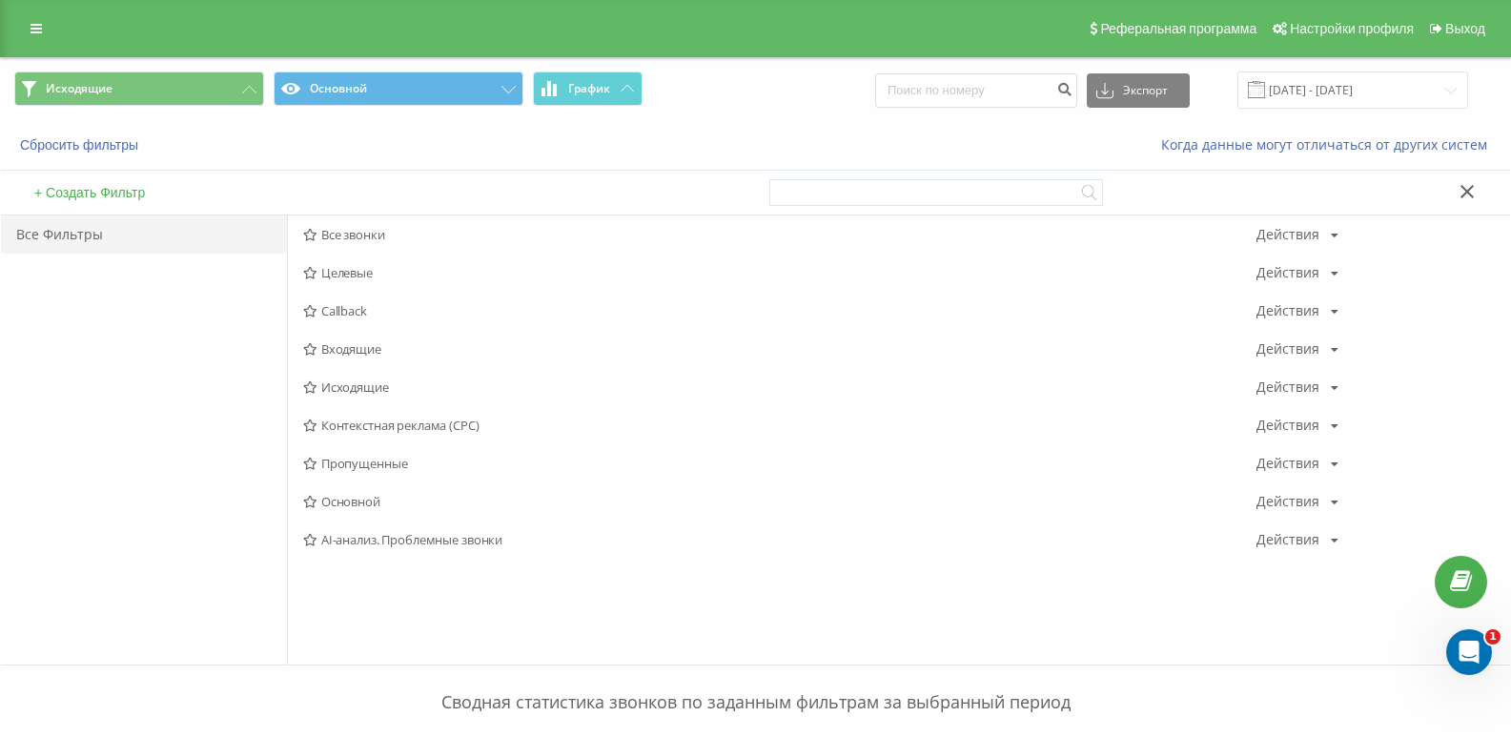
click at [351, 348] on span "Входящие" at bounding box center [779, 348] width 953 height 13
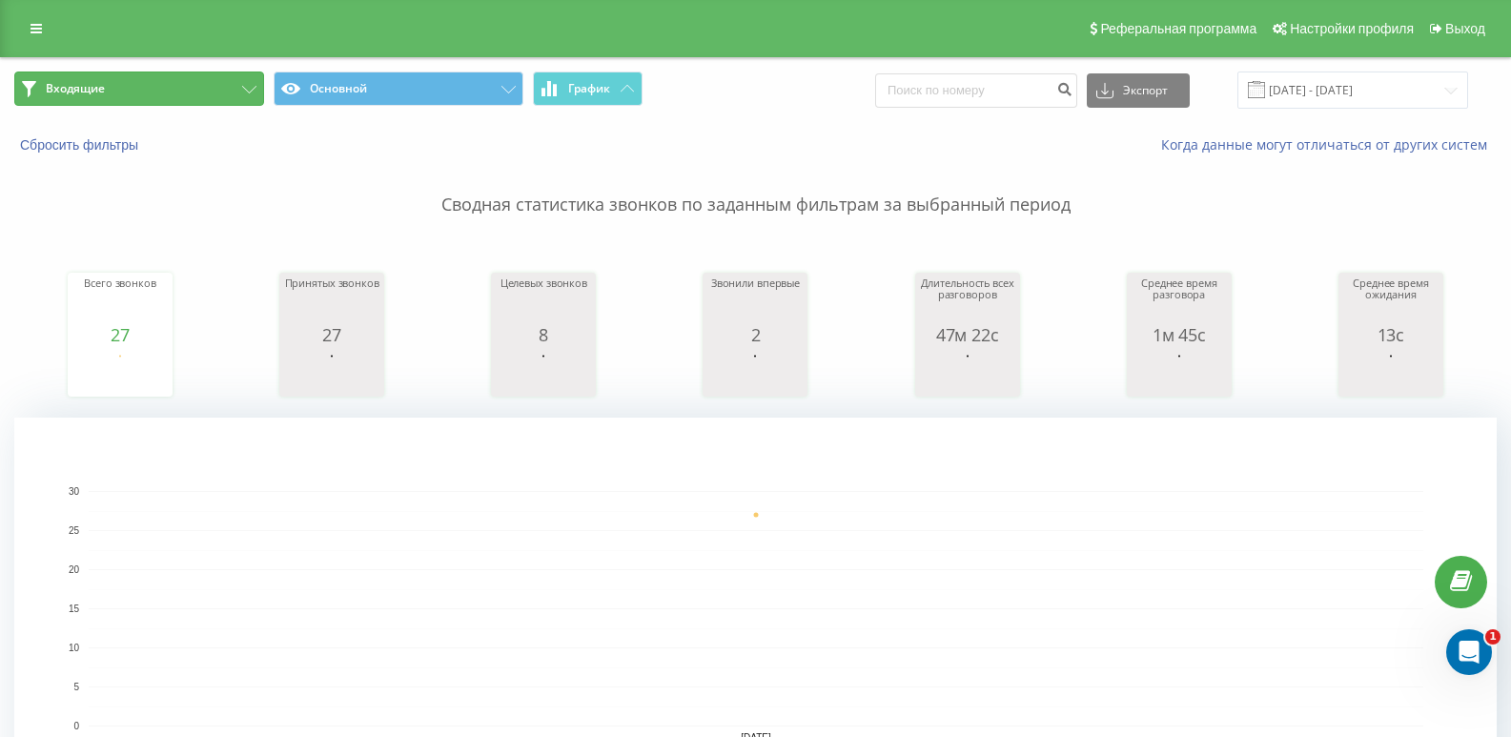
click at [239, 85] on button "Входящие" at bounding box center [139, 89] width 250 height 34
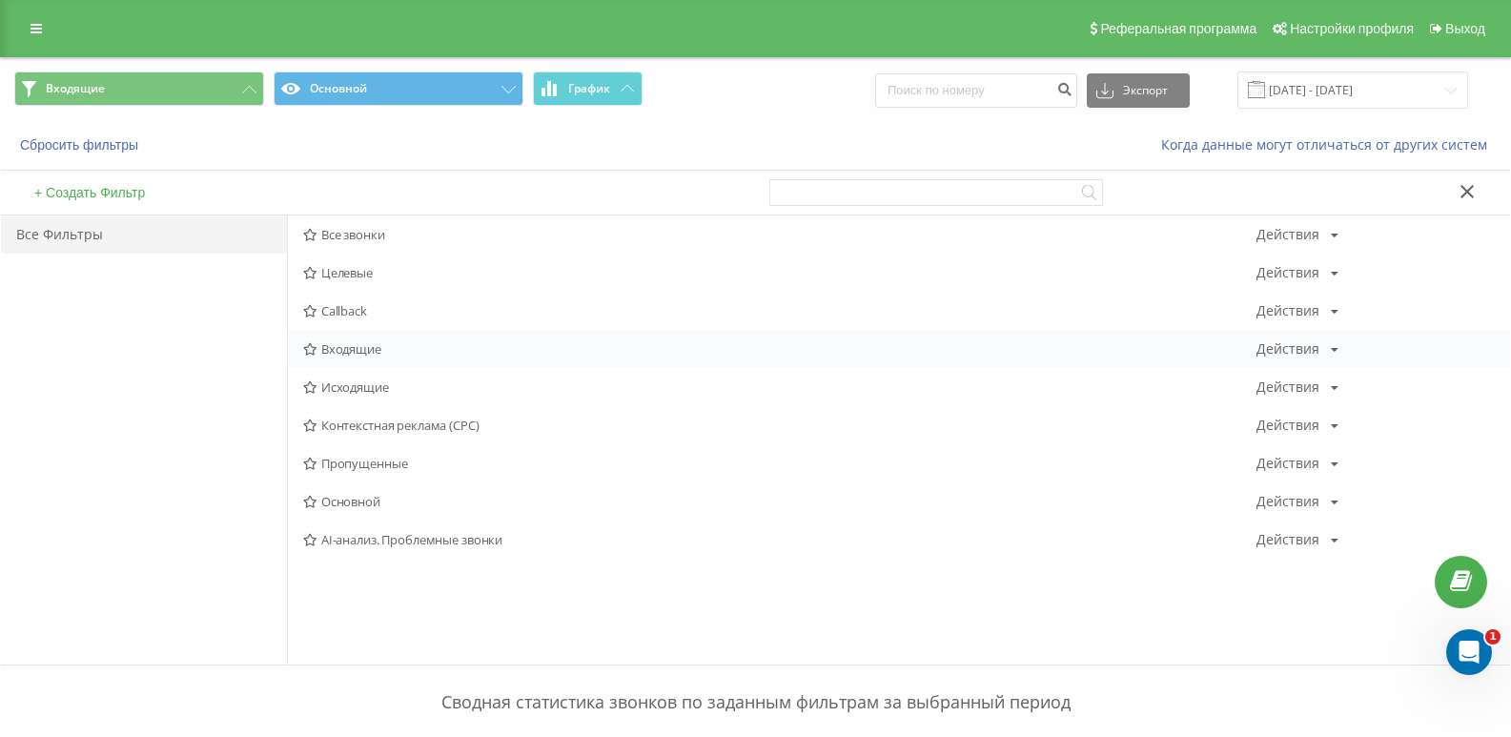
click at [365, 358] on div "Входящие Действия Редактировать Копировать Удалить По умолчанию Поделиться" at bounding box center [899, 349] width 1222 height 38
click at [359, 353] on span "Входящие" at bounding box center [779, 348] width 953 height 13
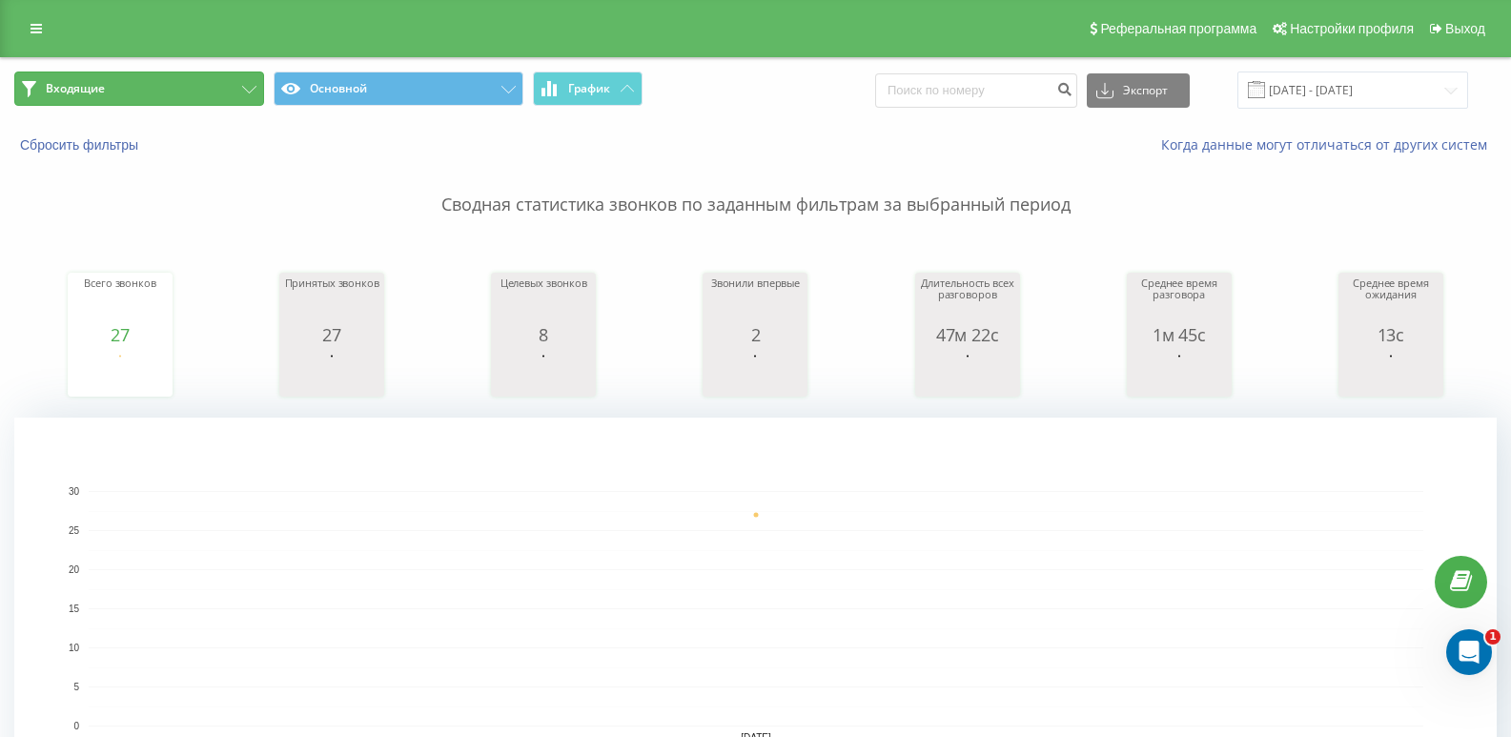
click at [186, 94] on button "Входящие" at bounding box center [139, 89] width 250 height 34
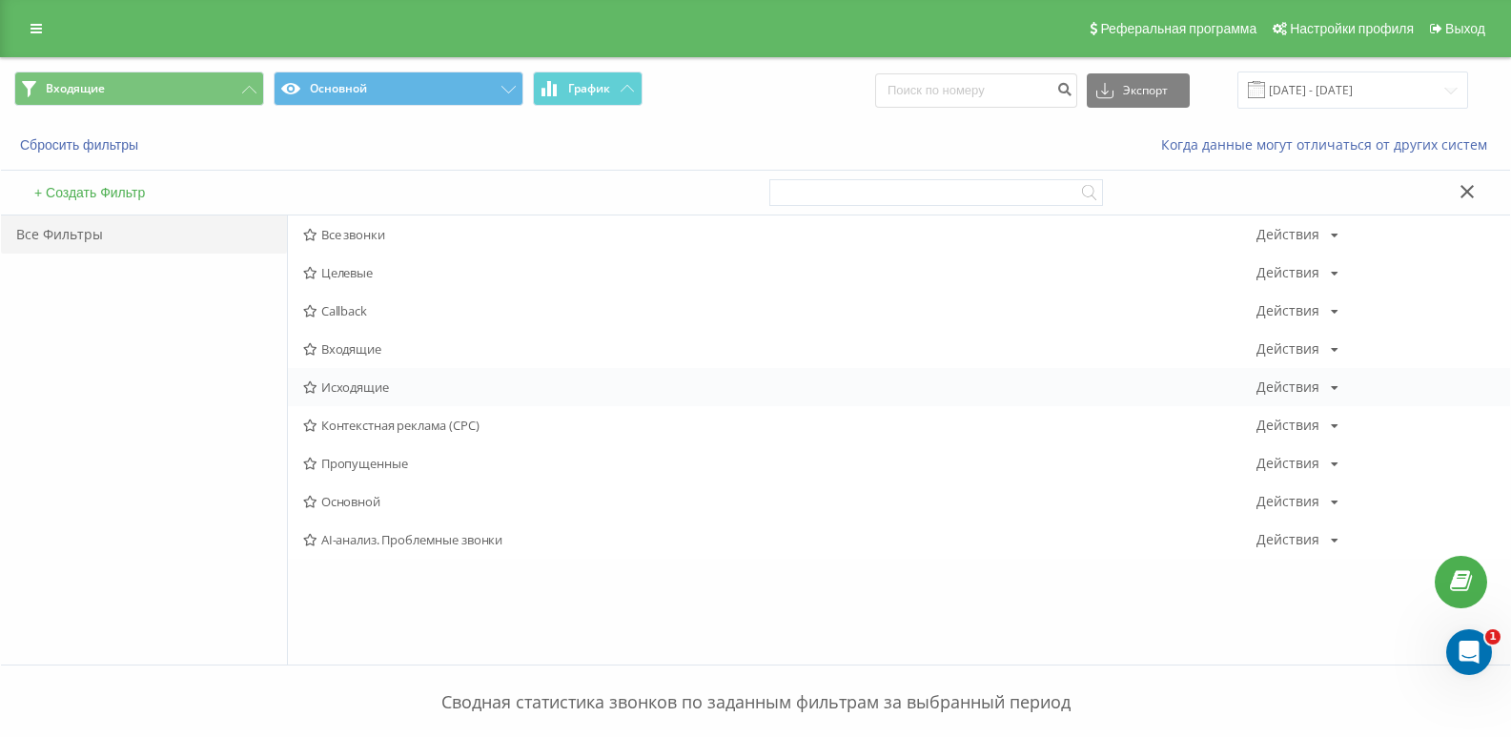
click at [374, 388] on span "Исходящие" at bounding box center [779, 386] width 953 height 13
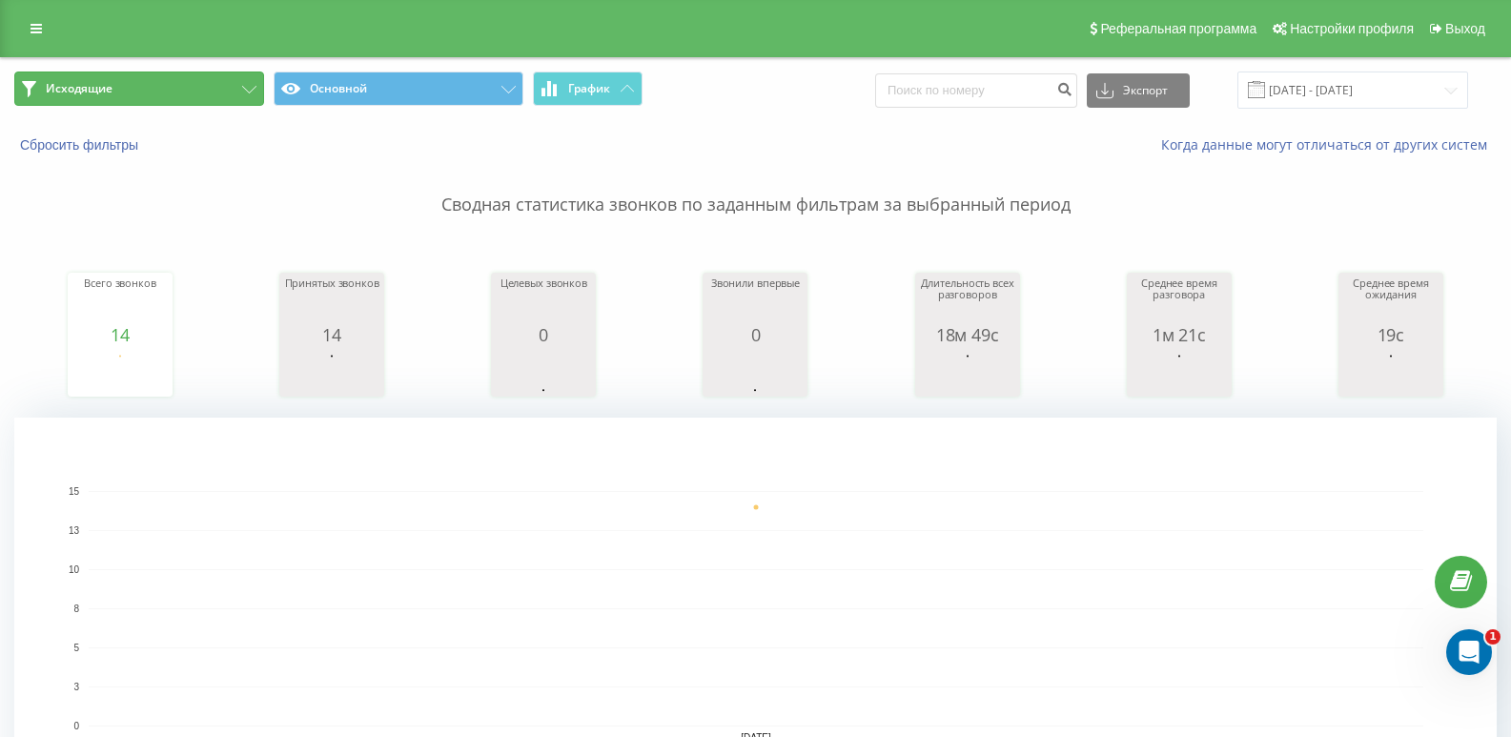
click at [159, 91] on button "Исходящие" at bounding box center [139, 89] width 250 height 34
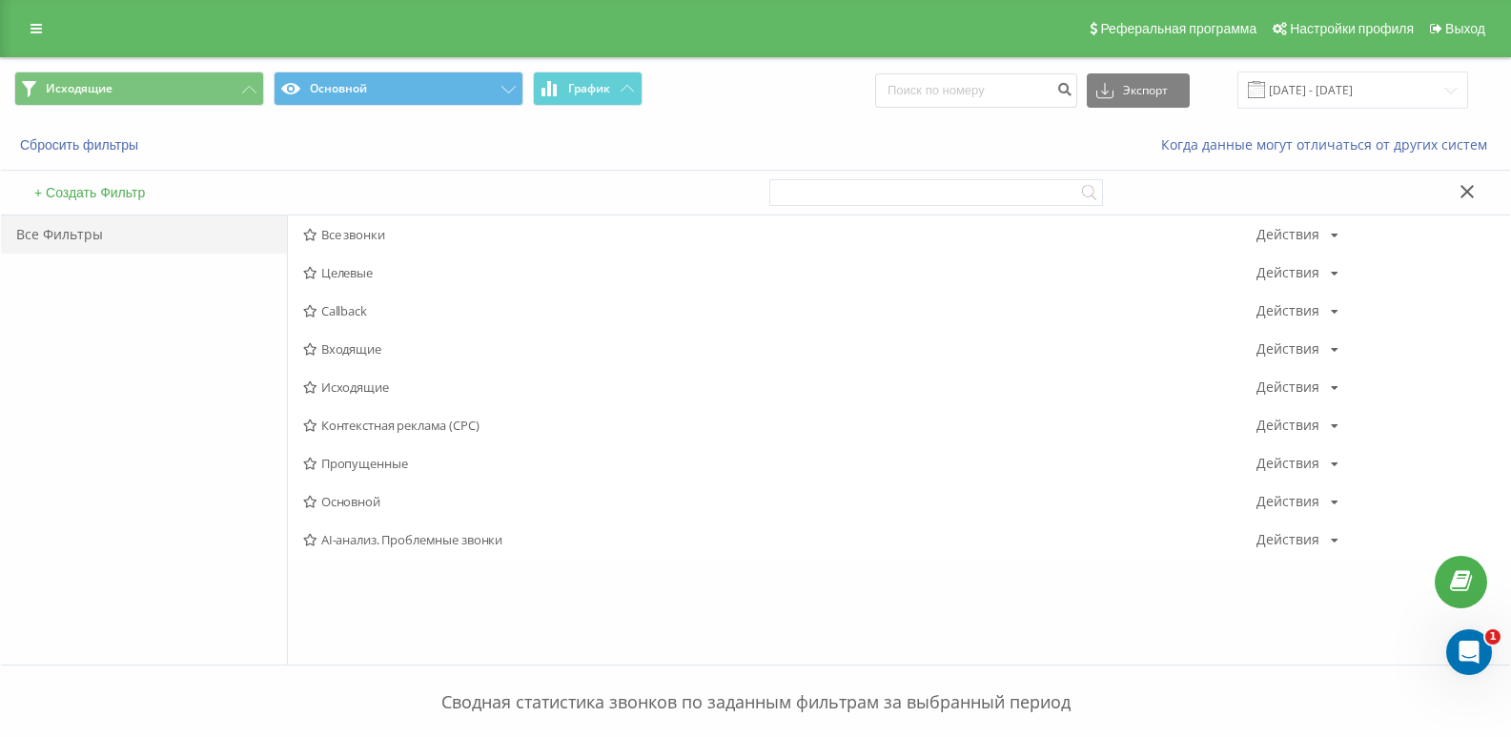
click at [356, 381] on span "Исходящие" at bounding box center [779, 386] width 953 height 13
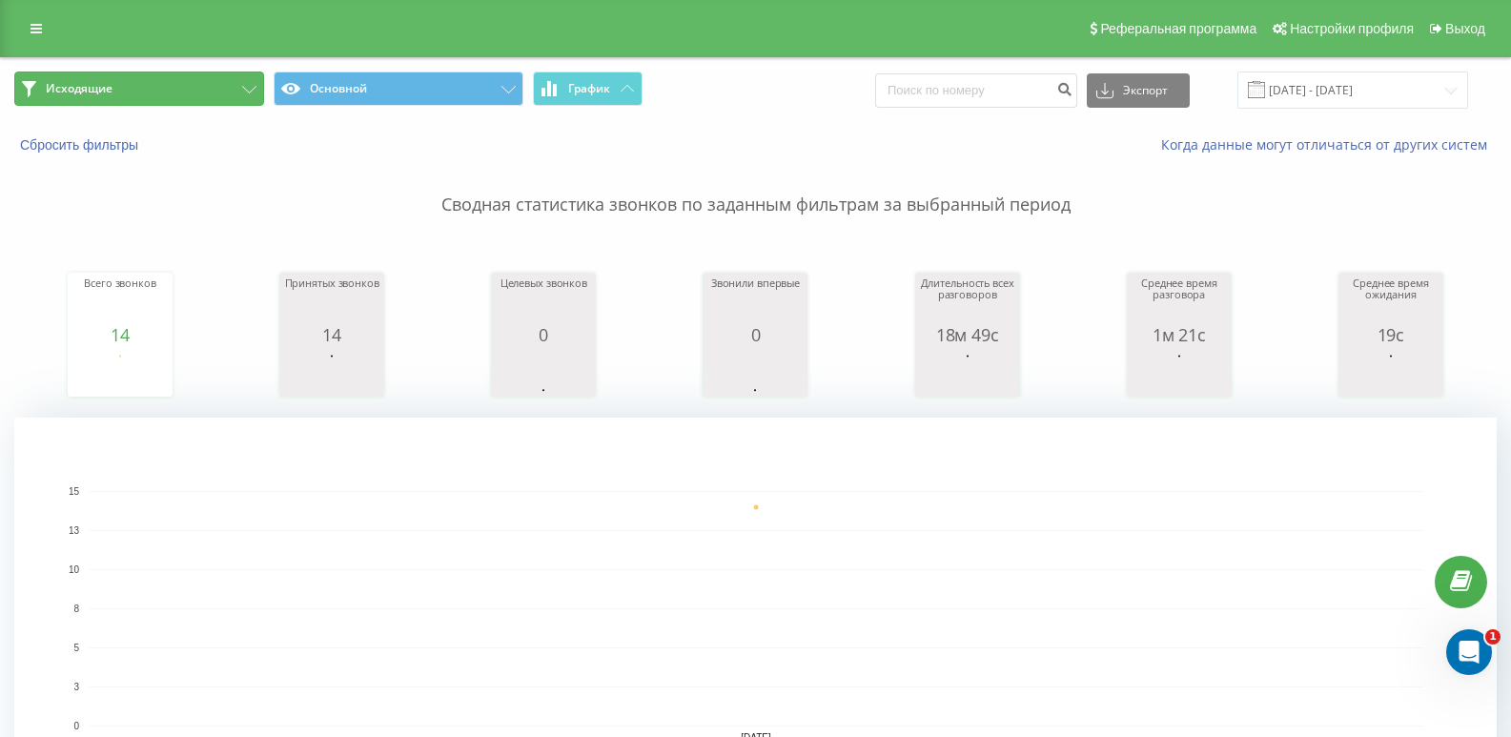
click at [229, 96] on button "Исходящие" at bounding box center [139, 89] width 250 height 34
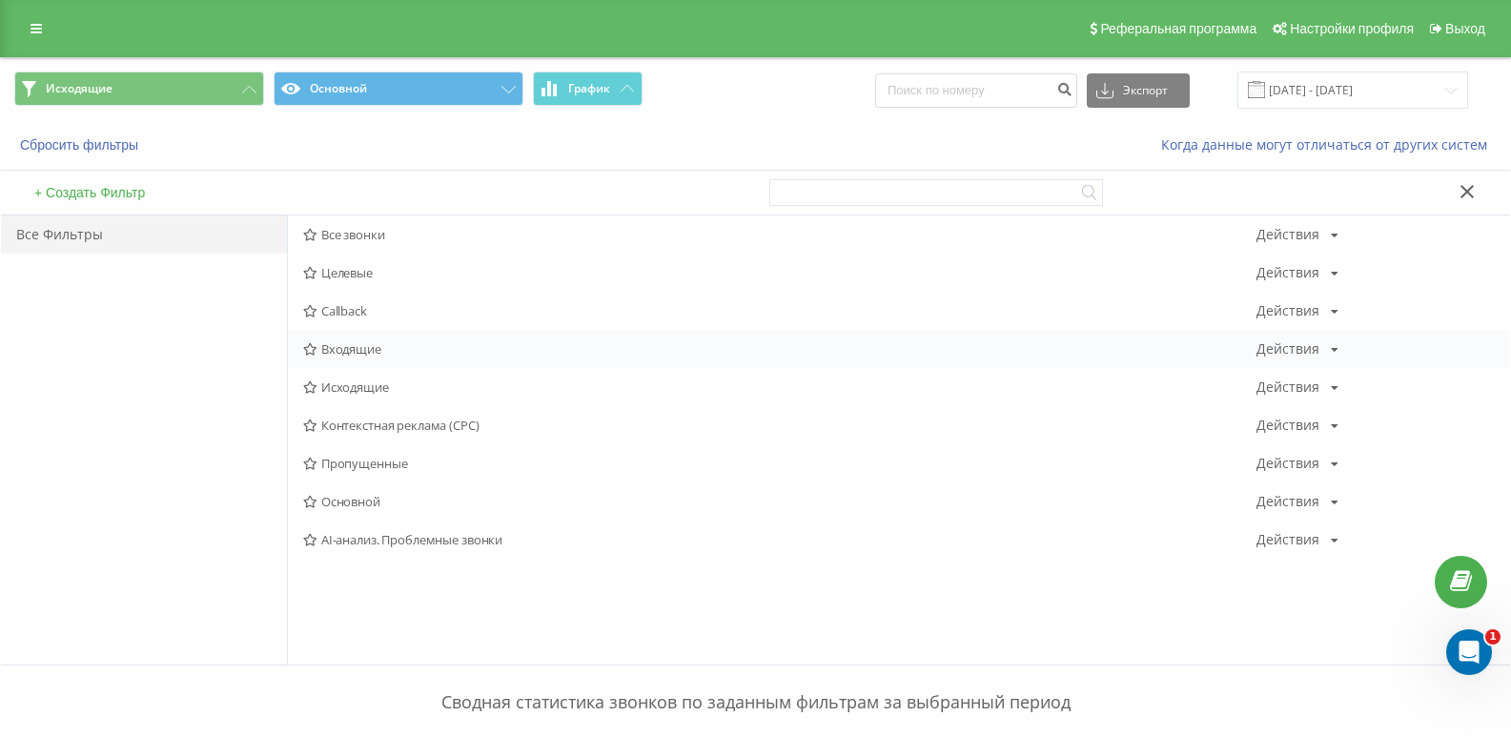
click at [358, 348] on span "Входящие" at bounding box center [779, 348] width 953 height 13
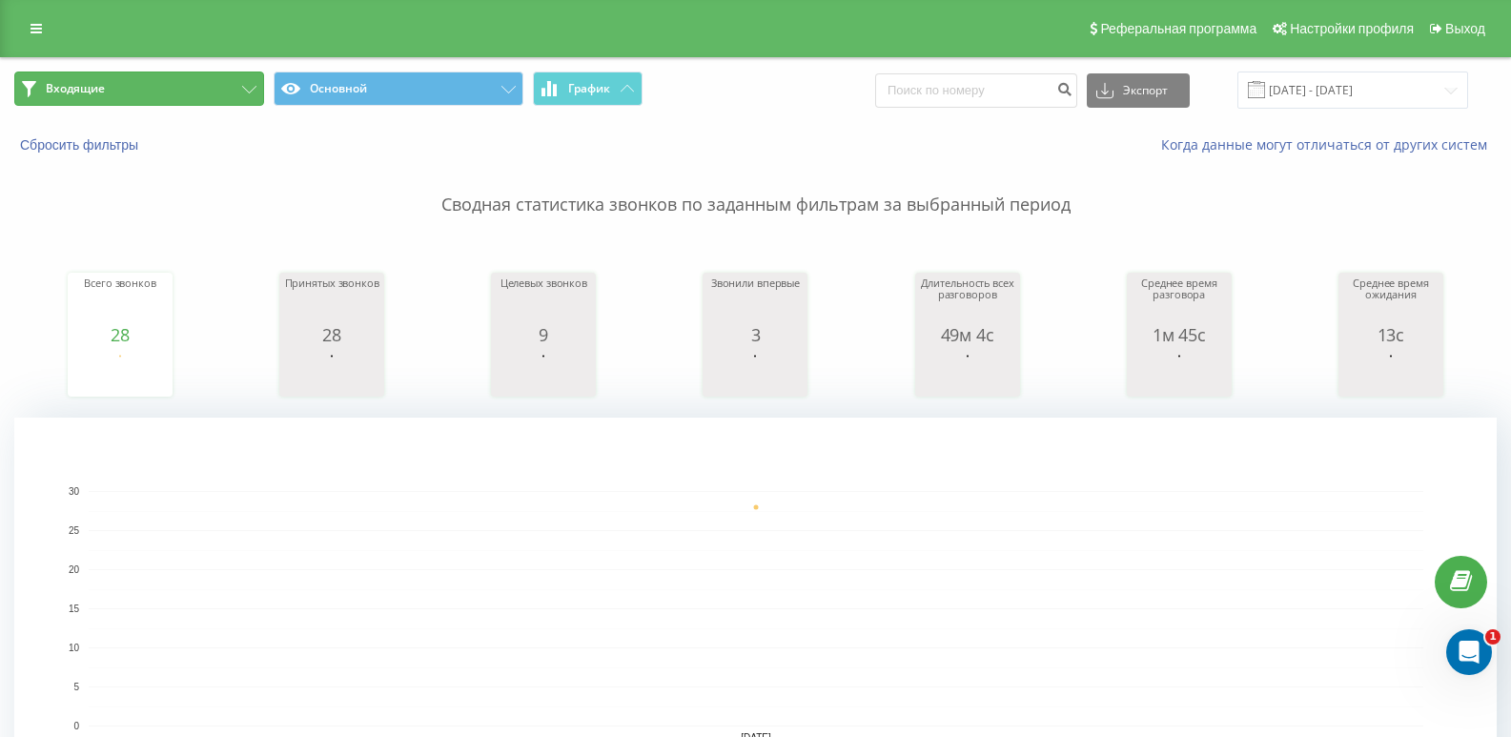
click at [208, 93] on button "Входящие" at bounding box center [139, 89] width 250 height 34
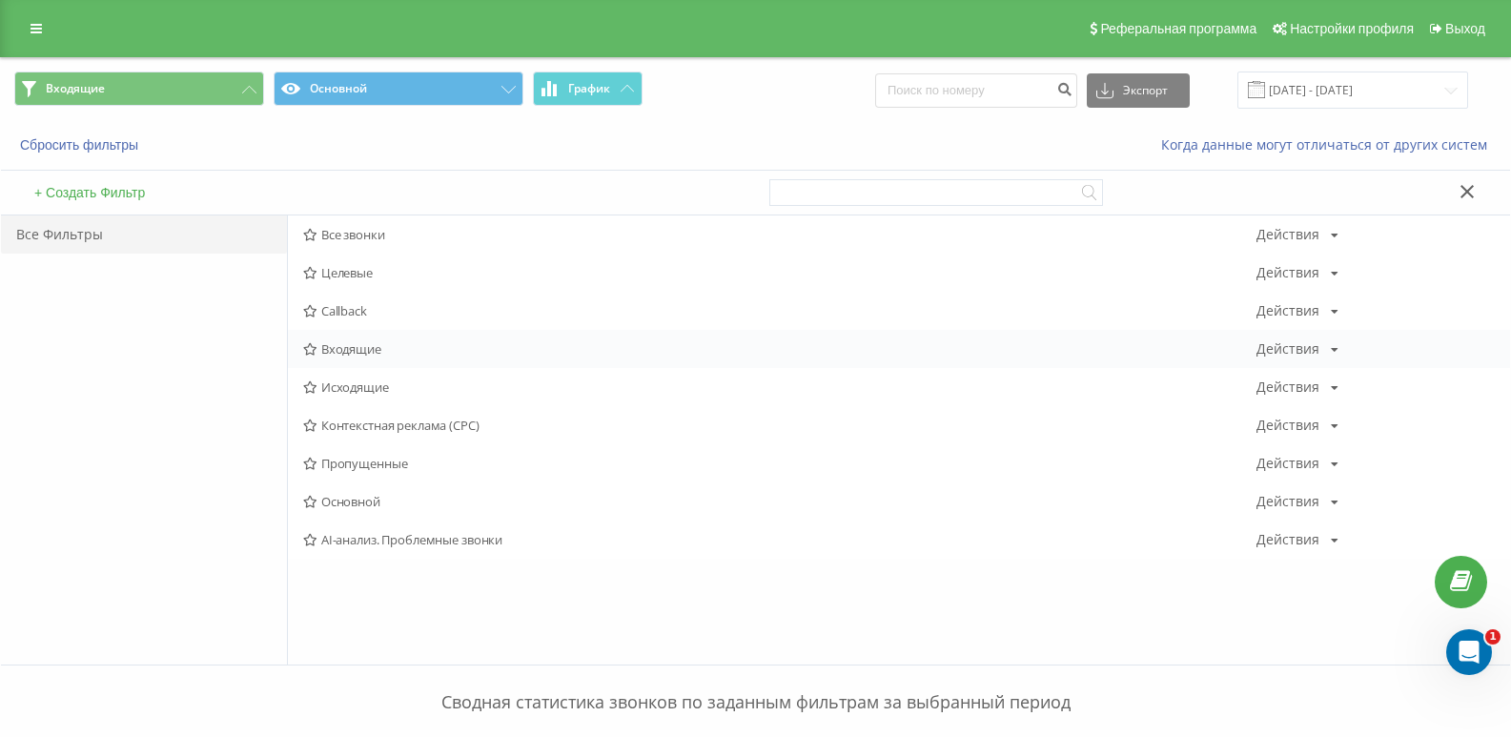
click at [369, 352] on span "Входящие" at bounding box center [779, 348] width 953 height 13
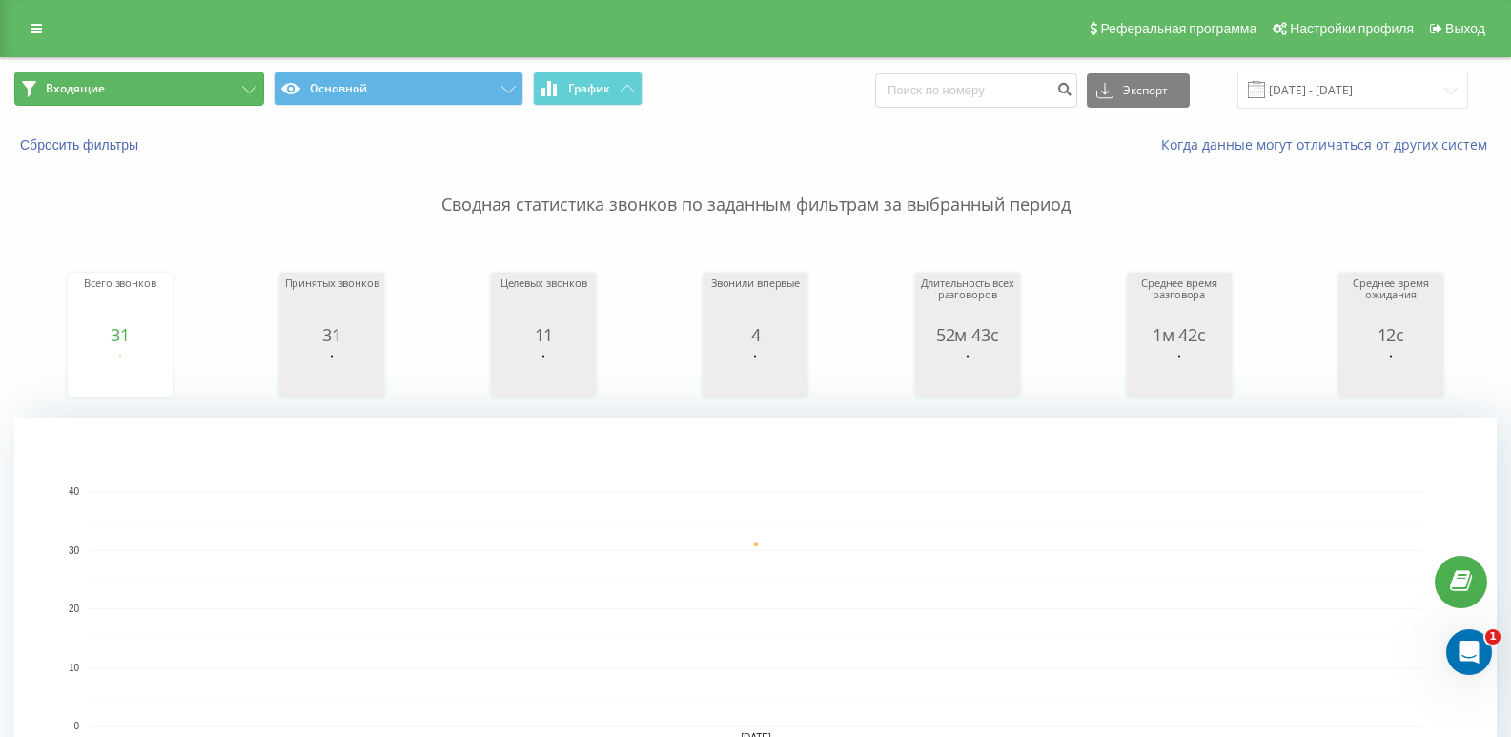
click at [200, 103] on button "Входящие" at bounding box center [139, 89] width 250 height 34
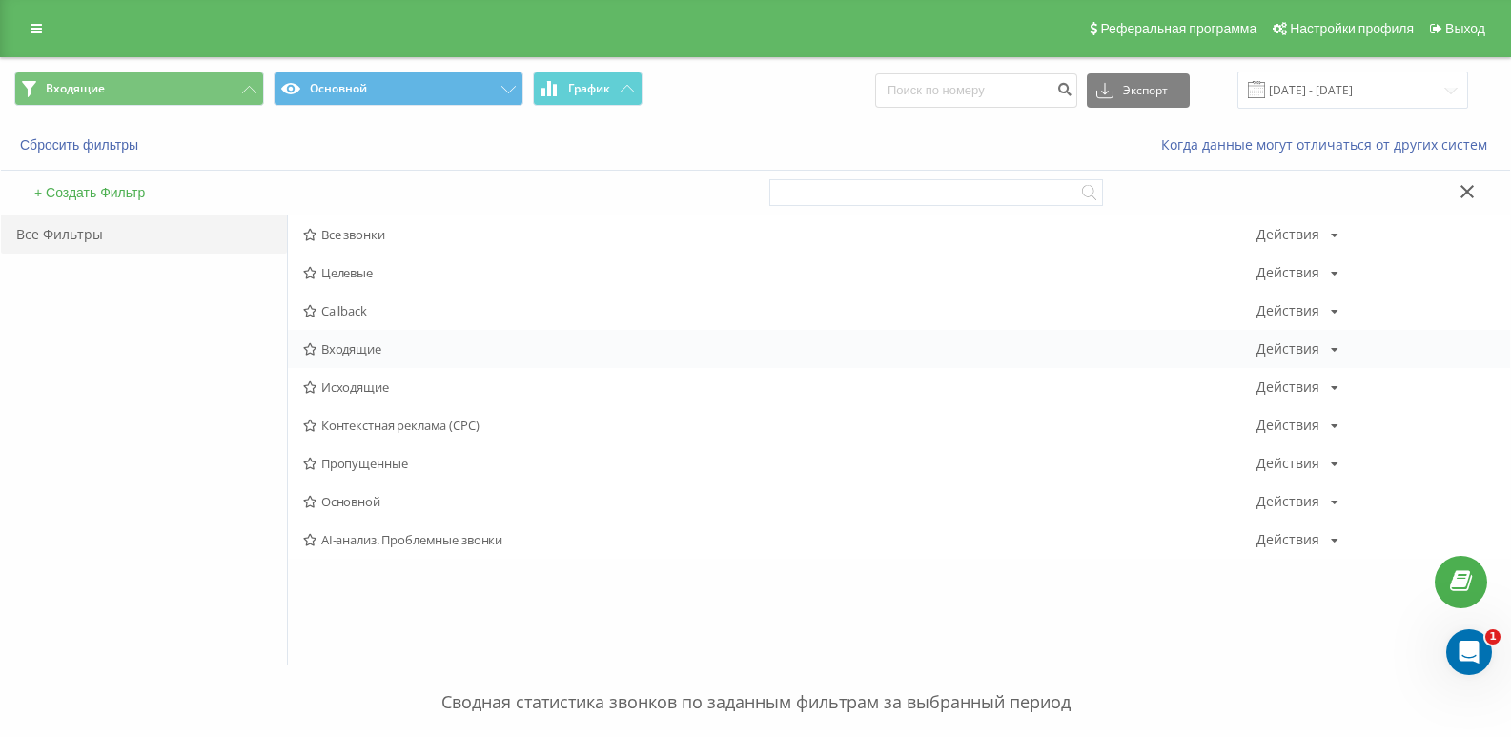
click at [359, 346] on span "Входящие" at bounding box center [779, 348] width 953 height 13
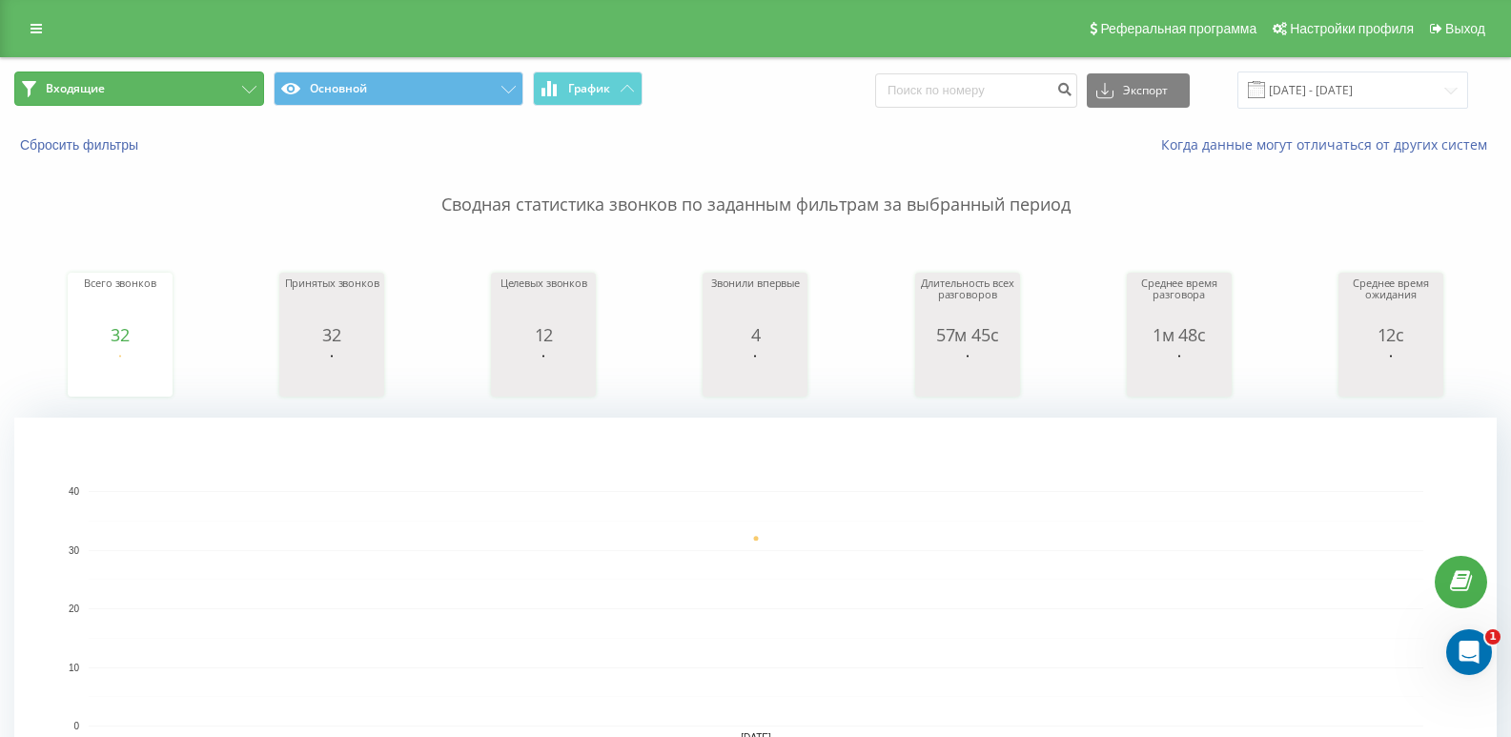
click at [173, 99] on button "Входящие" at bounding box center [139, 89] width 250 height 34
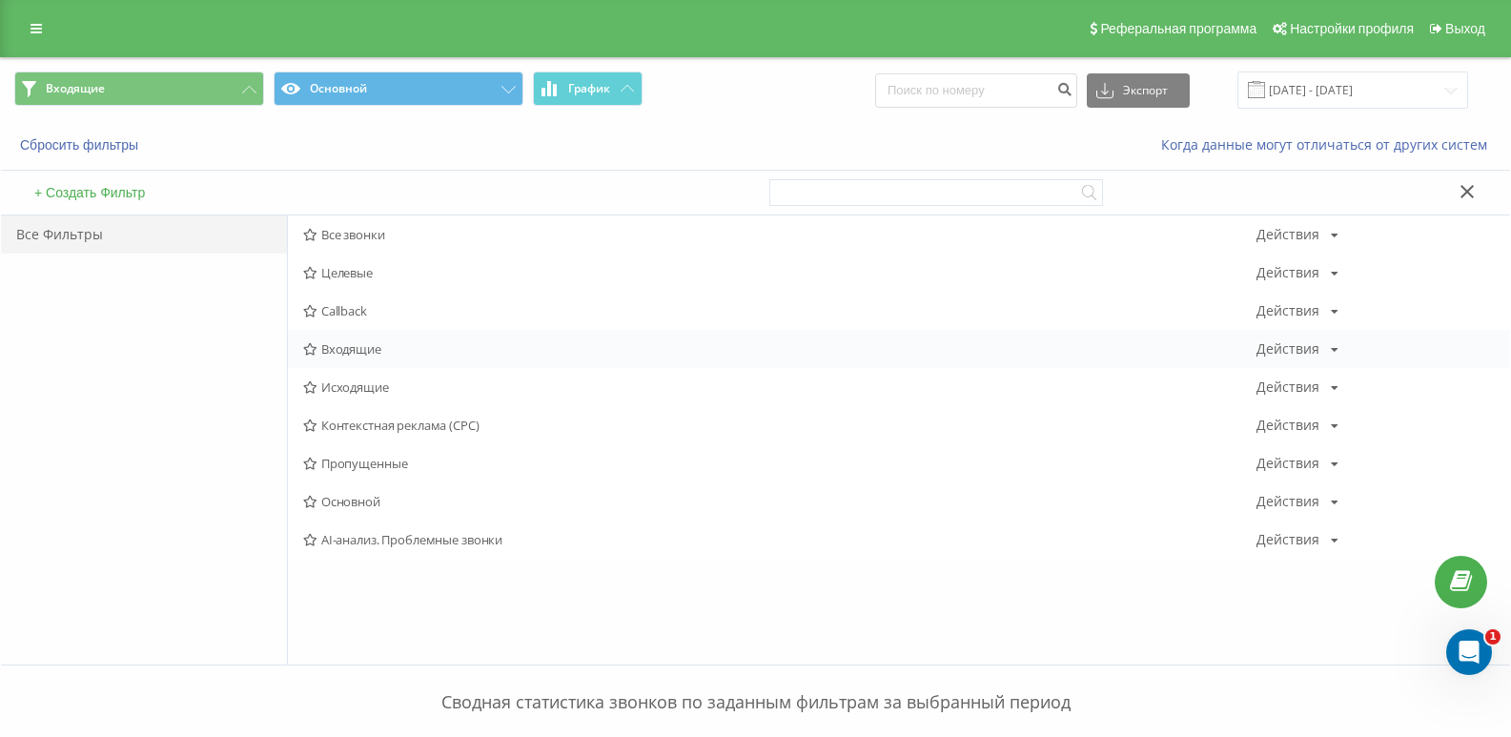
click at [349, 356] on span "Входящие" at bounding box center [779, 348] width 953 height 13
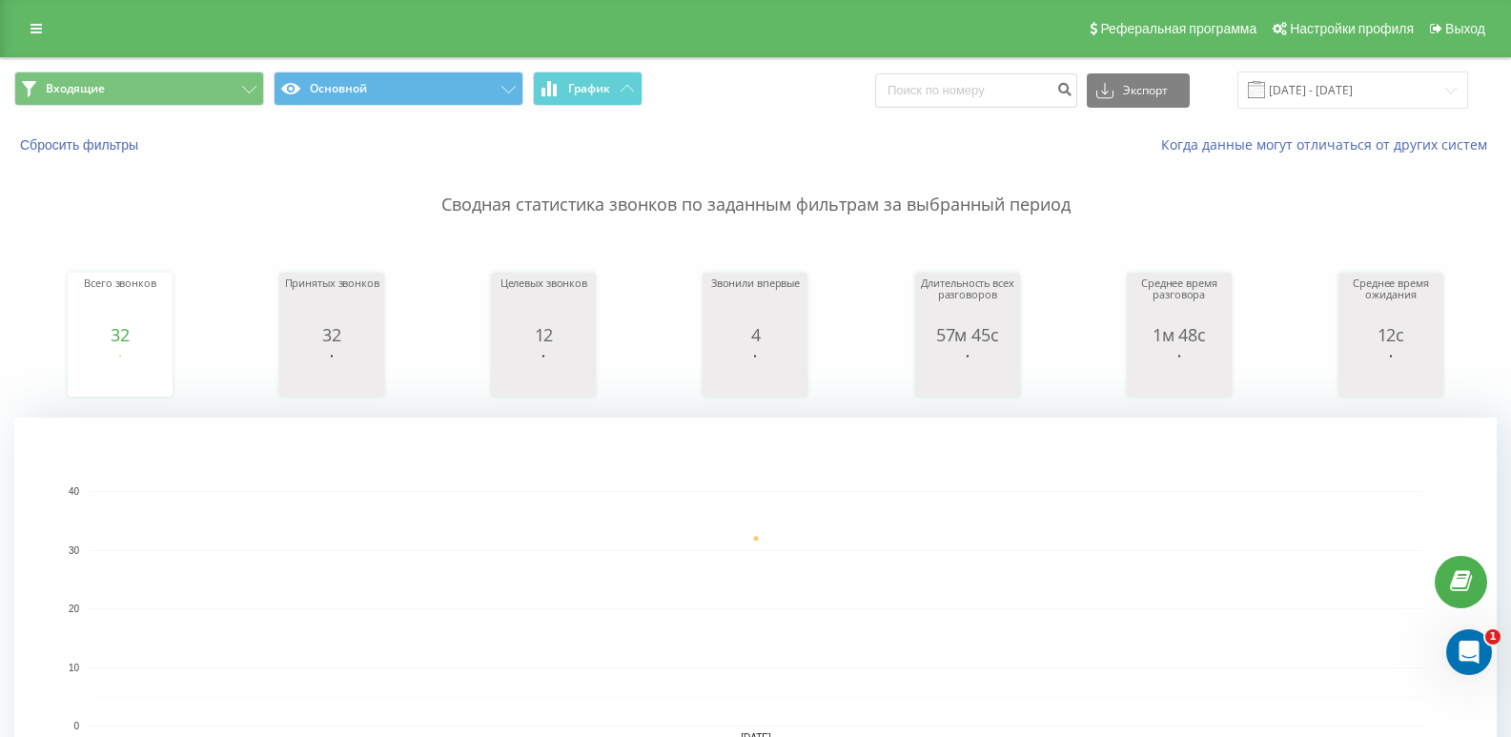
click at [215, 116] on div "Входящие Основной График Экспорт .csv .xls .xlsx [DATE] - [DATE]" at bounding box center [755, 90] width 1509 height 64
click at [214, 80] on button "Входящие" at bounding box center [139, 89] width 250 height 34
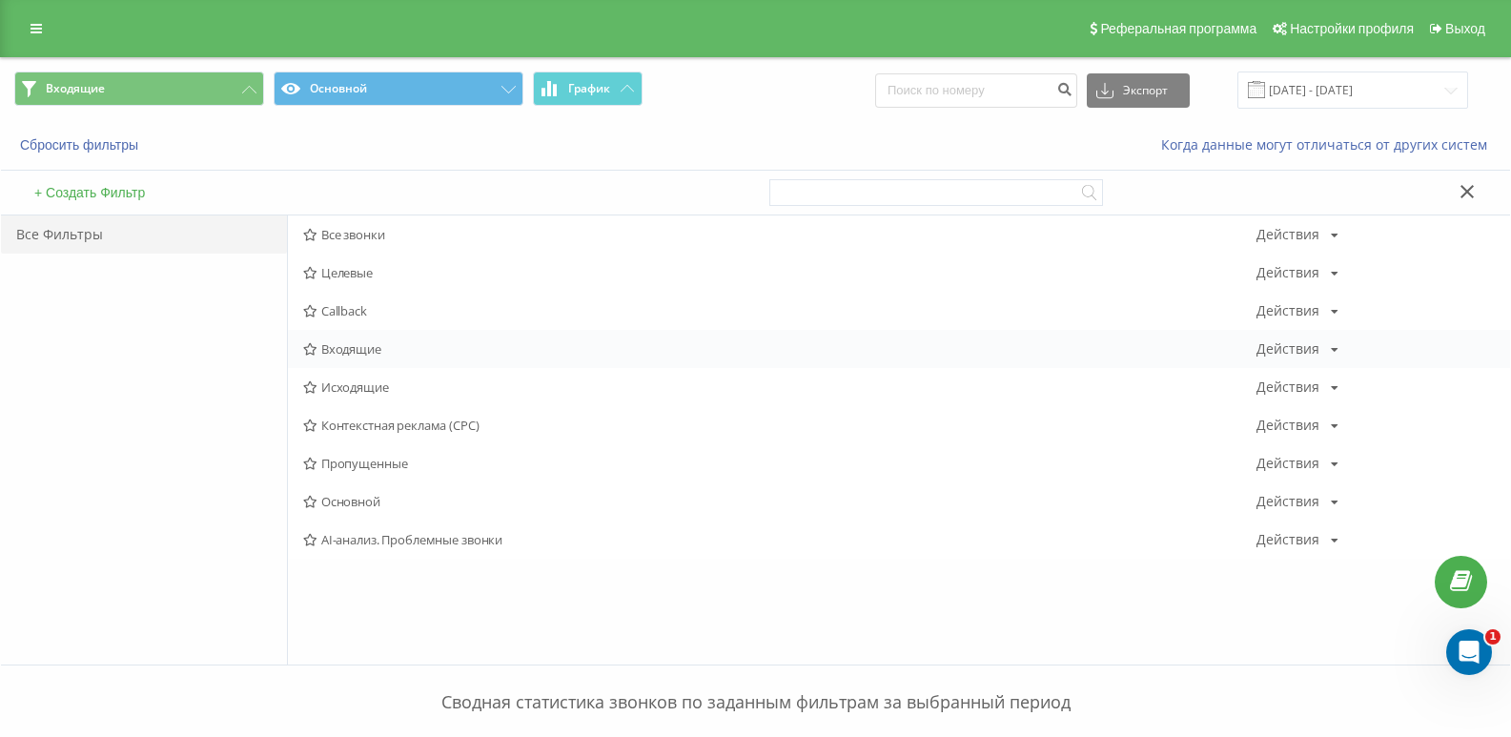
click at [335, 336] on div "Входящие Действия Редактировать Копировать Удалить По умолчанию Поделиться" at bounding box center [899, 349] width 1222 height 38
click at [335, 346] on span "Входящие" at bounding box center [779, 348] width 953 height 13
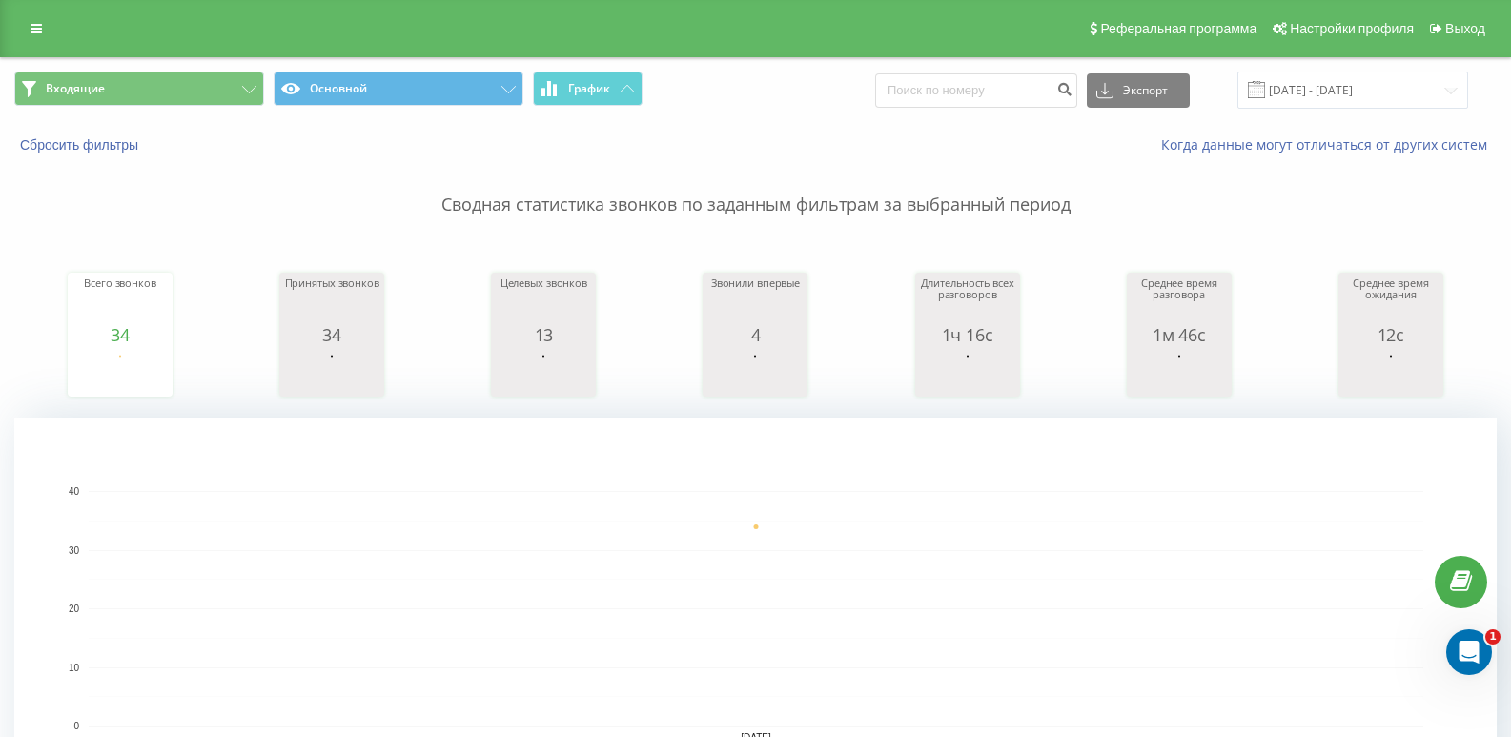
click at [188, 71] on div "Входящие Основной График Экспорт .csv .xls .xlsx [DATE] - [DATE]" at bounding box center [755, 90] width 1509 height 64
click at [188, 74] on button "Входящие" at bounding box center [139, 89] width 250 height 34
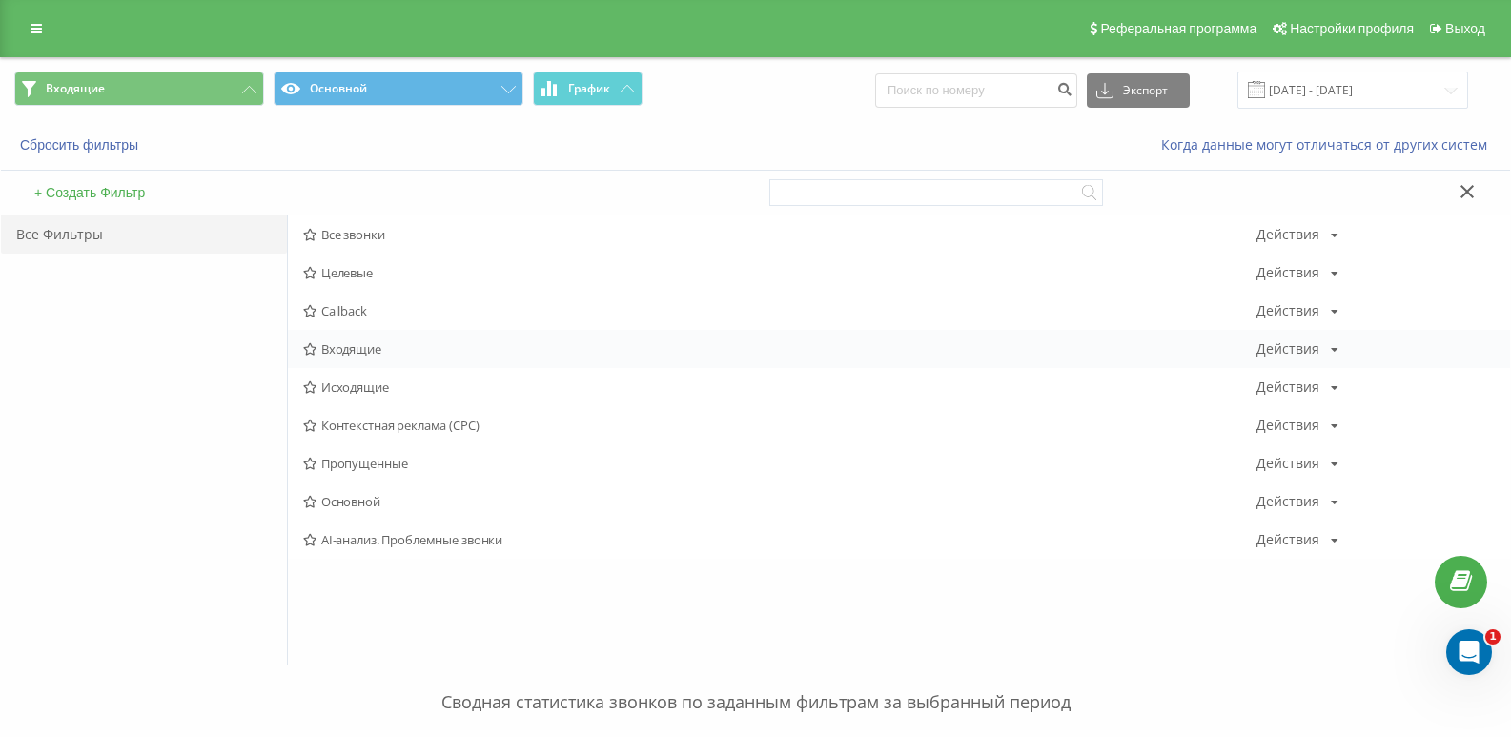
click at [340, 356] on span "Входящие" at bounding box center [779, 348] width 953 height 13
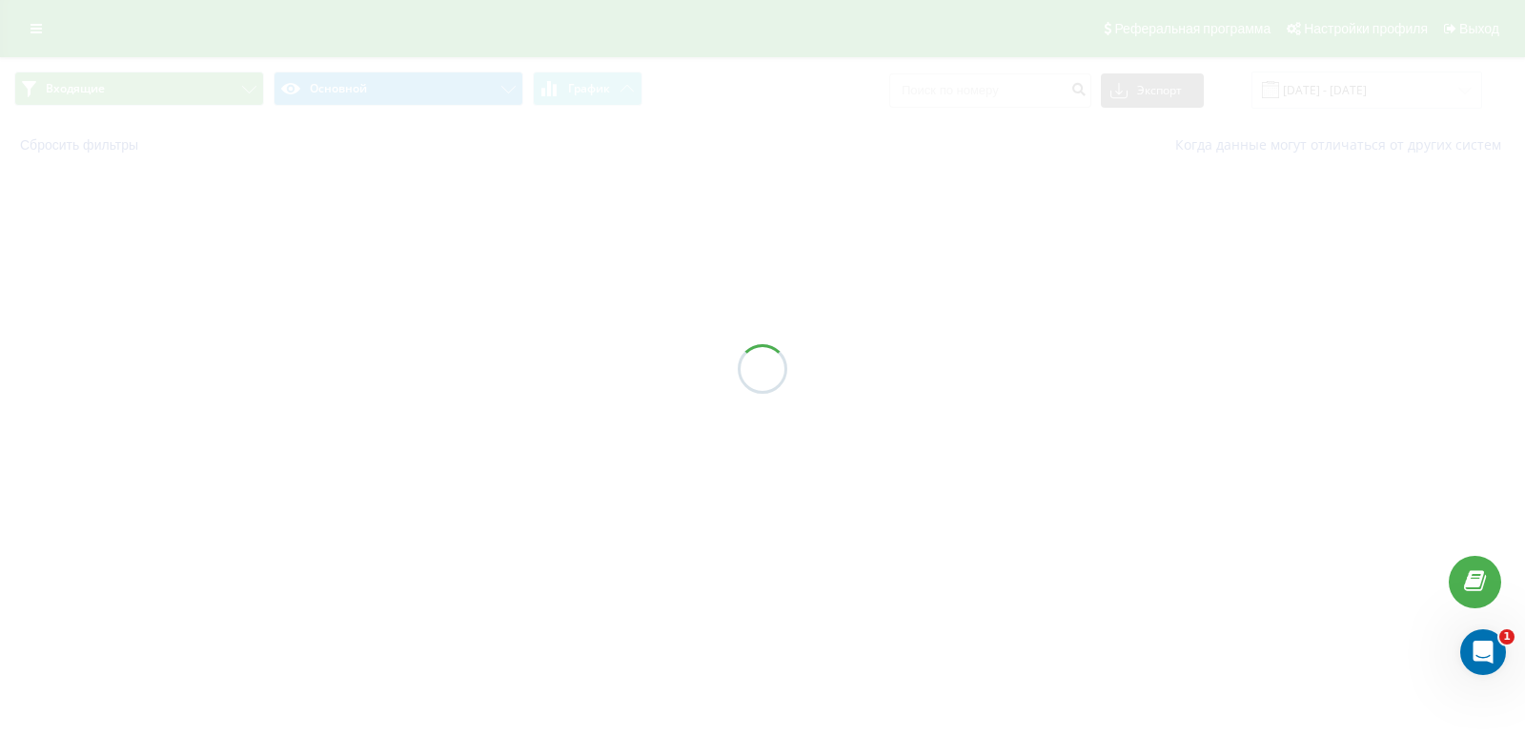
click at [337, 344] on div at bounding box center [762, 368] width 1525 height 737
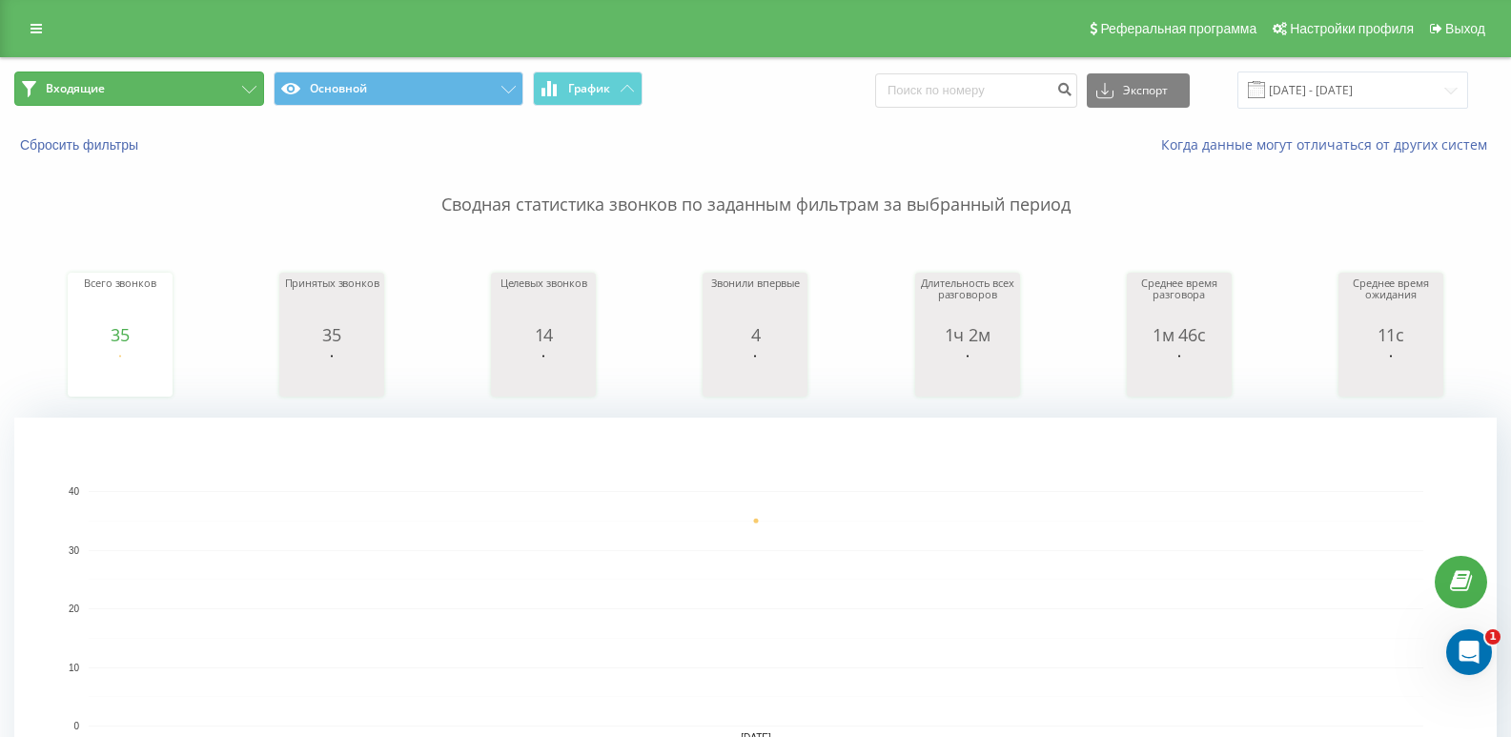
click at [218, 86] on button "Входящие" at bounding box center [139, 89] width 250 height 34
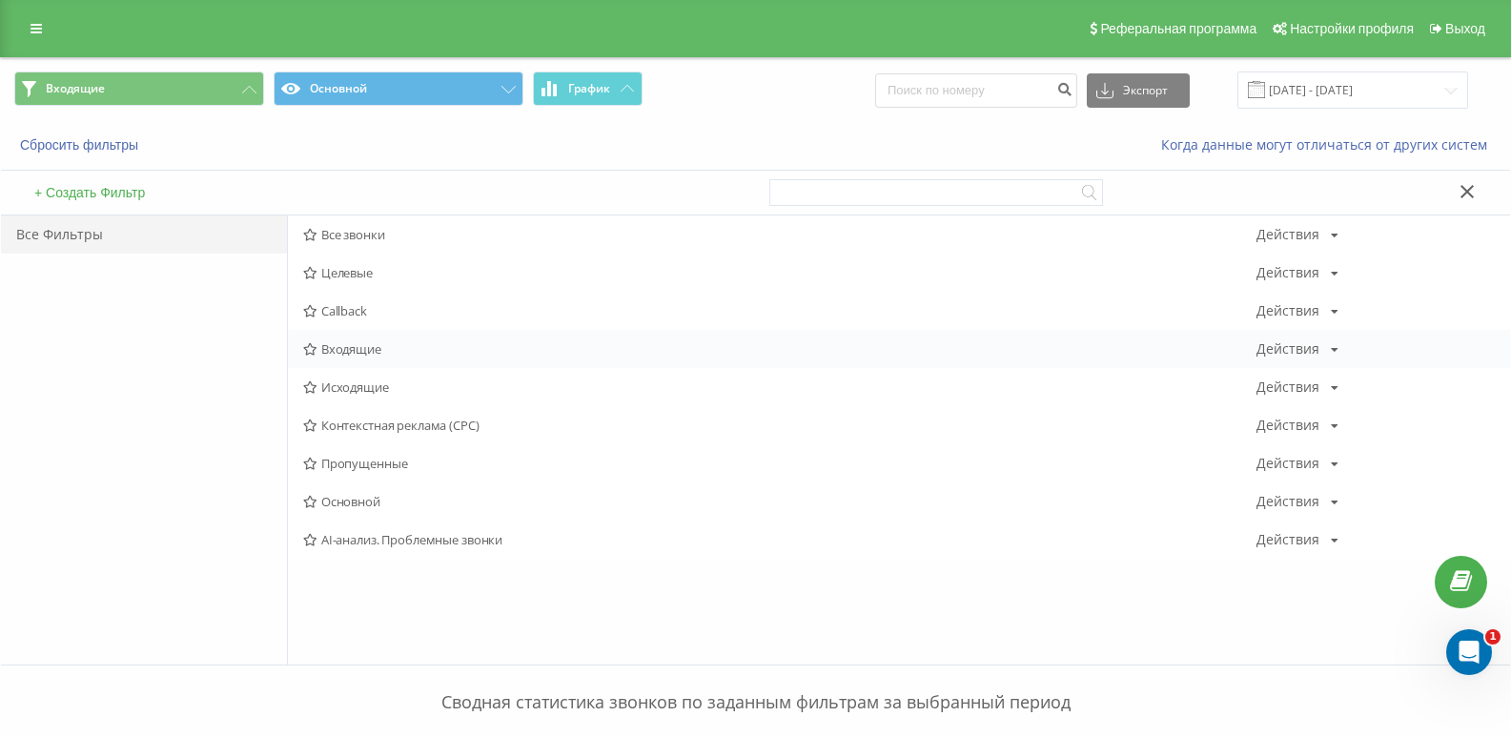
click at [376, 352] on span "Входящие" at bounding box center [779, 348] width 953 height 13
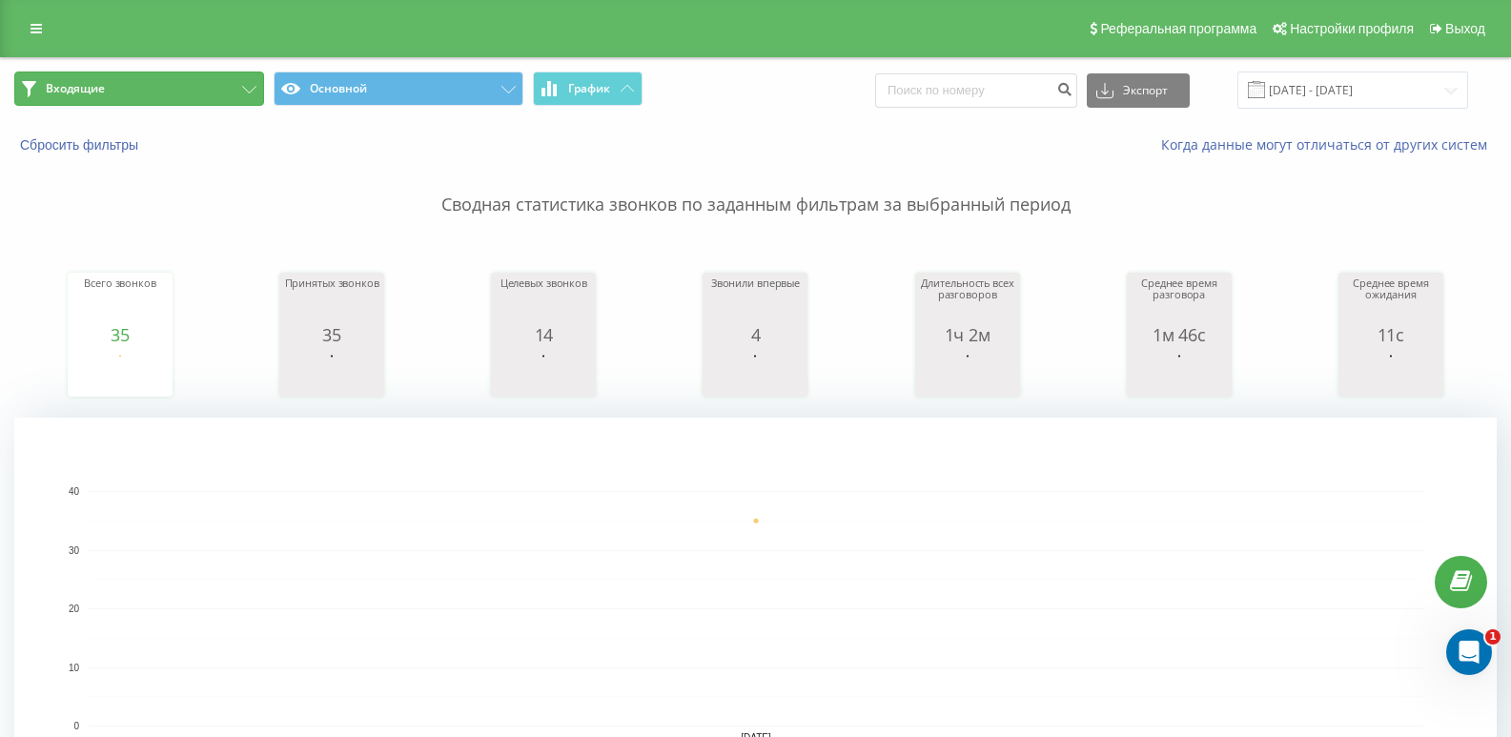
click at [239, 89] on button "Входящие" at bounding box center [139, 89] width 250 height 34
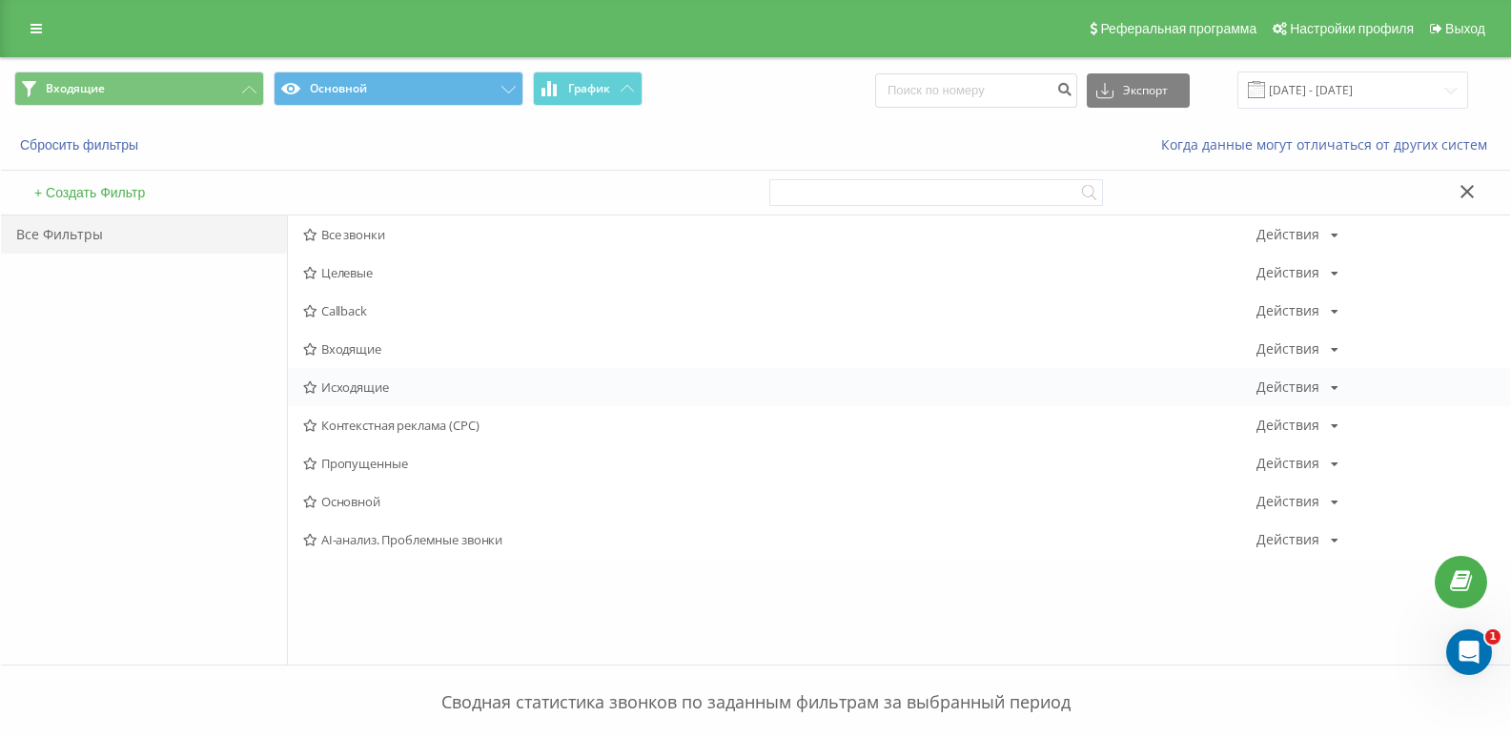
click at [352, 393] on span "Исходящие" at bounding box center [779, 386] width 953 height 13
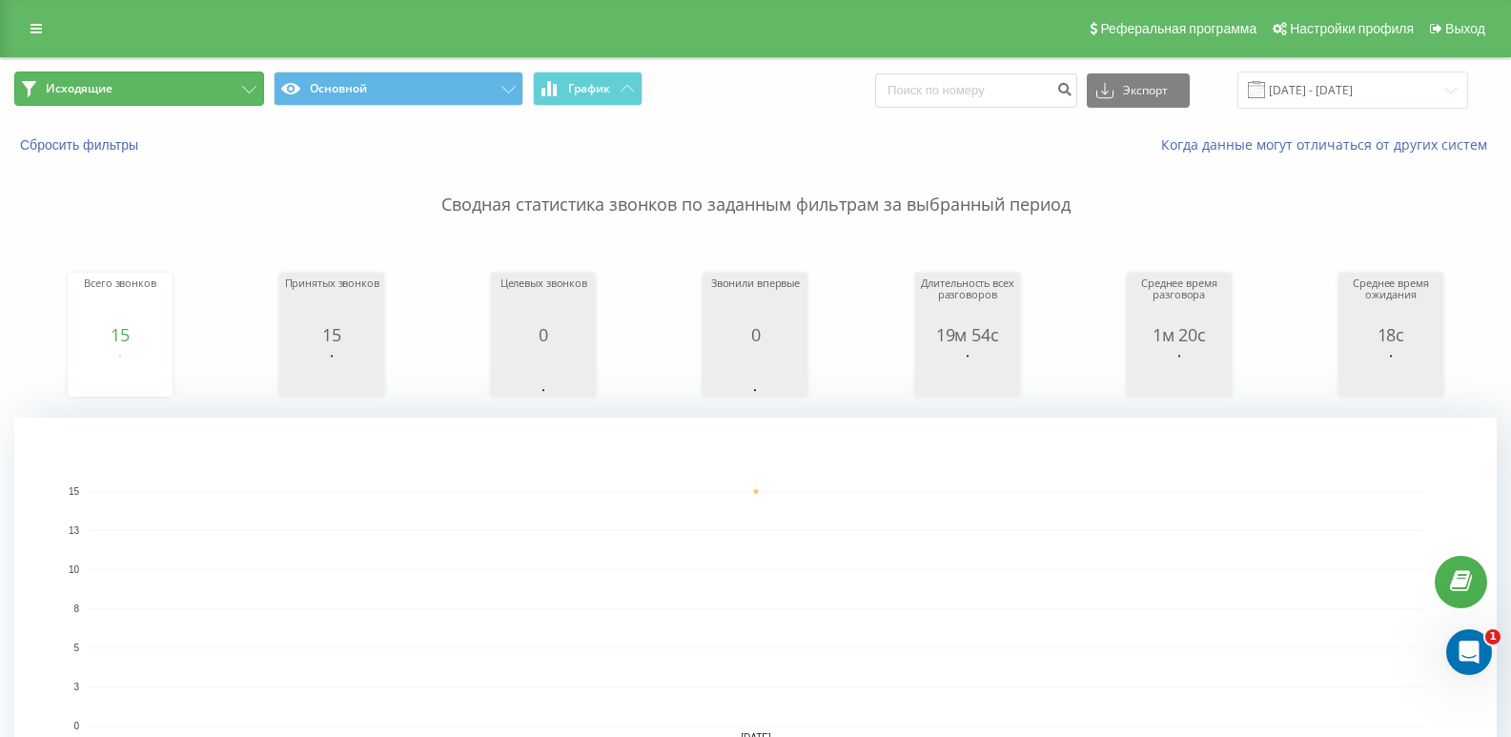
click at [222, 85] on button "Исходящие" at bounding box center [139, 89] width 250 height 34
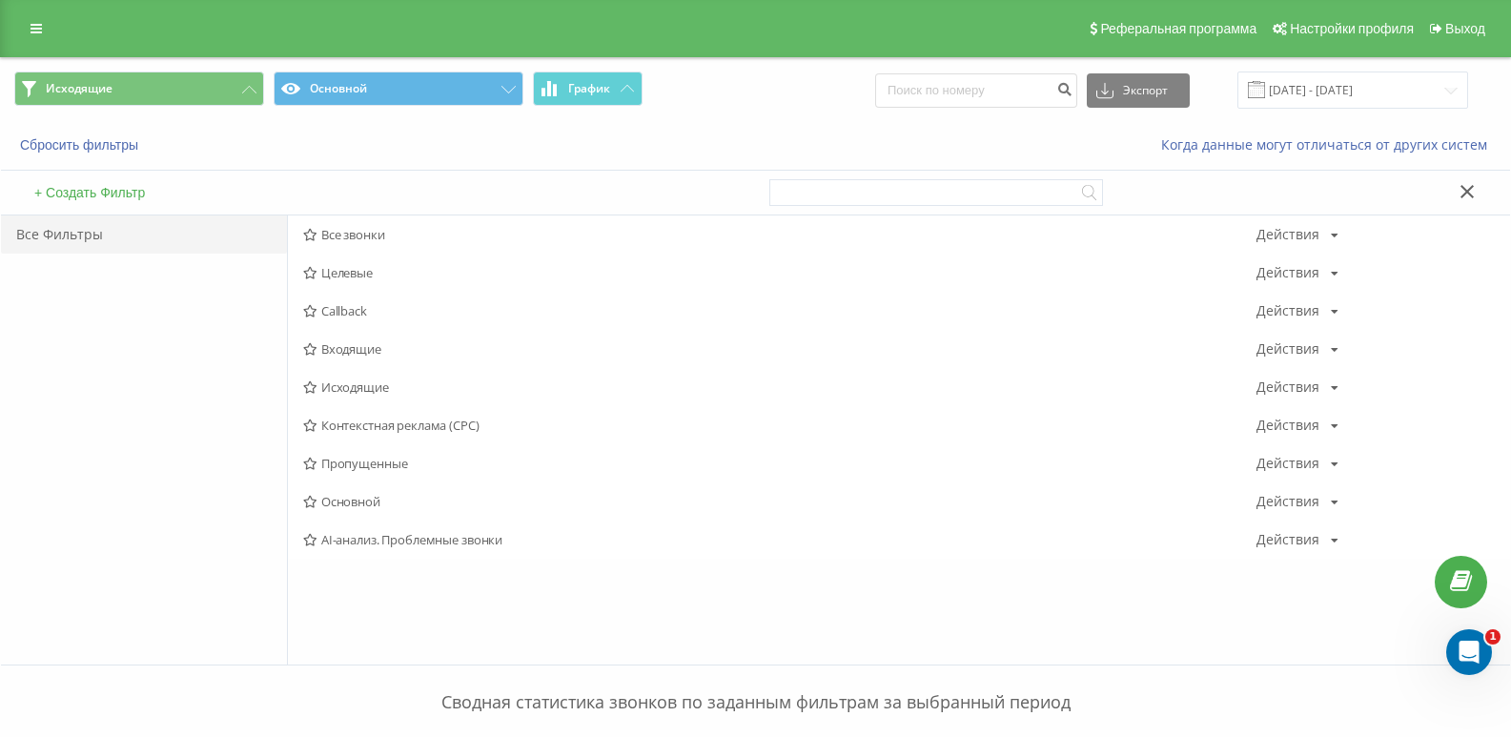
click at [336, 351] on span "Входящие" at bounding box center [779, 348] width 953 height 13
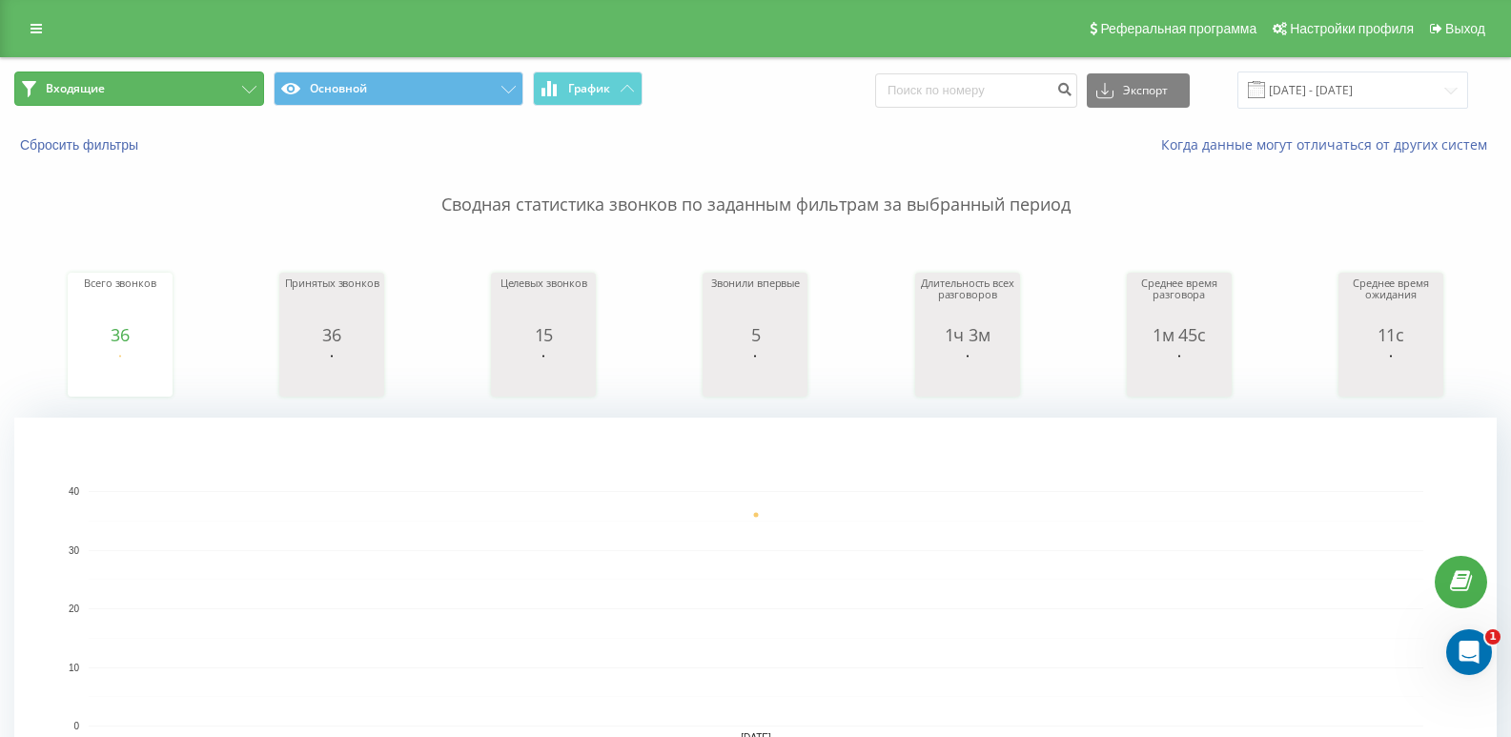
click at [235, 79] on button "Входящие" at bounding box center [139, 89] width 250 height 34
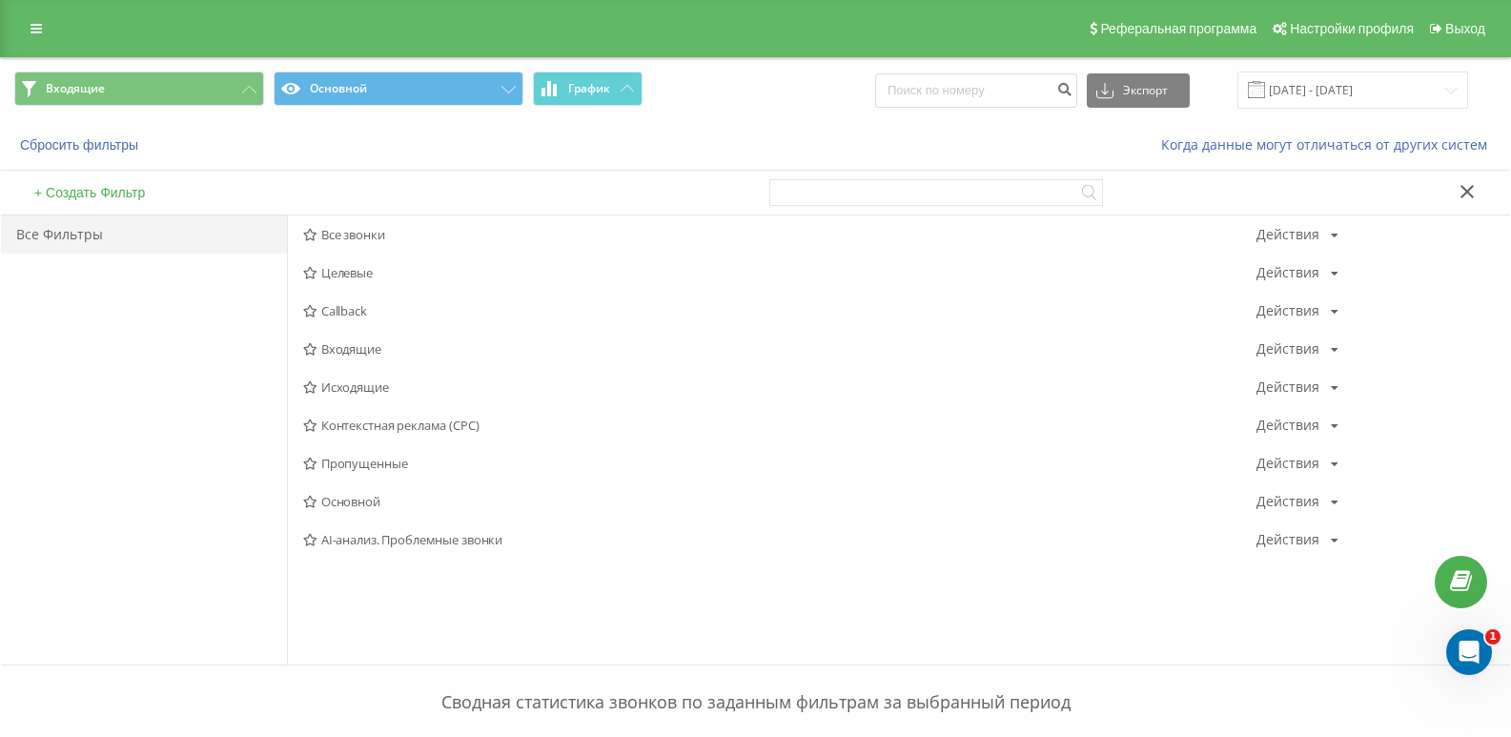
click at [323, 343] on span "Входящие" at bounding box center [779, 348] width 953 height 13
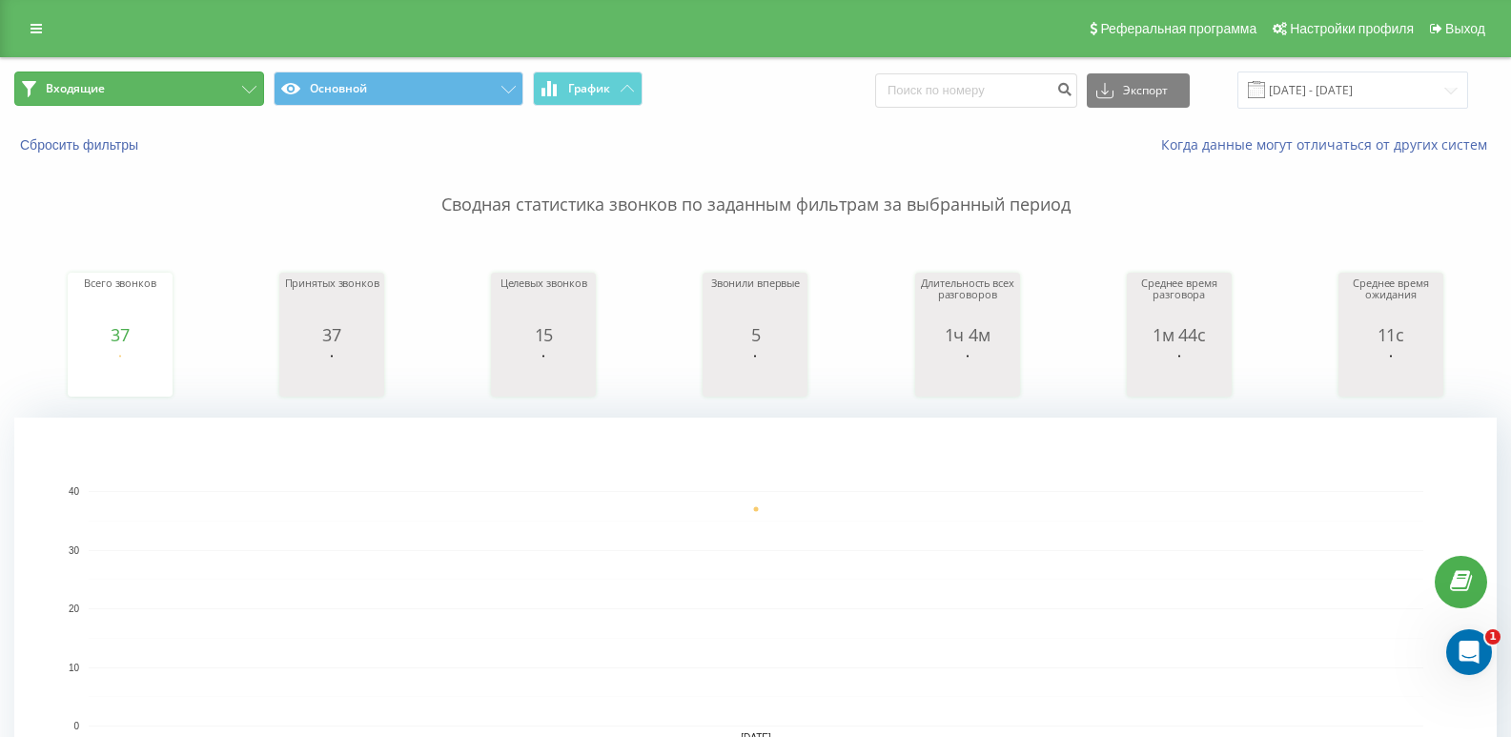
click at [213, 101] on button "Входящие" at bounding box center [139, 89] width 250 height 34
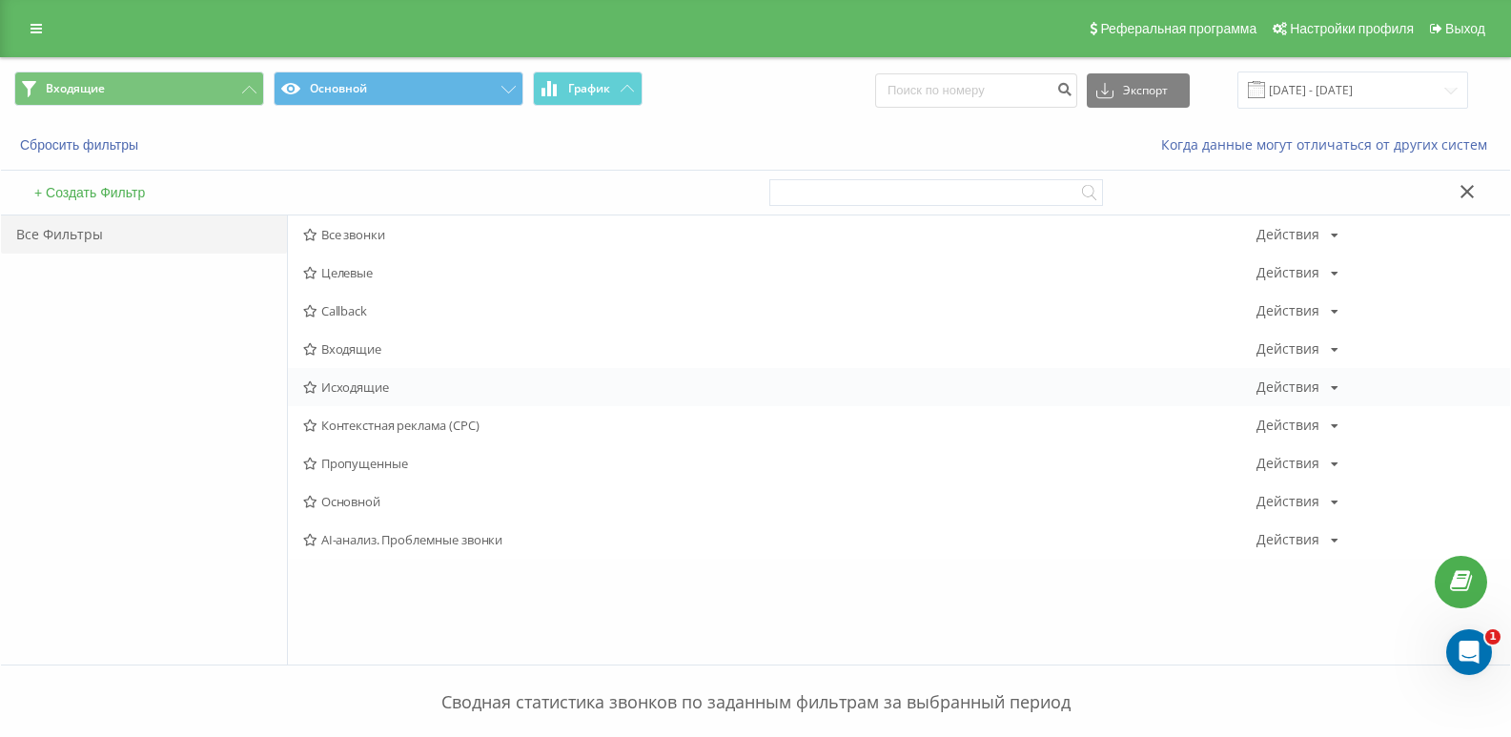
click at [341, 377] on div "Исходящие Действия Редактировать Копировать Удалить По умолчанию Поделиться" at bounding box center [899, 387] width 1222 height 38
click at [344, 392] on span "Исходящие" at bounding box center [779, 386] width 953 height 13
